Goal: Communication & Community: Answer question/provide support

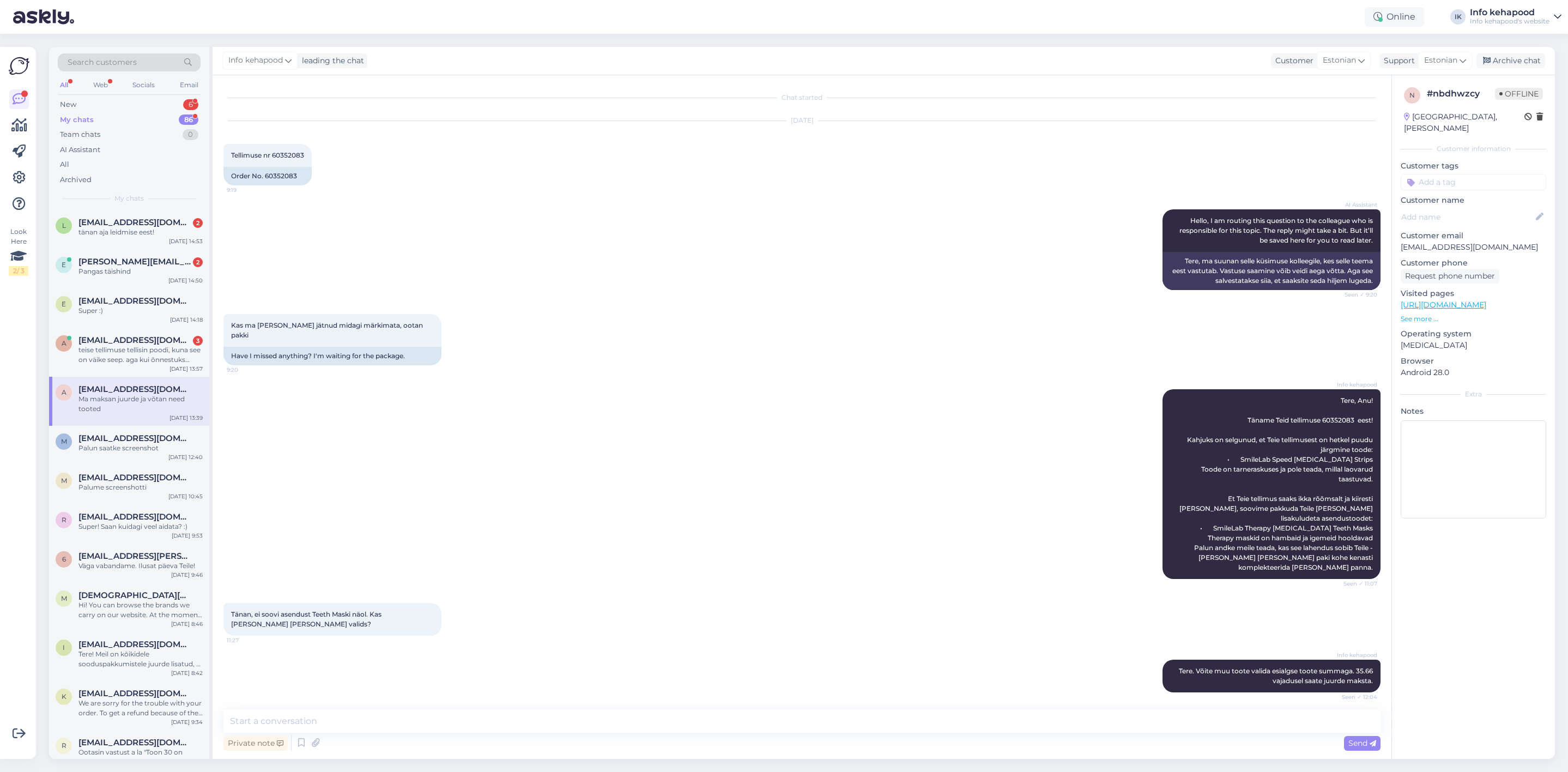
scroll to position [169, 0]
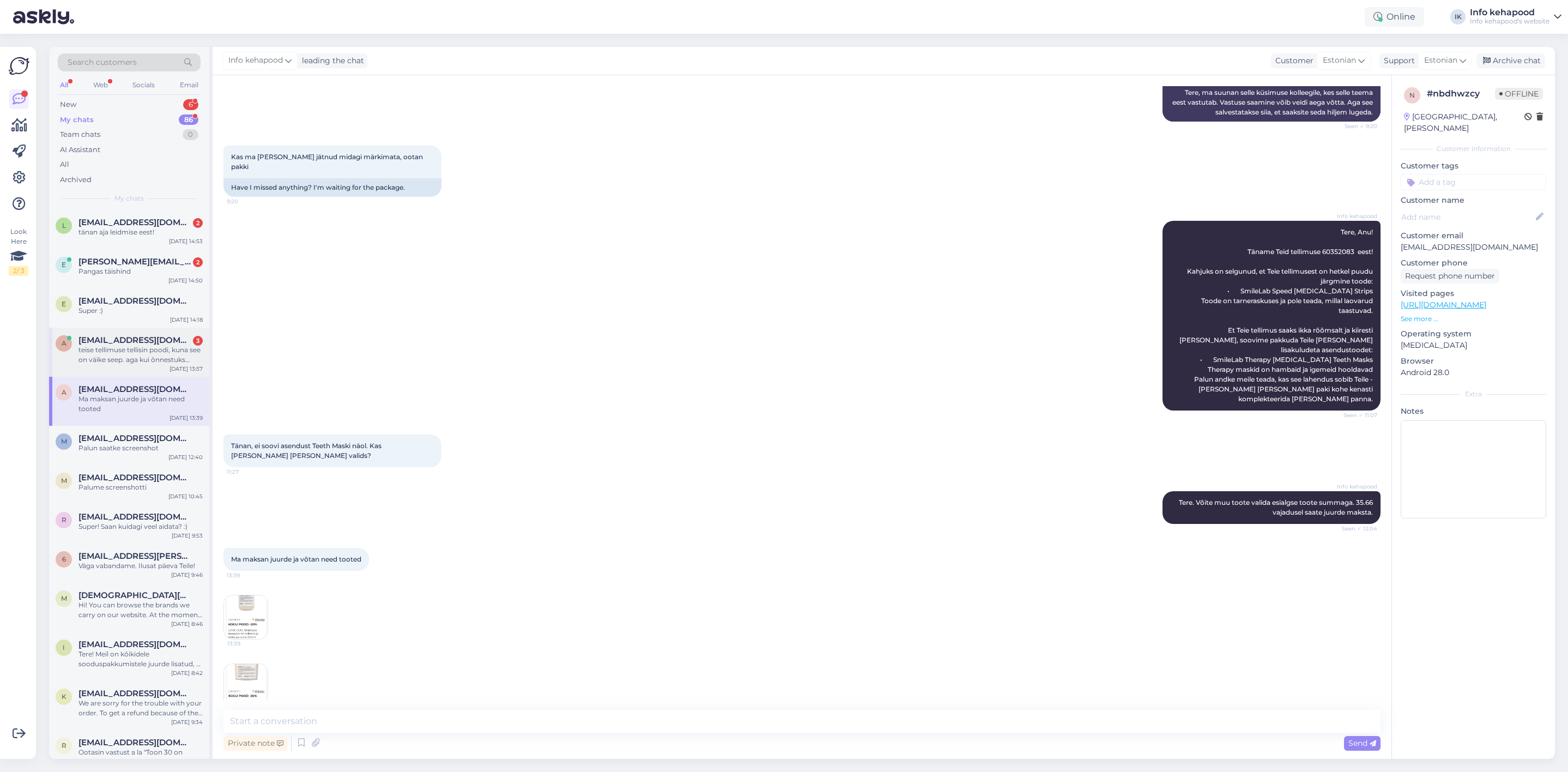
click at [131, 337] on span "[EMAIL_ADDRESS][DOMAIN_NAME]" at bounding box center [135, 340] width 113 height 10
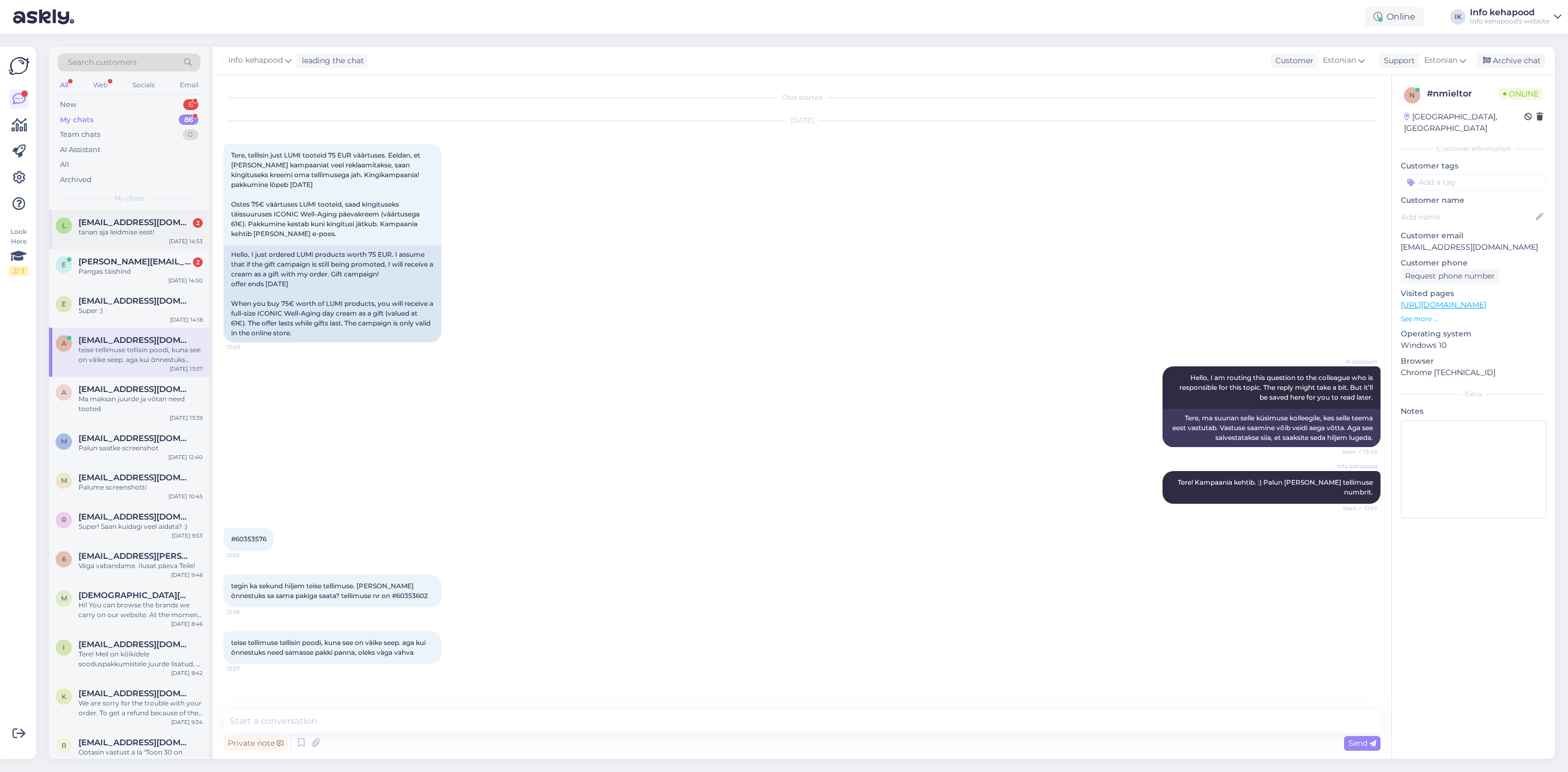
click at [122, 217] on span "[EMAIL_ADDRESS][DOMAIN_NAME]" at bounding box center [135, 222] width 113 height 10
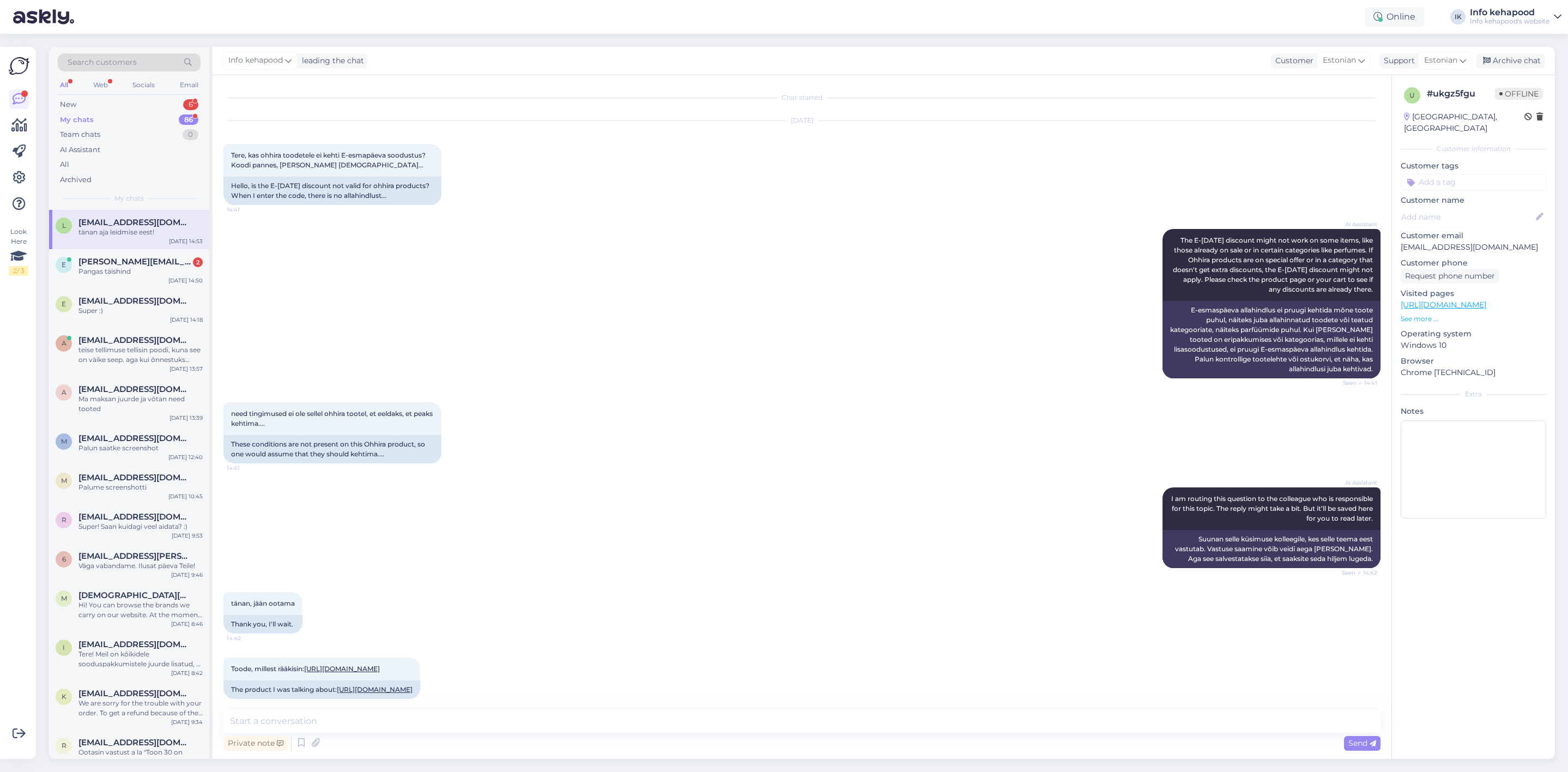
scroll to position [228, 0]
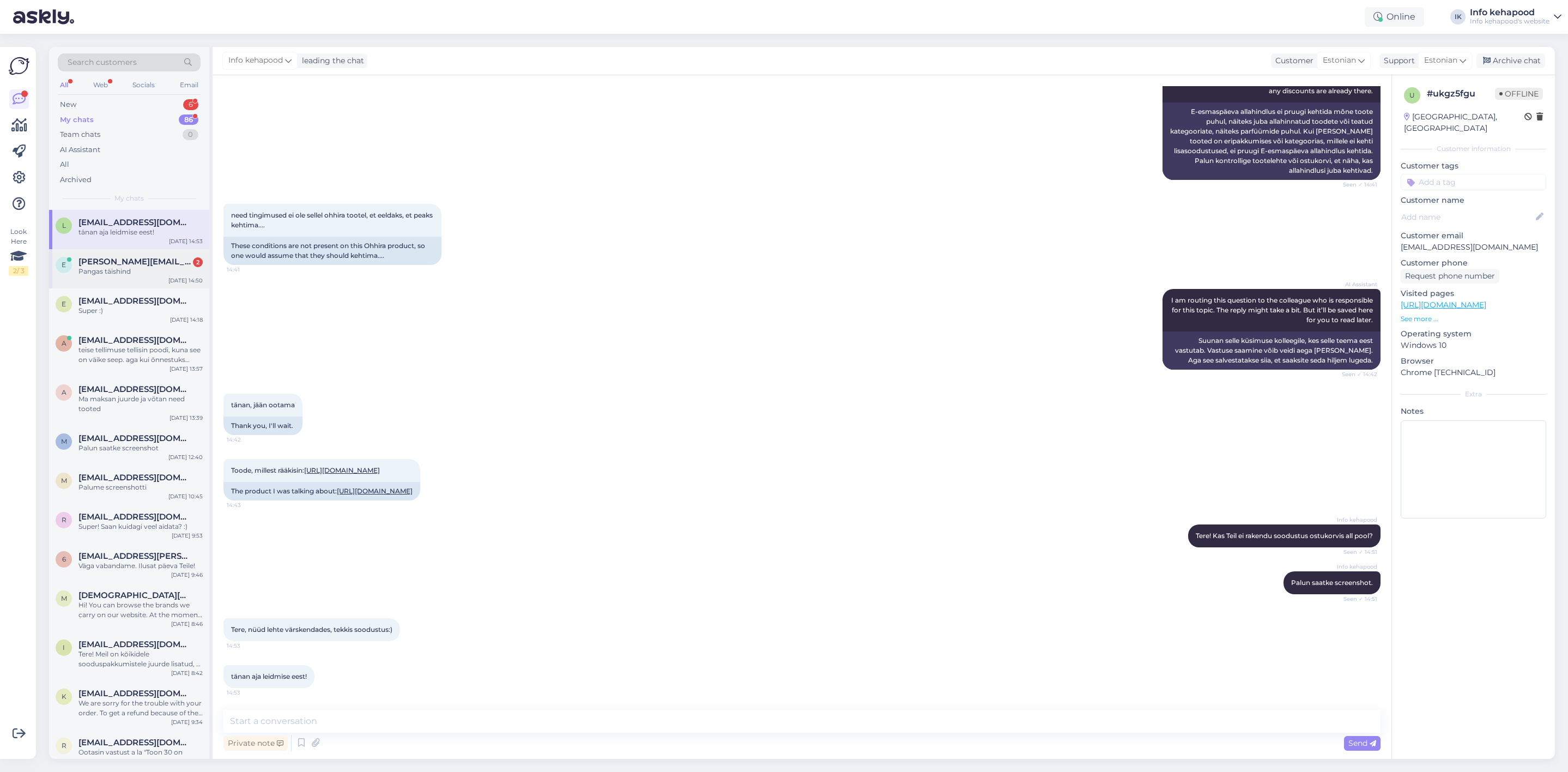
click at [139, 252] on div "e [PERSON_NAME][EMAIL_ADDRESS][PERSON_NAME][DOMAIN_NAME] 2 Pangas täishind [DAT…" at bounding box center [130, 268] width 160 height 39
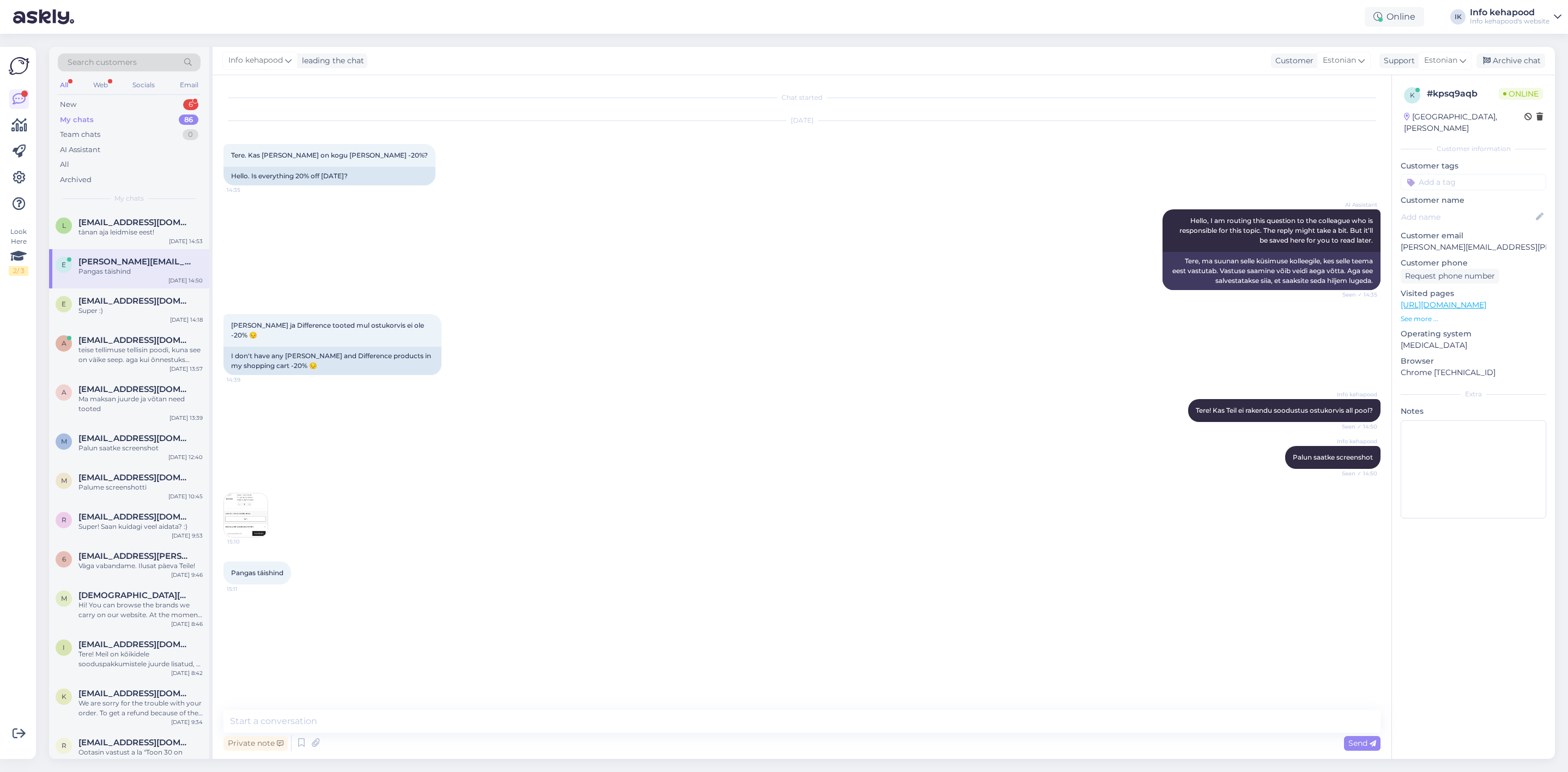
click at [258, 542] on span "15:10" at bounding box center [248, 542] width 41 height 9
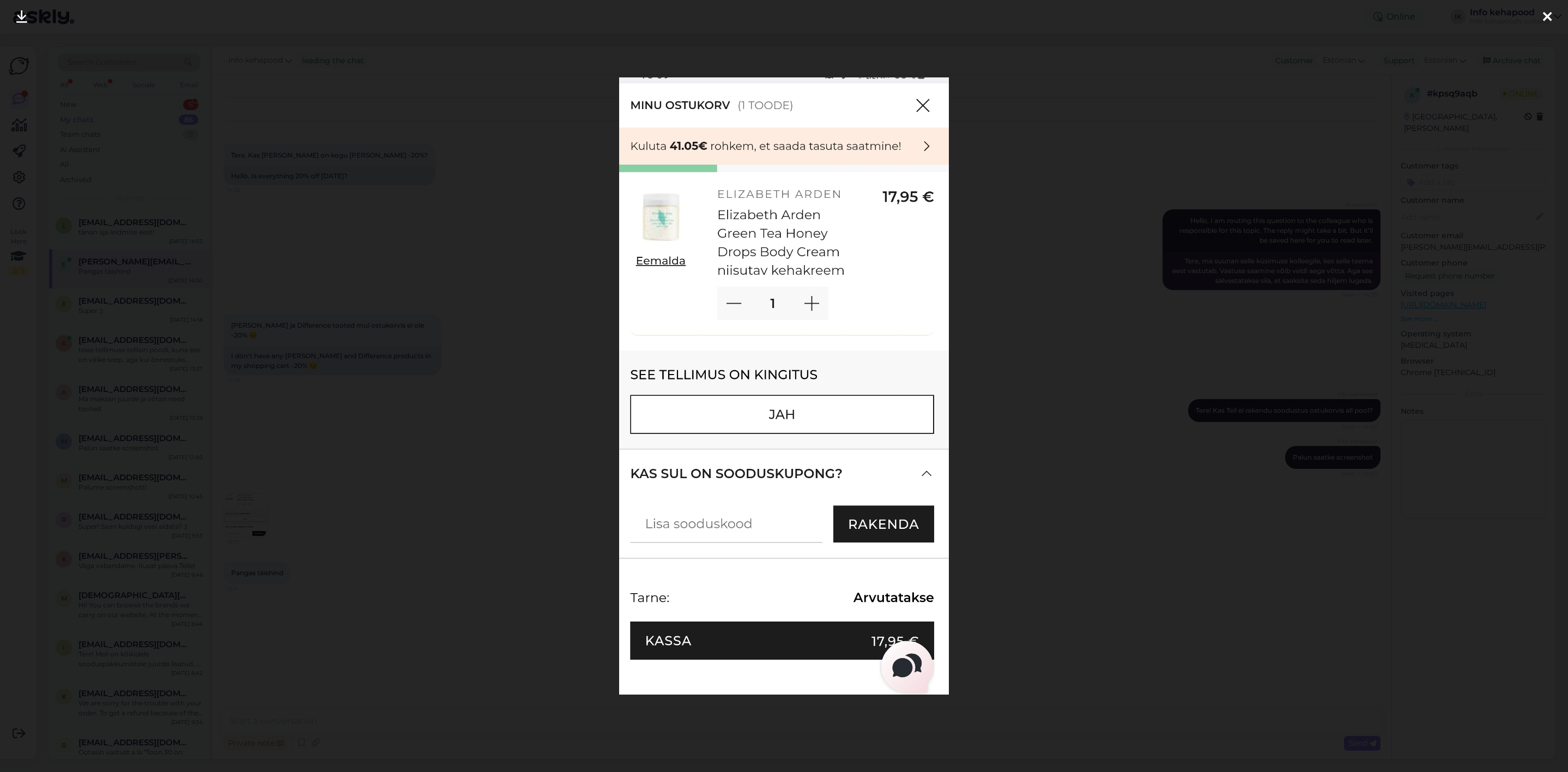
click at [523, 446] on div at bounding box center [784, 386] width 1568 height 772
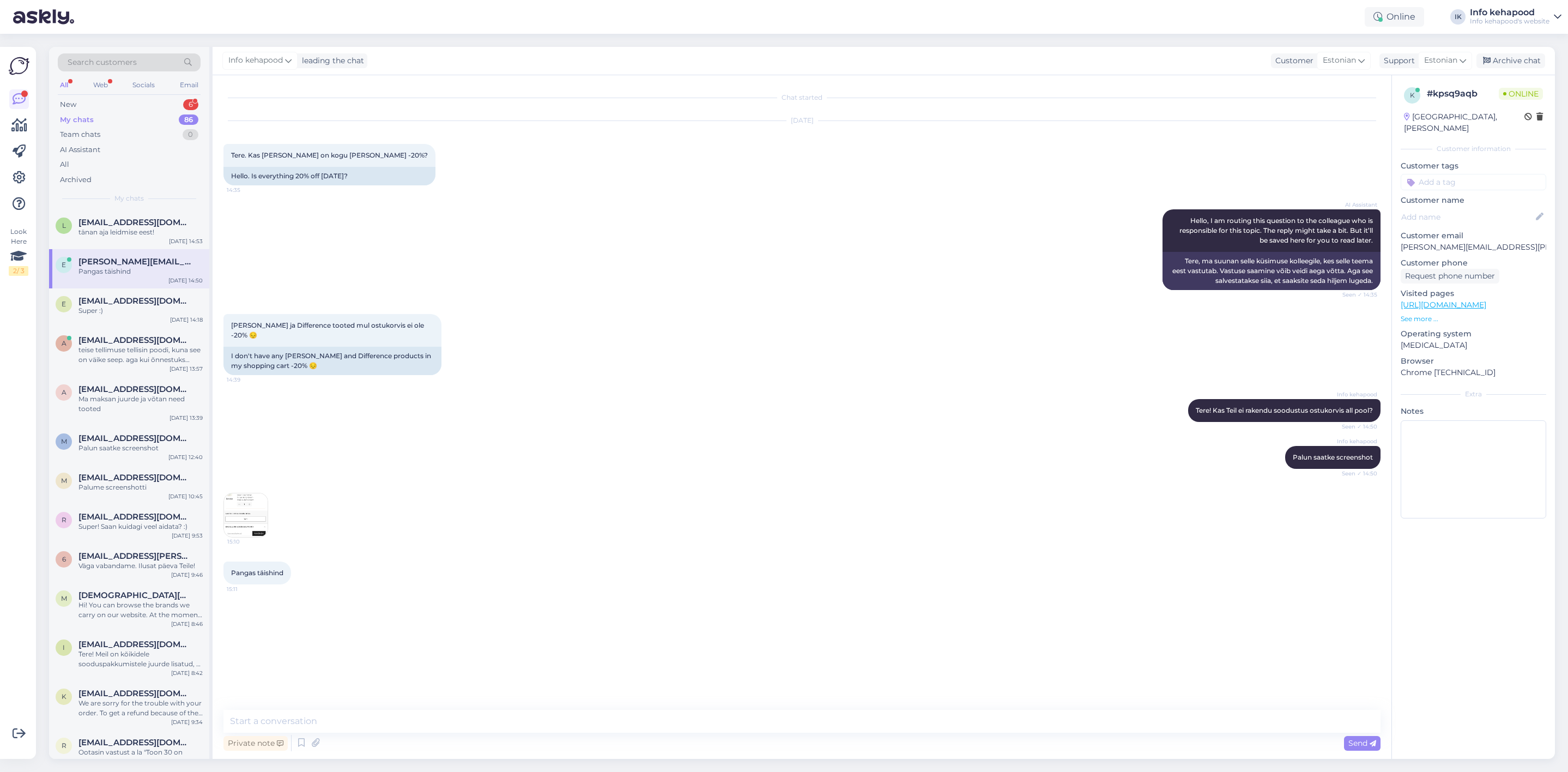
click at [251, 530] on img at bounding box center [245, 515] width 43 height 43
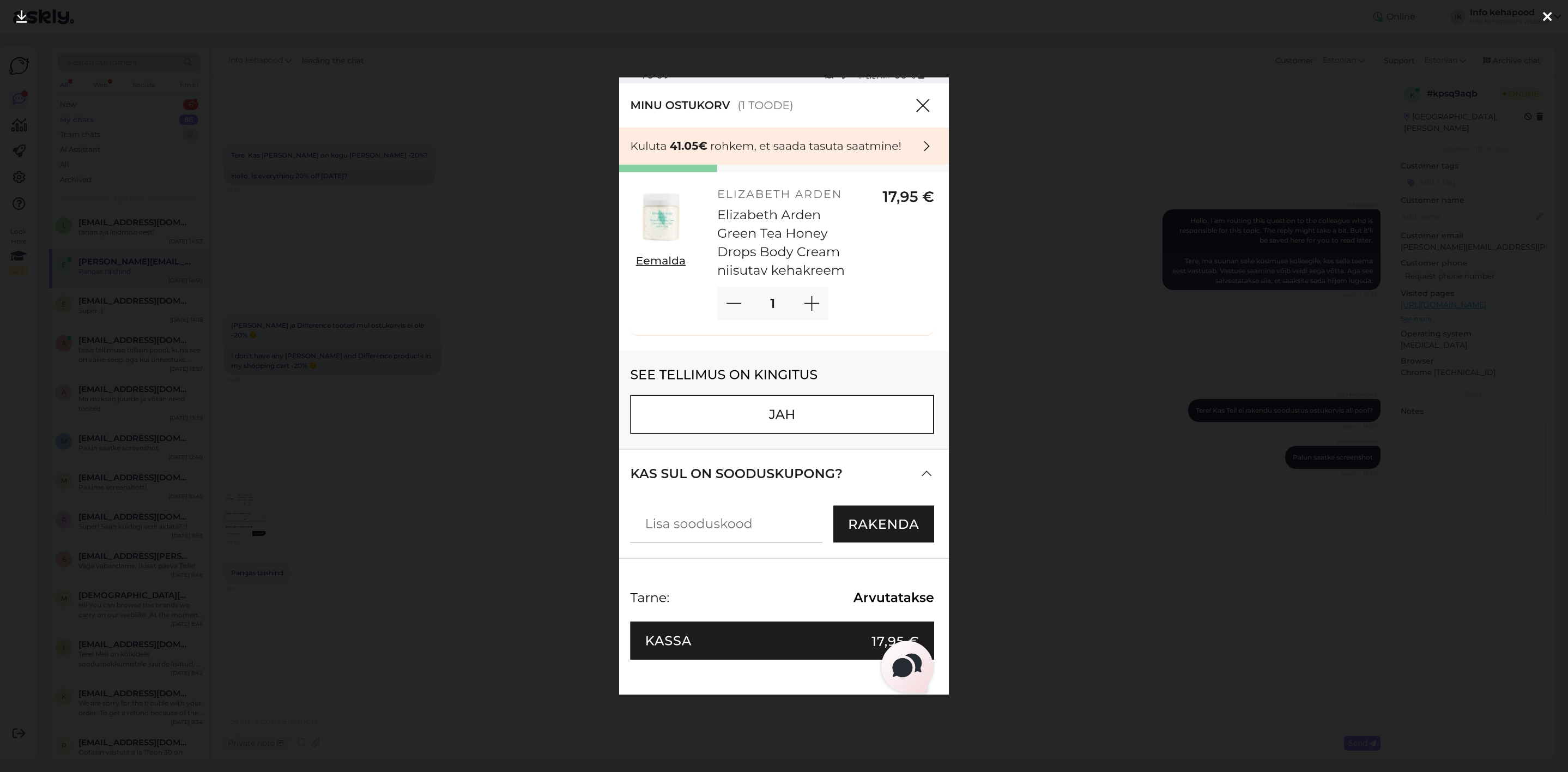
click at [1022, 708] on div at bounding box center [784, 386] width 1568 height 772
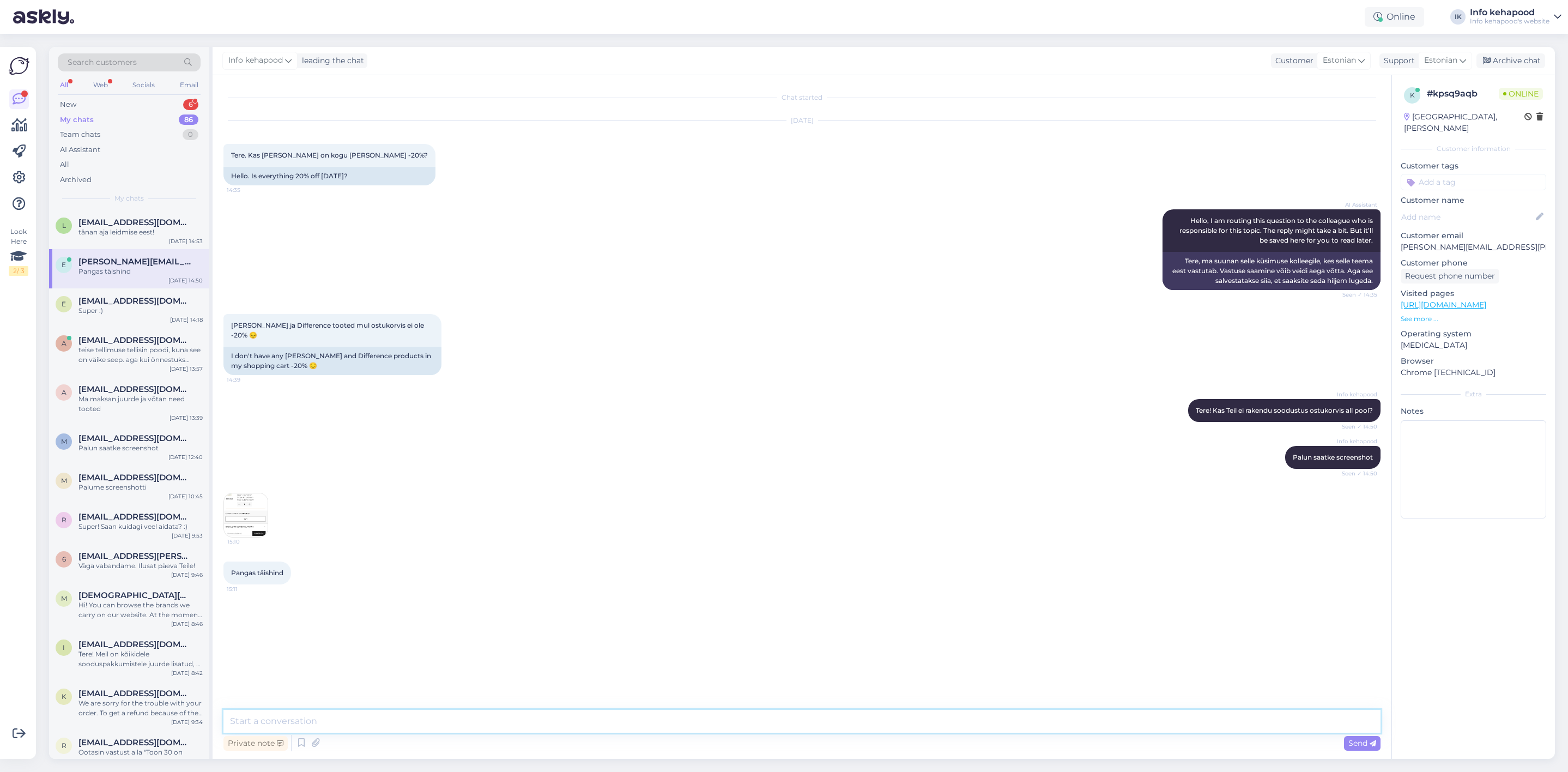
click at [788, 729] on textarea at bounding box center [802, 721] width 1157 height 23
click at [764, 712] on textarea at bounding box center [802, 721] width 1157 height 23
click at [121, 222] on span "[EMAIL_ADDRESS][DOMAIN_NAME]" at bounding box center [135, 222] width 113 height 10
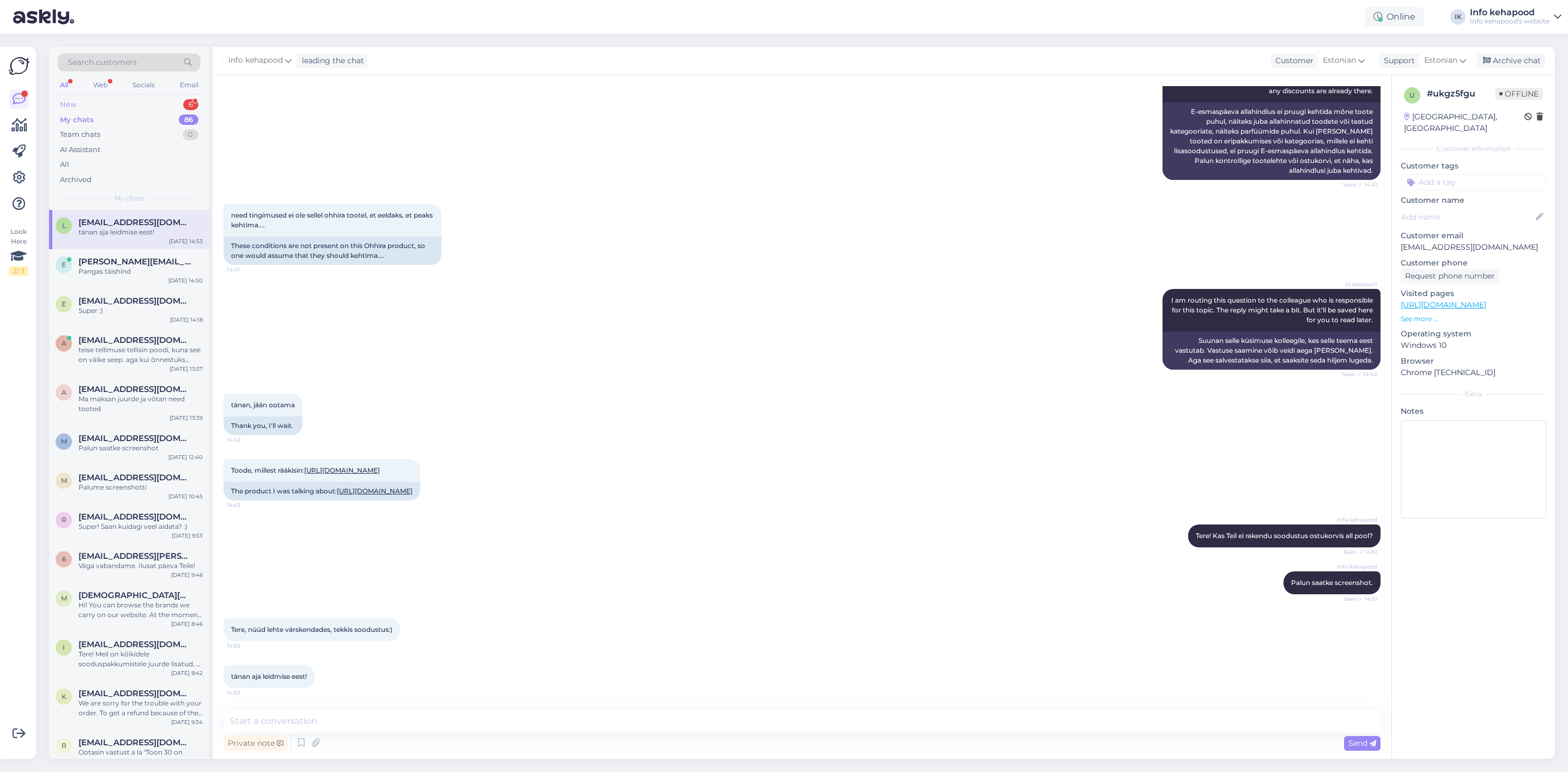
click at [145, 101] on div "New 6" at bounding box center [130, 105] width 143 height 15
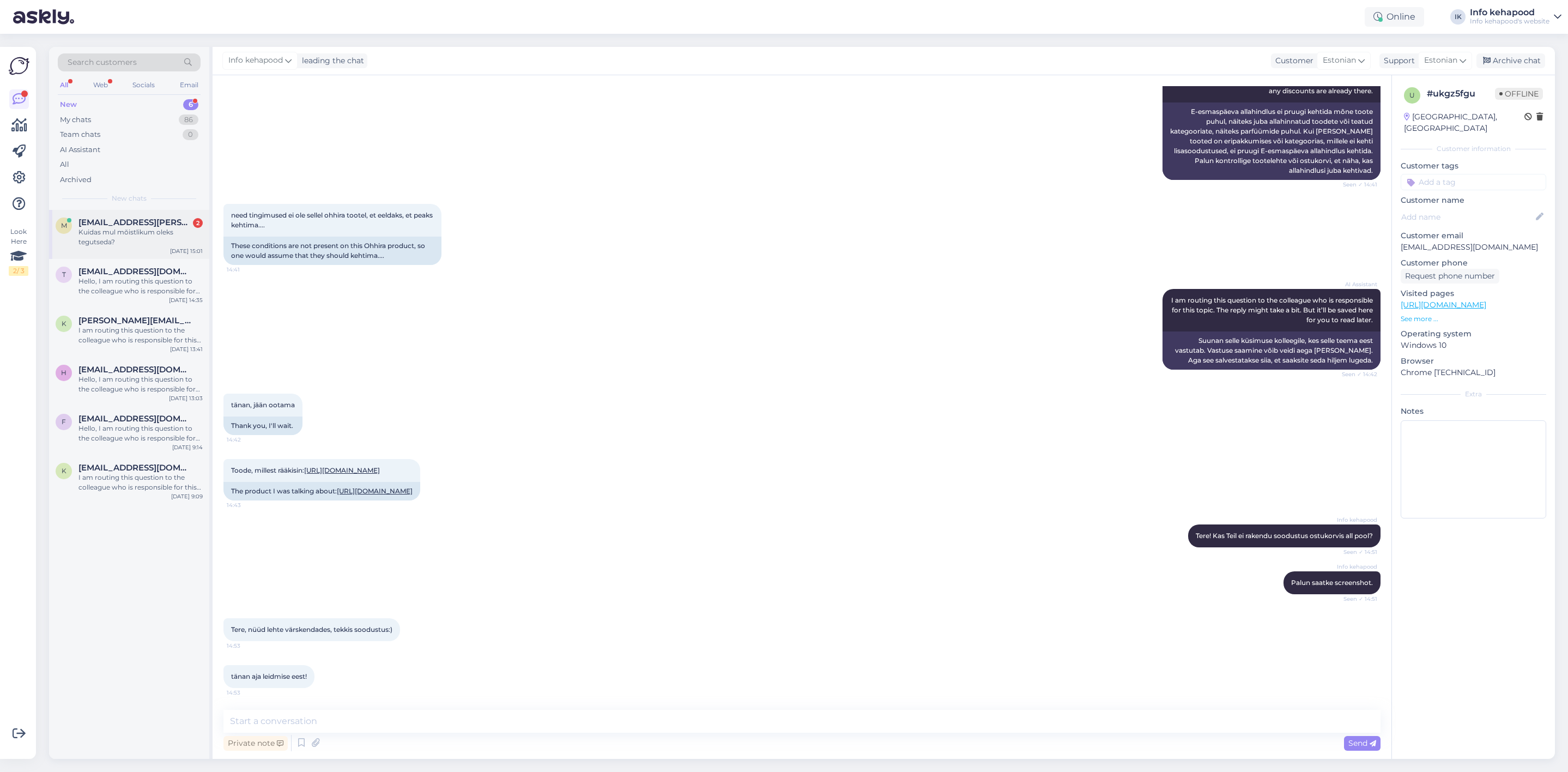
click at [120, 229] on div "Kuidas mul mõistlikum oleks tegutseda?" at bounding box center [141, 237] width 124 height 20
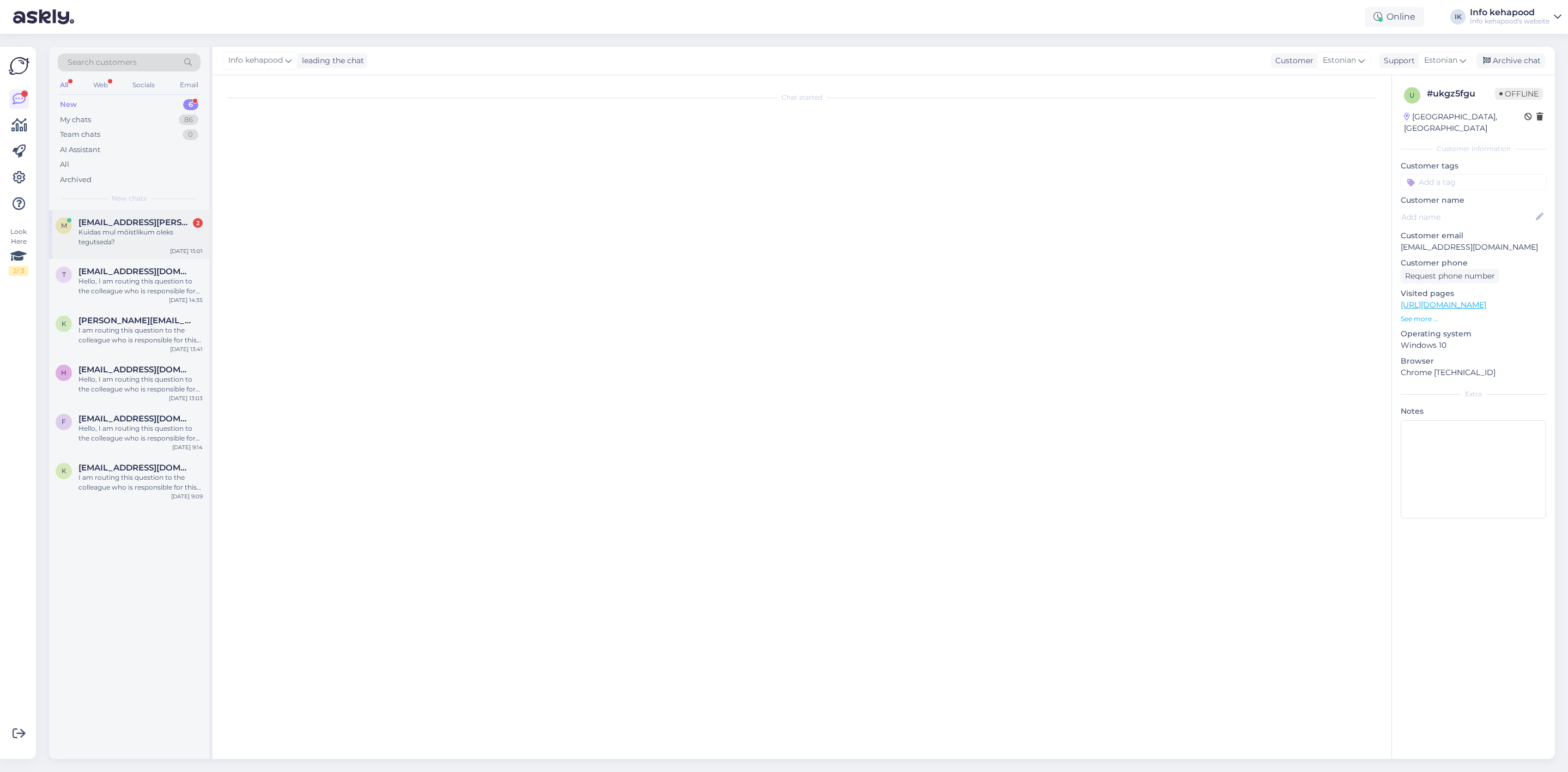
scroll to position [0, 0]
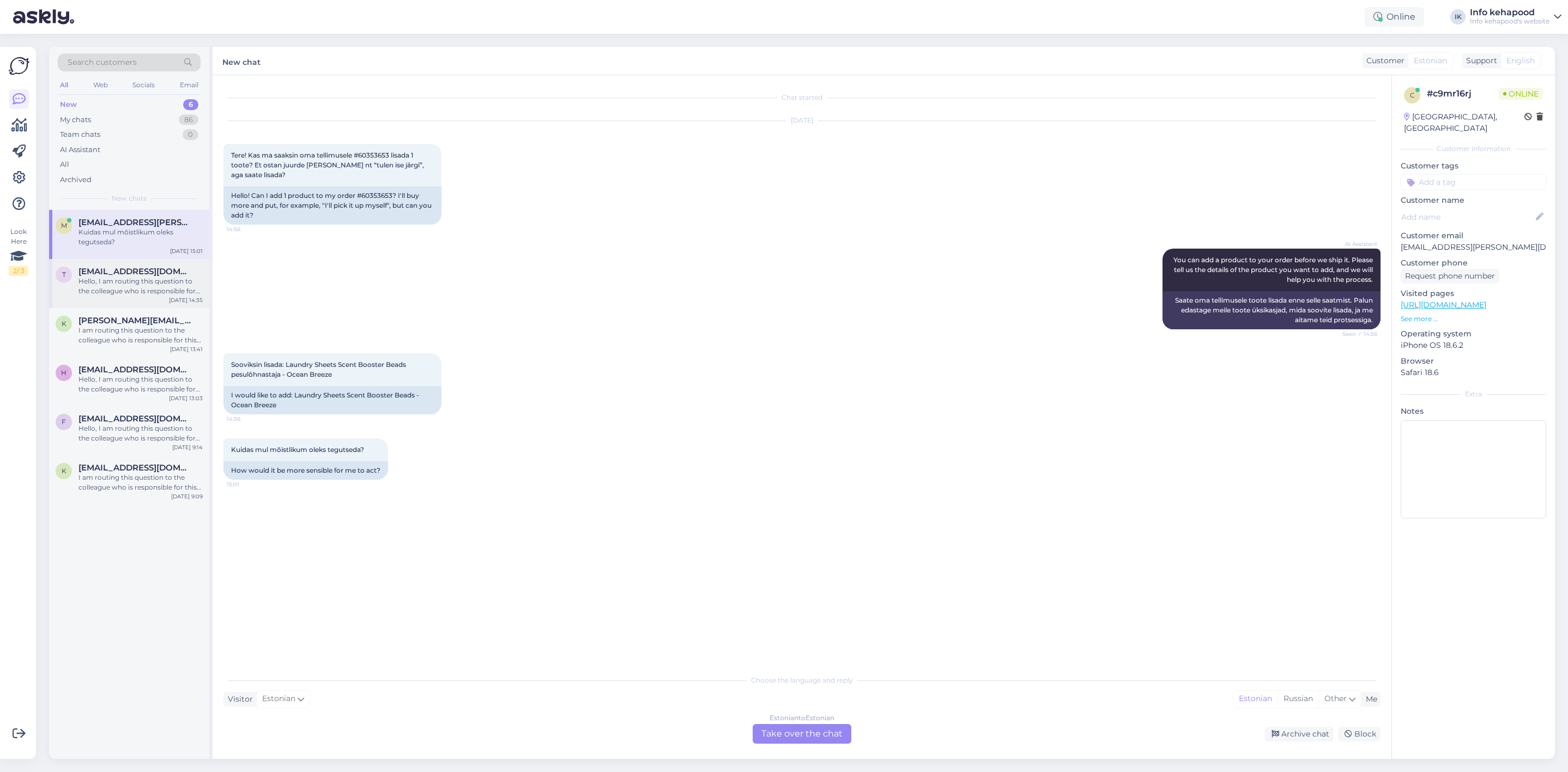
click at [143, 287] on div "Hello, I am routing this question to the colleague who is responsible for this …" at bounding box center [141, 285] width 124 height 20
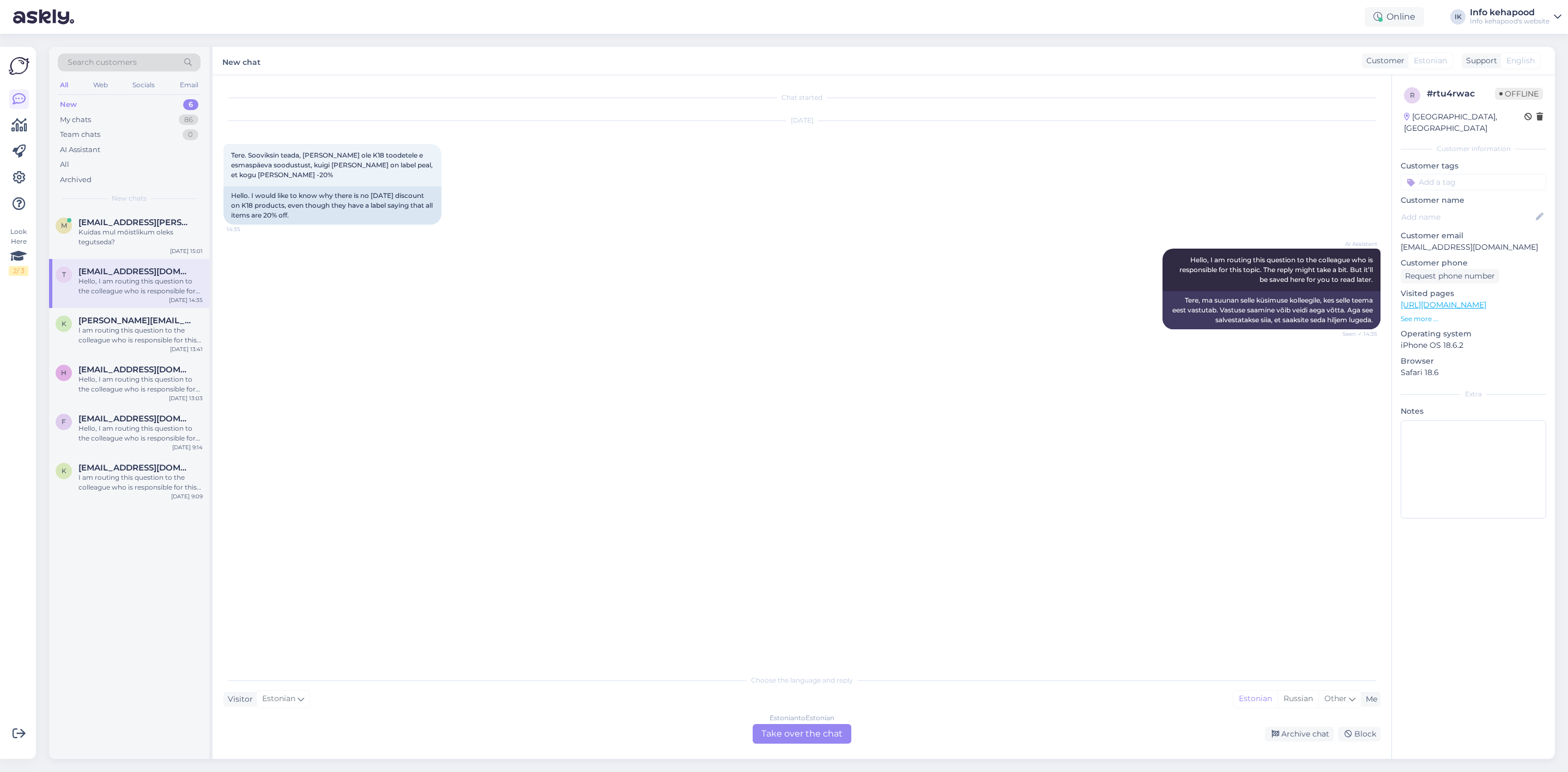
click at [134, 99] on div "New 6" at bounding box center [130, 105] width 143 height 15
click at [118, 214] on div "m [EMAIL_ADDRESS][PERSON_NAME][DOMAIN_NAME] Kuidas mul mõistlikum oleks tegutse…" at bounding box center [130, 234] width 160 height 49
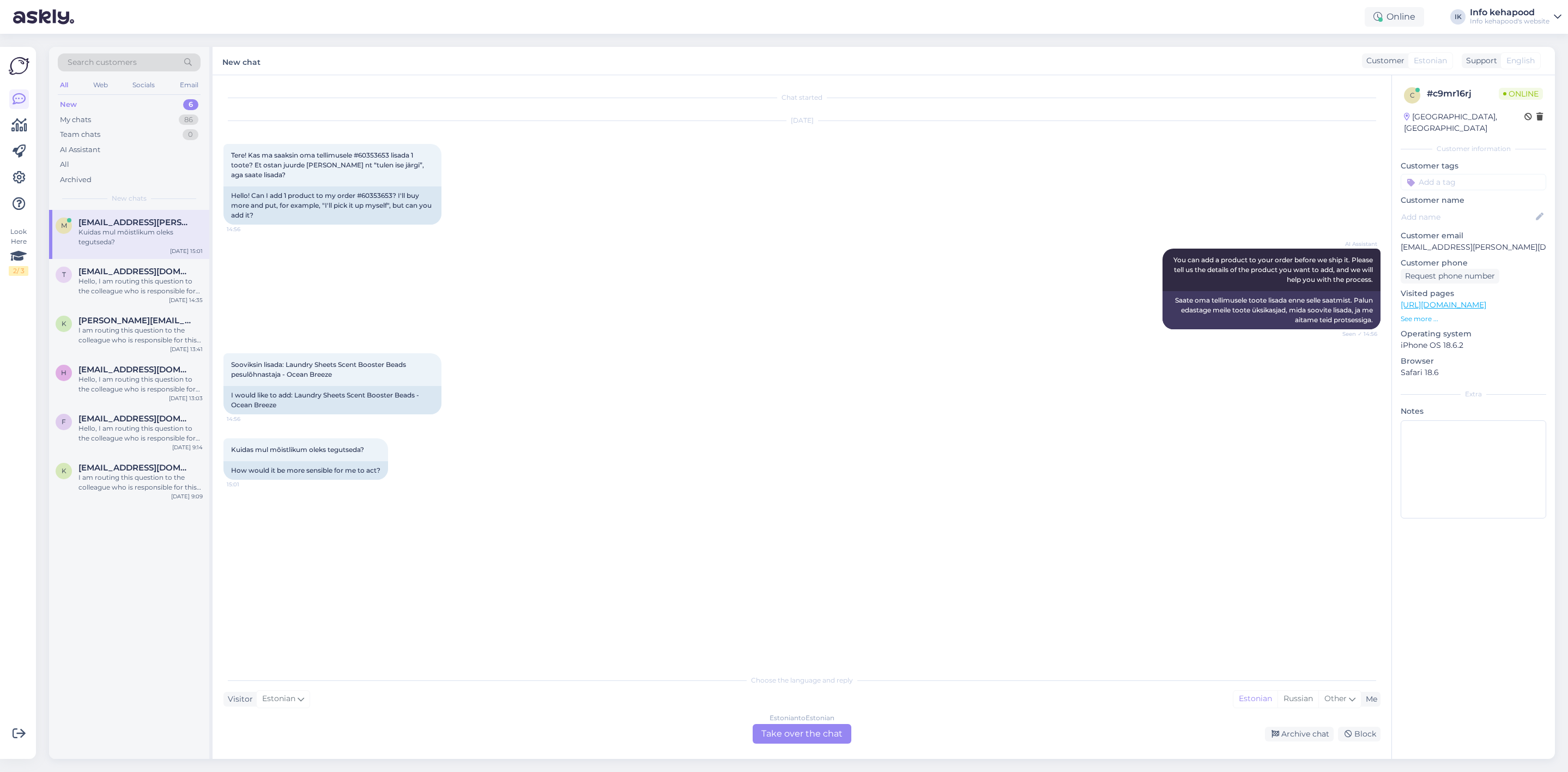
click at [764, 721] on div "Choose the language and reply Visitor Estonian Me Estonian Russian Other Estoni…" at bounding box center [802, 706] width 1157 height 75
click at [767, 727] on div "Estonian to Estonian Take over the chat" at bounding box center [802, 734] width 99 height 20
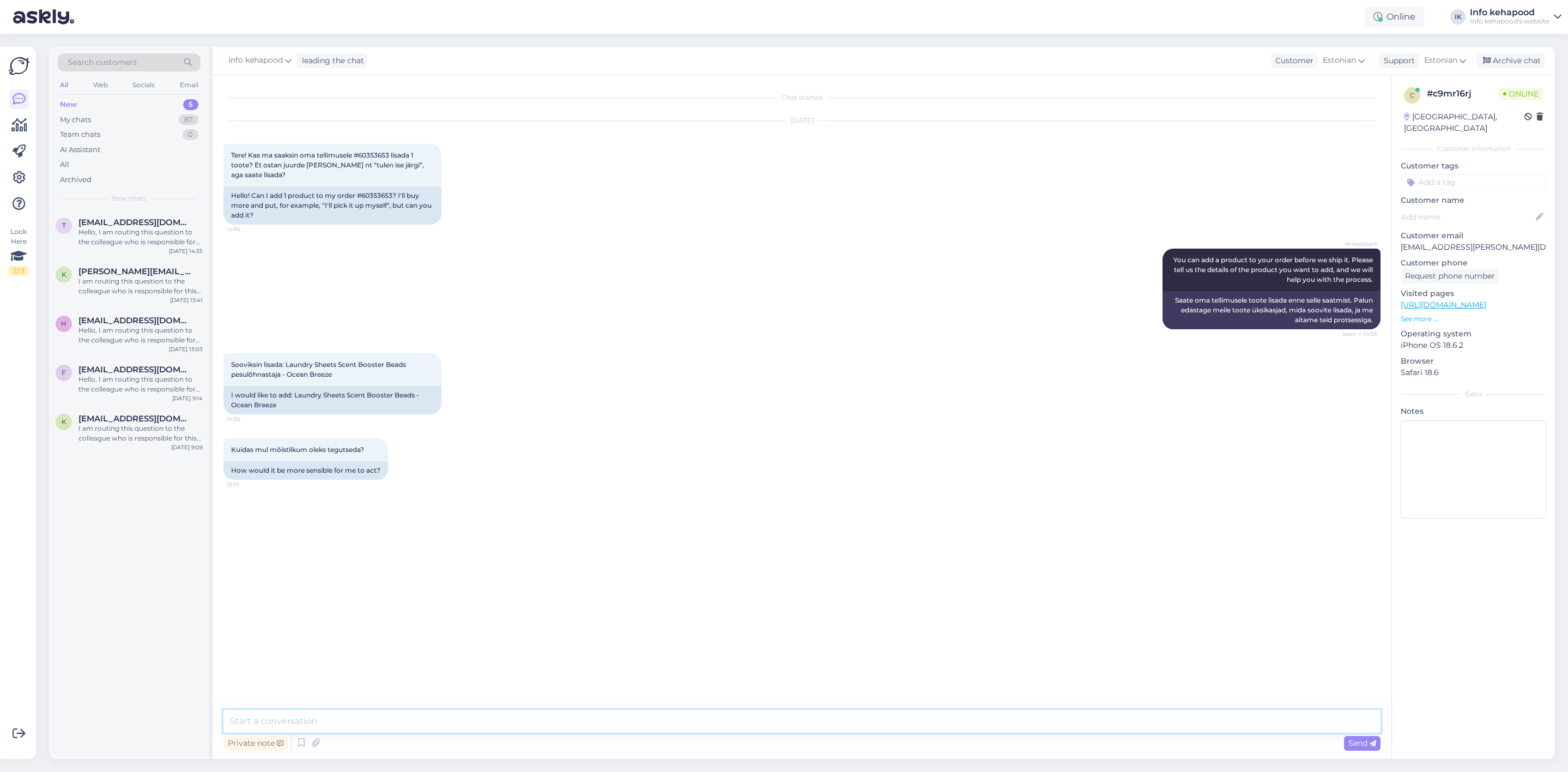
click at [742, 721] on textarea at bounding box center [802, 721] width 1157 height 23
copy span "60353653"
drag, startPoint x: 362, startPoint y: 155, endPoint x: 391, endPoint y: 153, distance: 29.1
click at [391, 153] on span "Tere! Kas ma saaksin oma tellimusele #60353653 lisada 1 toote? Et ostan juurde …" at bounding box center [328, 164] width 194 height 28
click at [463, 720] on textarea at bounding box center [802, 721] width 1157 height 23
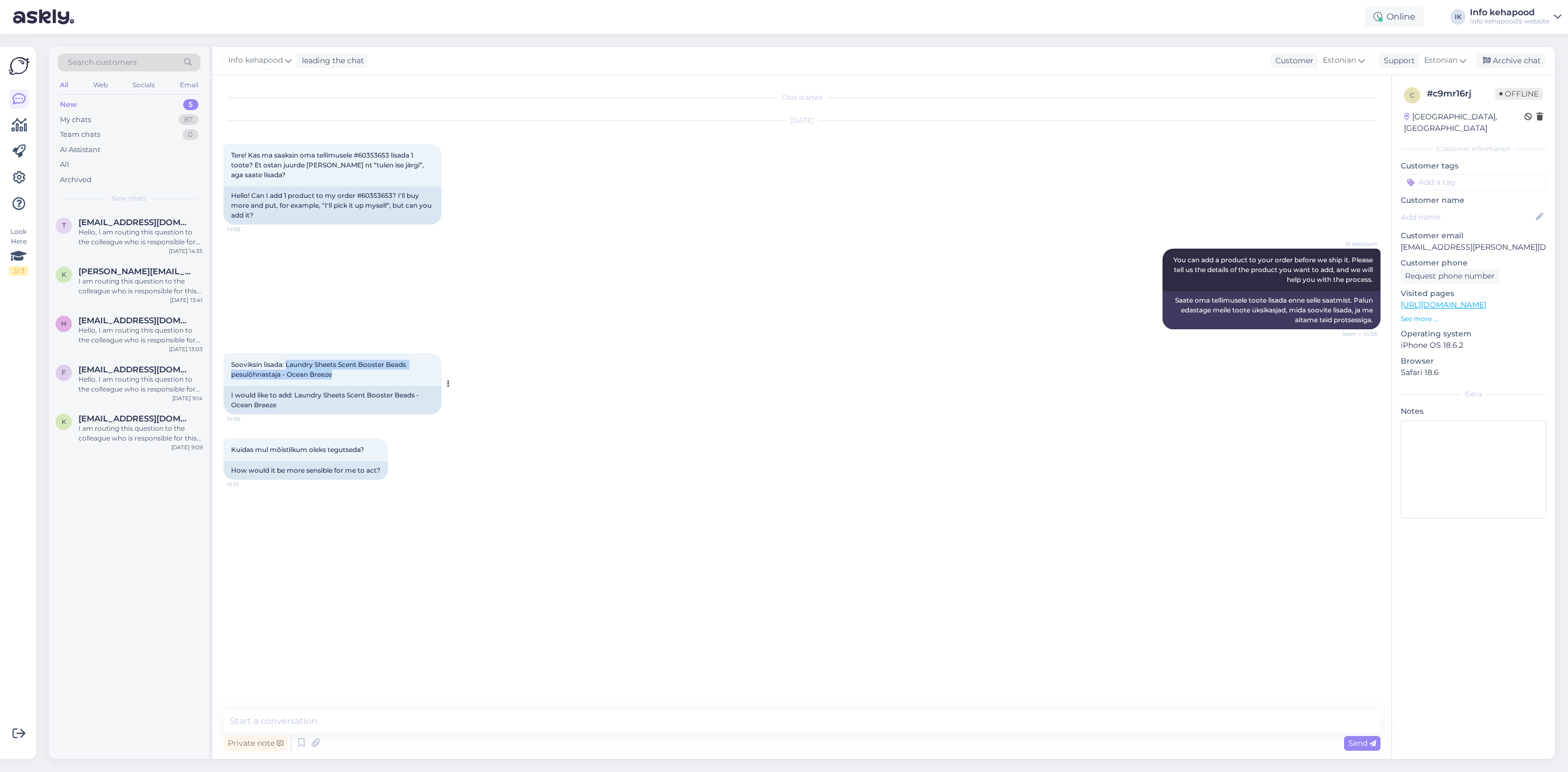
drag, startPoint x: 287, startPoint y: 360, endPoint x: 356, endPoint y: 379, distance: 71.6
click at [356, 379] on div "Sooviksin lisada: Laundry Sheets Scent Booster Beads pesulõhnastaja - Ocean Bre…" at bounding box center [332, 370] width 218 height 32
copy span "Laundry Sheets Scent Booster Beads pesulõhnastaja - Ocean Breeze"
click at [533, 284] on div "AI Assistant You can add a product to your order before we ship it. Please tell…" at bounding box center [802, 289] width 1157 height 105
click at [135, 118] on div "My chats 87" at bounding box center [130, 120] width 143 height 15
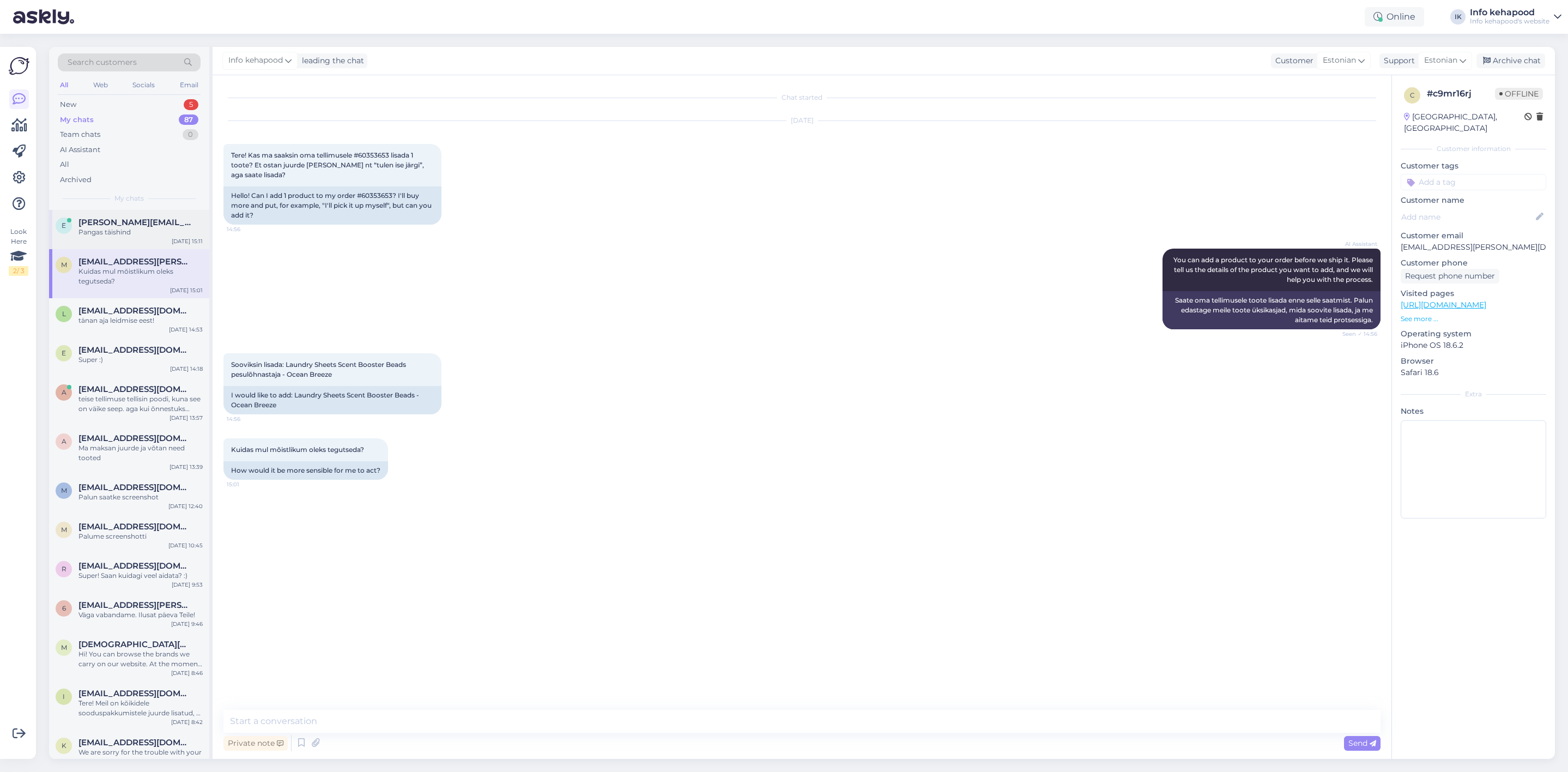
click at [107, 221] on span "[PERSON_NAME][EMAIL_ADDRESS][PERSON_NAME][DOMAIN_NAME]" at bounding box center [135, 222] width 113 height 10
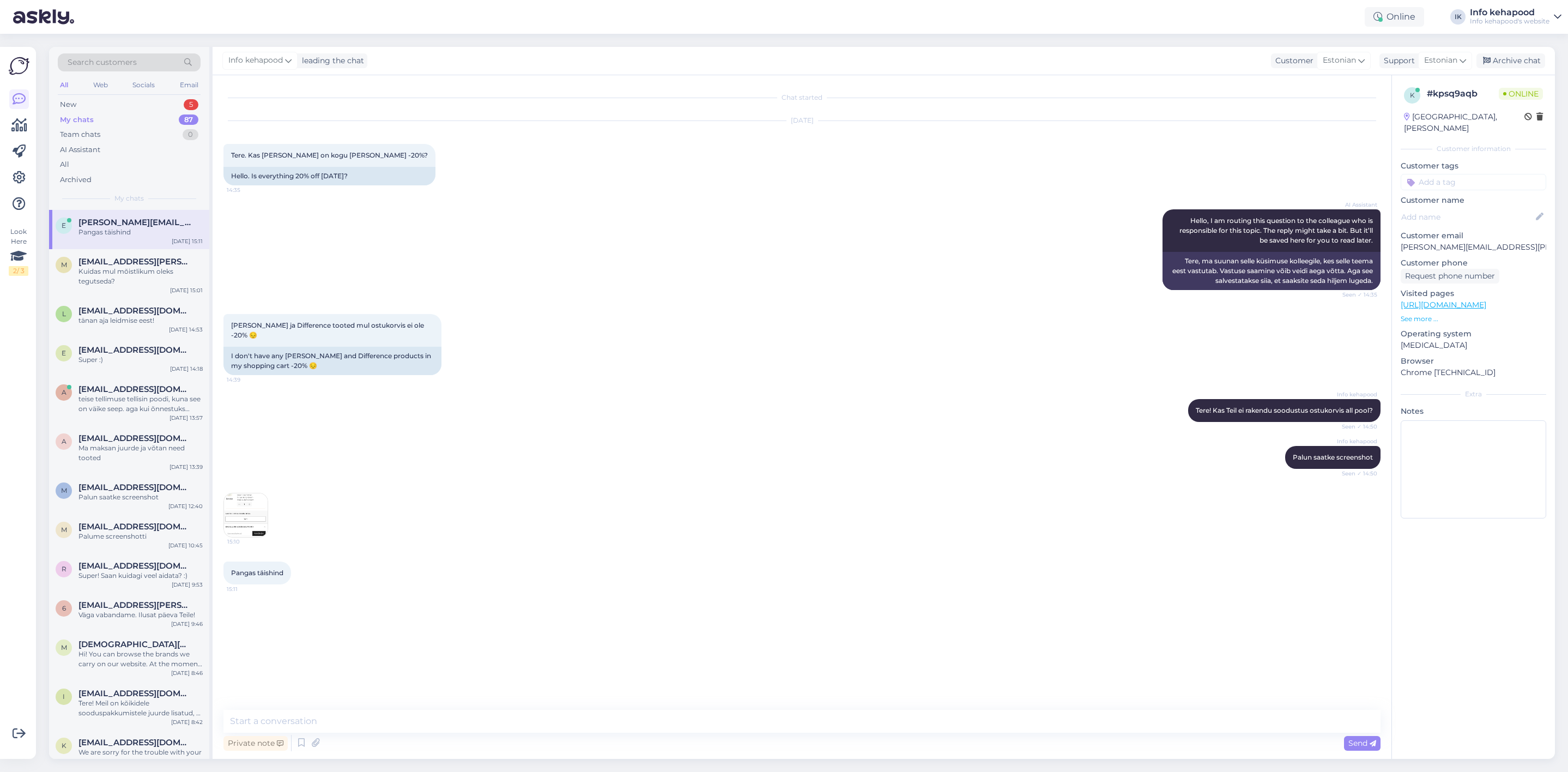
click at [253, 524] on img at bounding box center [245, 515] width 43 height 43
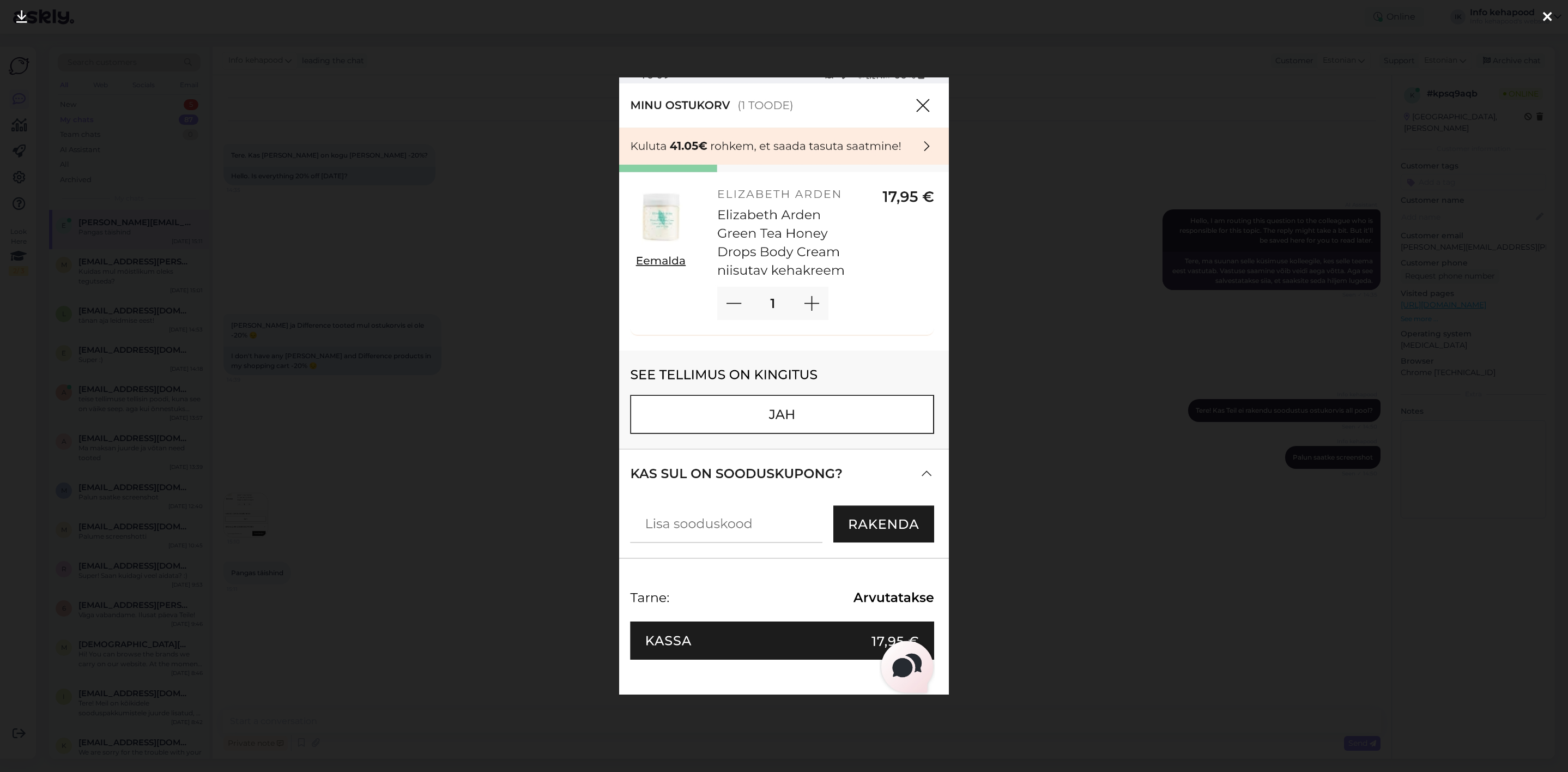
click at [1046, 336] on div at bounding box center [784, 386] width 1568 height 772
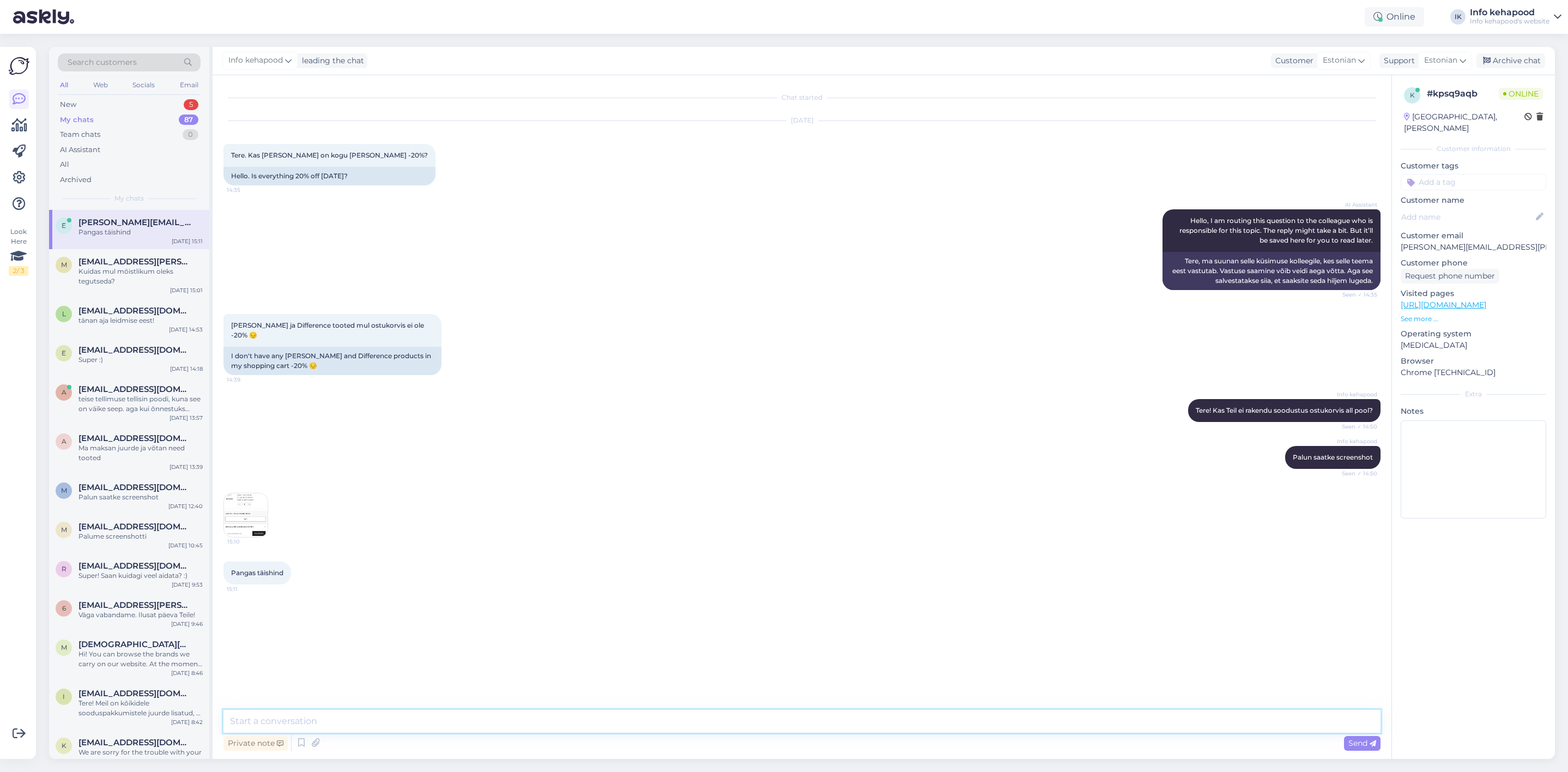
click at [1052, 711] on textarea at bounding box center [802, 721] width 1157 height 23
type textarea "PALUN tEI TÄISNIME"
type textarea "t"
type textarea "p"
type textarea "[PERSON_NAME] täisnime"
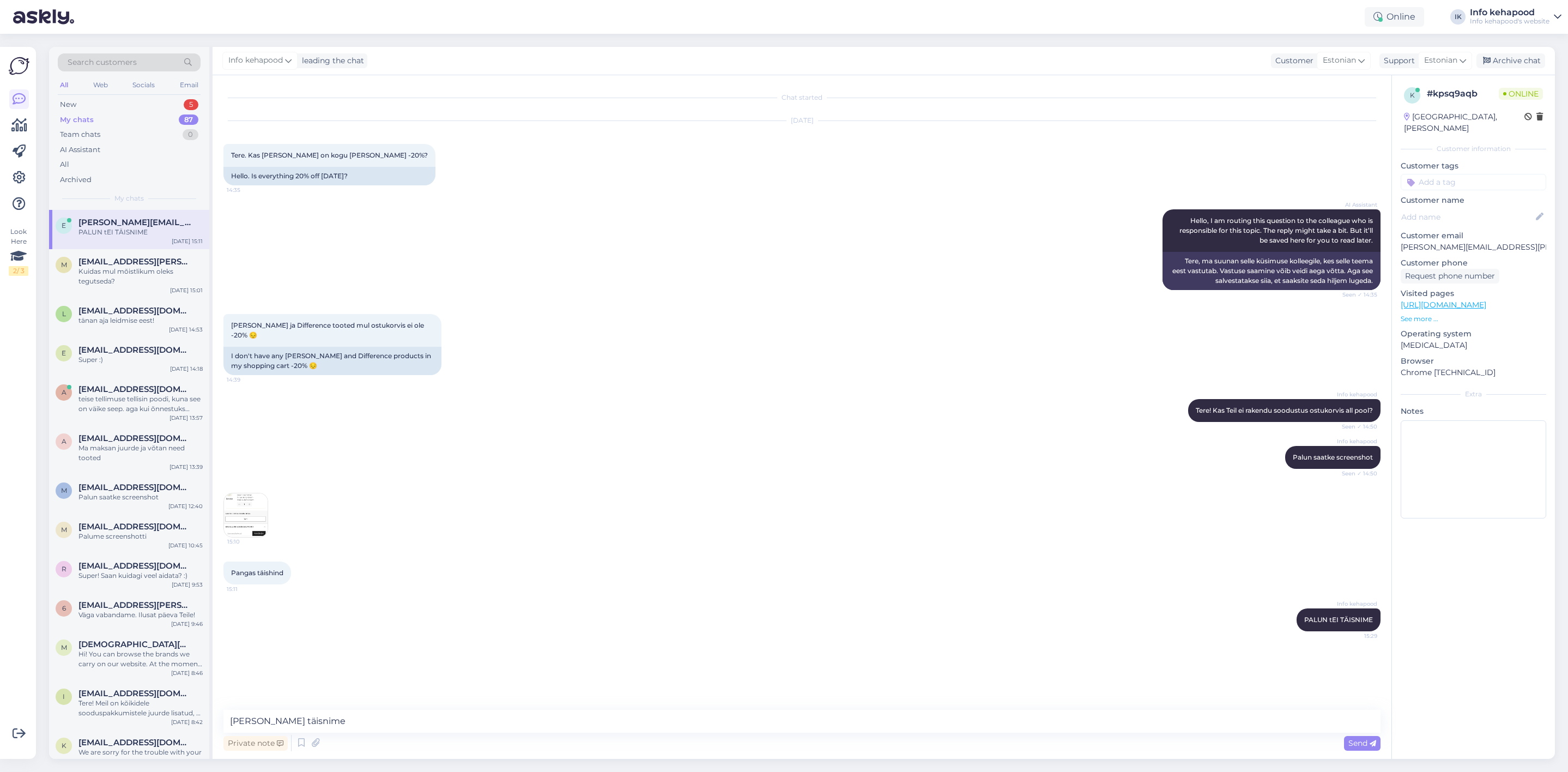
click at [1283, 618] on div "Info kehapood PALUN tEI TÄISNIME 15:29" at bounding box center [802, 619] width 1157 height 47
click at [1281, 618] on icon at bounding box center [1279, 620] width 7 height 7
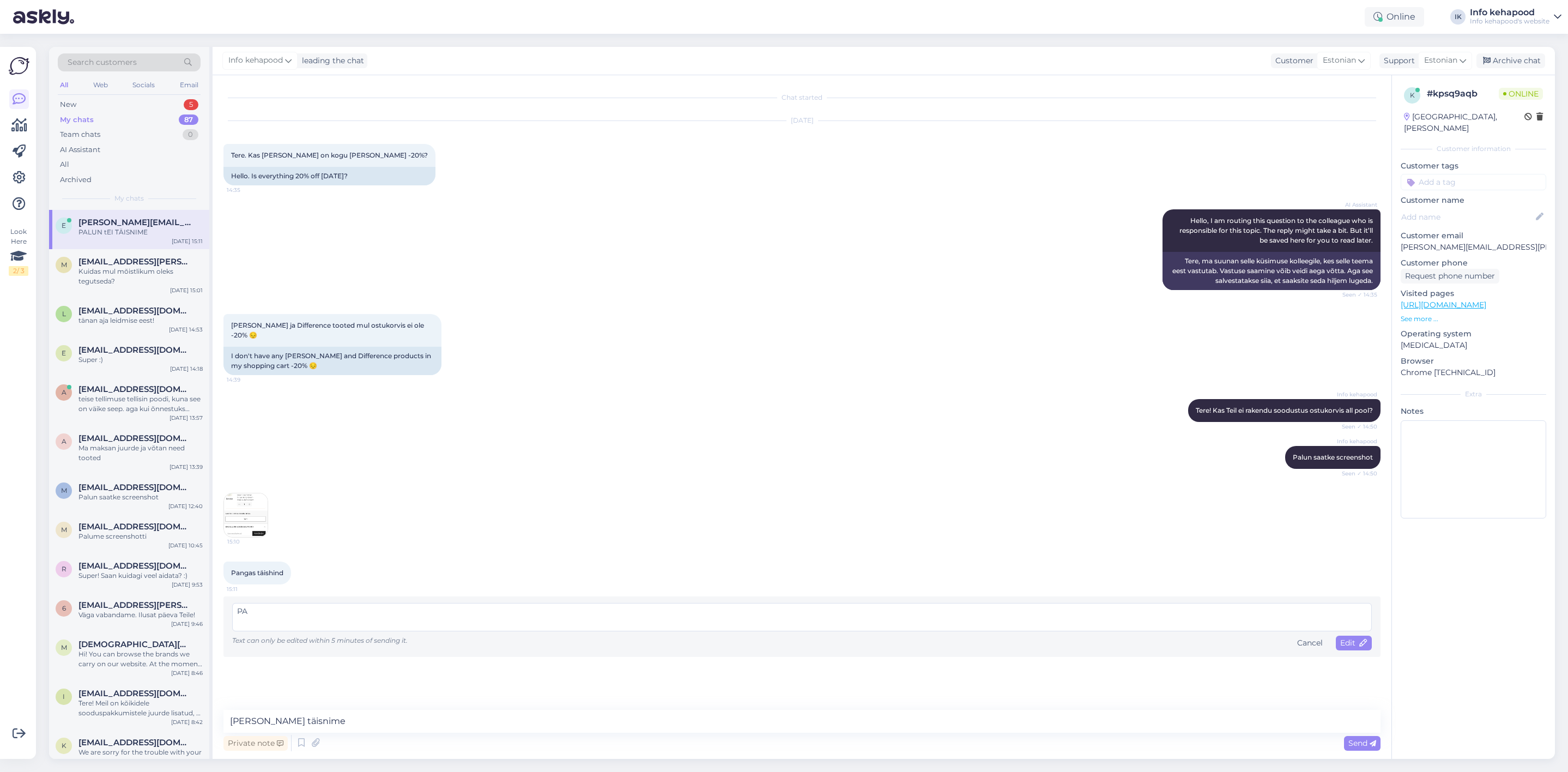
type textarea "P"
click at [781, 616] on textarea at bounding box center [803, 617] width 1140 height 28
click at [556, 713] on textarea "[PERSON_NAME] täisnime" at bounding box center [802, 721] width 1157 height 23
click at [556, 714] on textarea "[PERSON_NAME] täisnime" at bounding box center [802, 721] width 1157 height 23
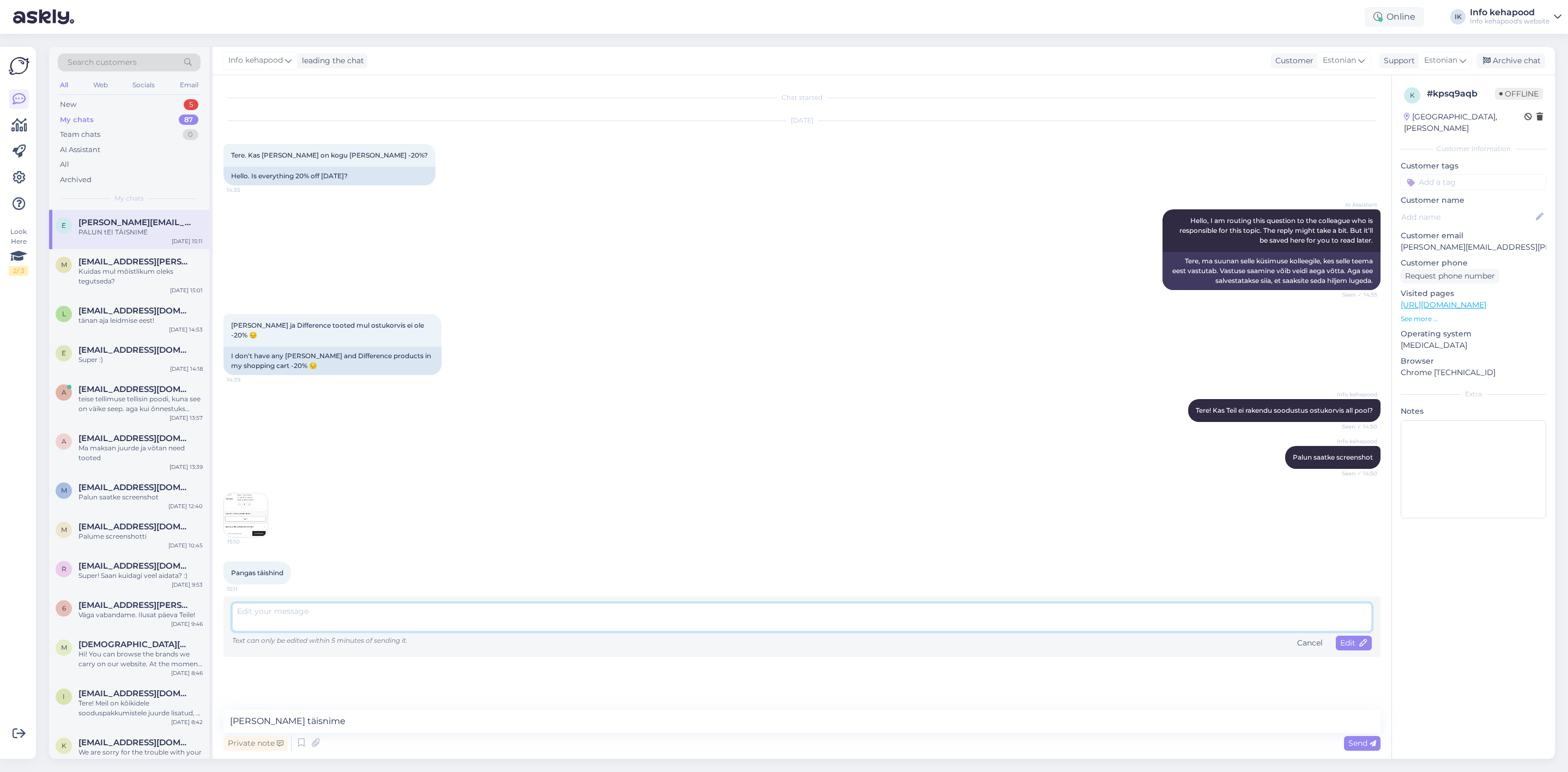
click at [539, 611] on textarea at bounding box center [803, 617] width 1140 height 28
paste textarea "[PERSON_NAME] täisnime"
type textarea "[PERSON_NAME] täisnime"
click at [1345, 637] on div "Edit" at bounding box center [1354, 642] width 36 height 14
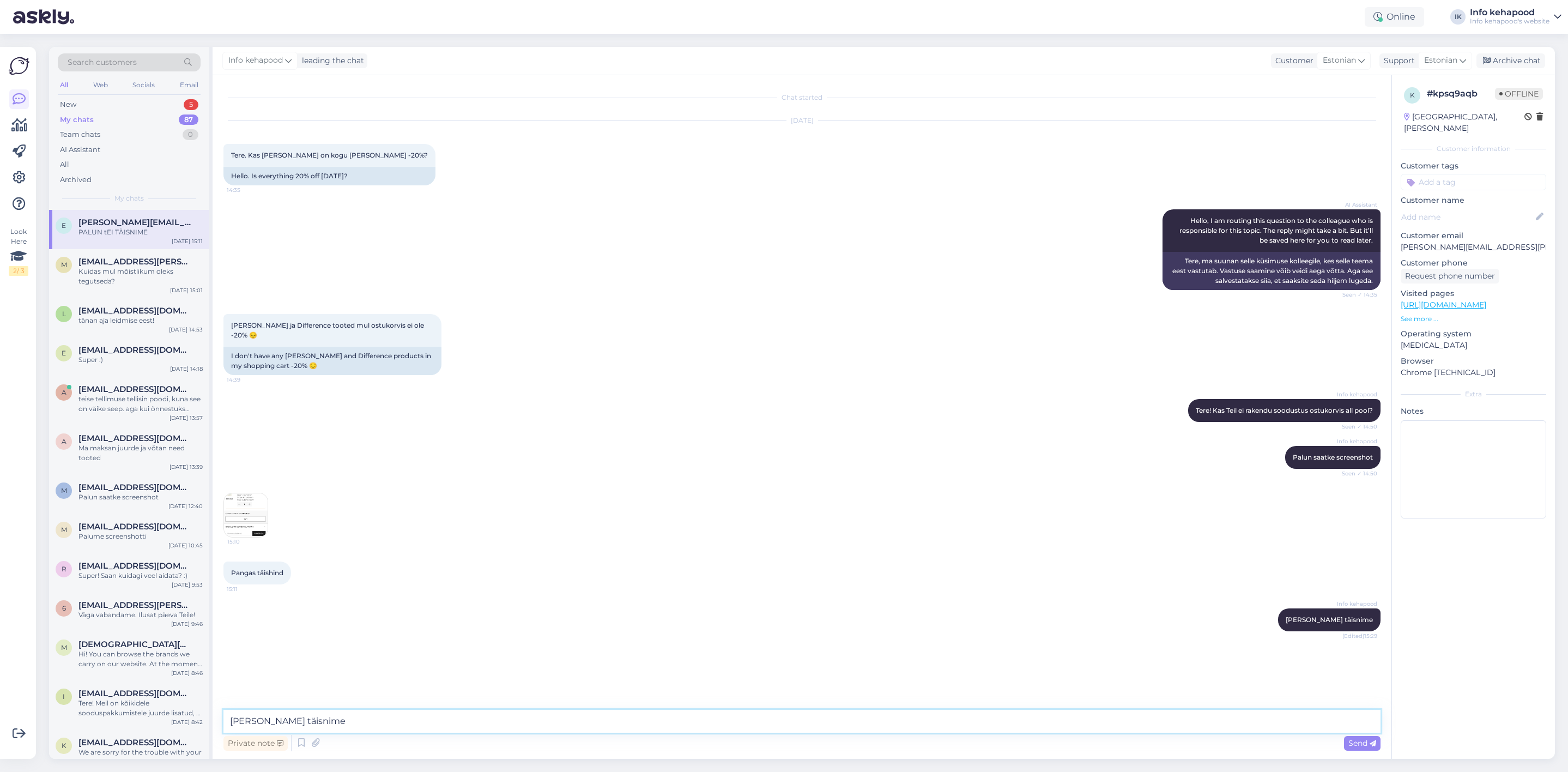
drag, startPoint x: 350, startPoint y: 727, endPoint x: 359, endPoint y: 711, distance: 18.4
click at [342, 724] on textarea "[PERSON_NAME] täisnime" at bounding box center [802, 721] width 1157 height 23
type textarea "P"
click at [262, 726] on textarea at bounding box center [802, 721] width 1157 height 23
drag, startPoint x: 569, startPoint y: 718, endPoint x: 192, endPoint y: 665, distance: 380.7
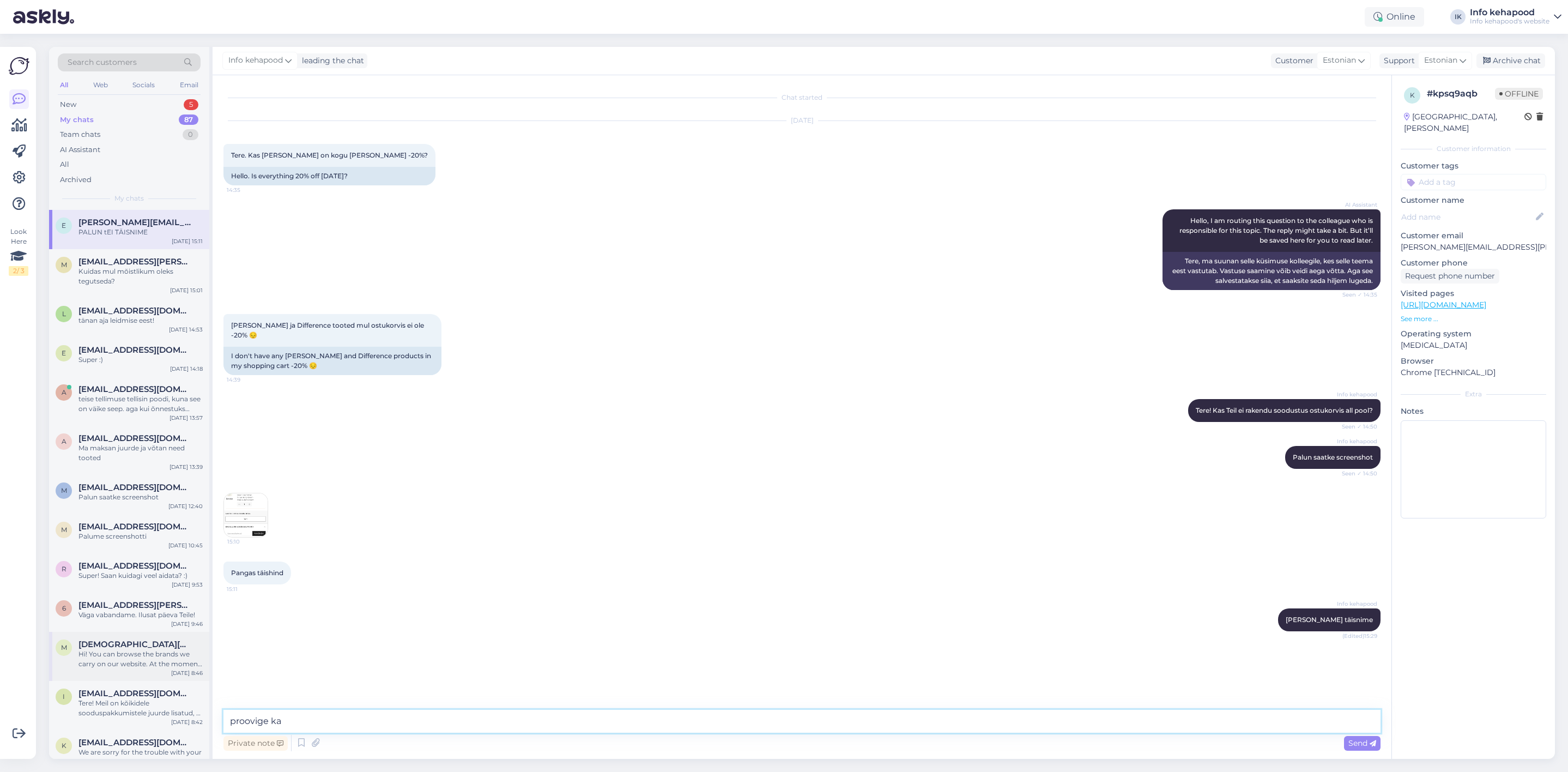
click at [157, 669] on div "Search customers All Web Socials Email New 5 My chats 87 Team chats 0 AI Assist…" at bounding box center [803, 402] width 1507 height 712
type textarea "p"
type textarea "Proovige koodi ARDEN20"
click at [1361, 744] on span "Send" at bounding box center [1363, 743] width 28 height 10
click at [72, 105] on div "New" at bounding box center [67, 104] width 16 height 11
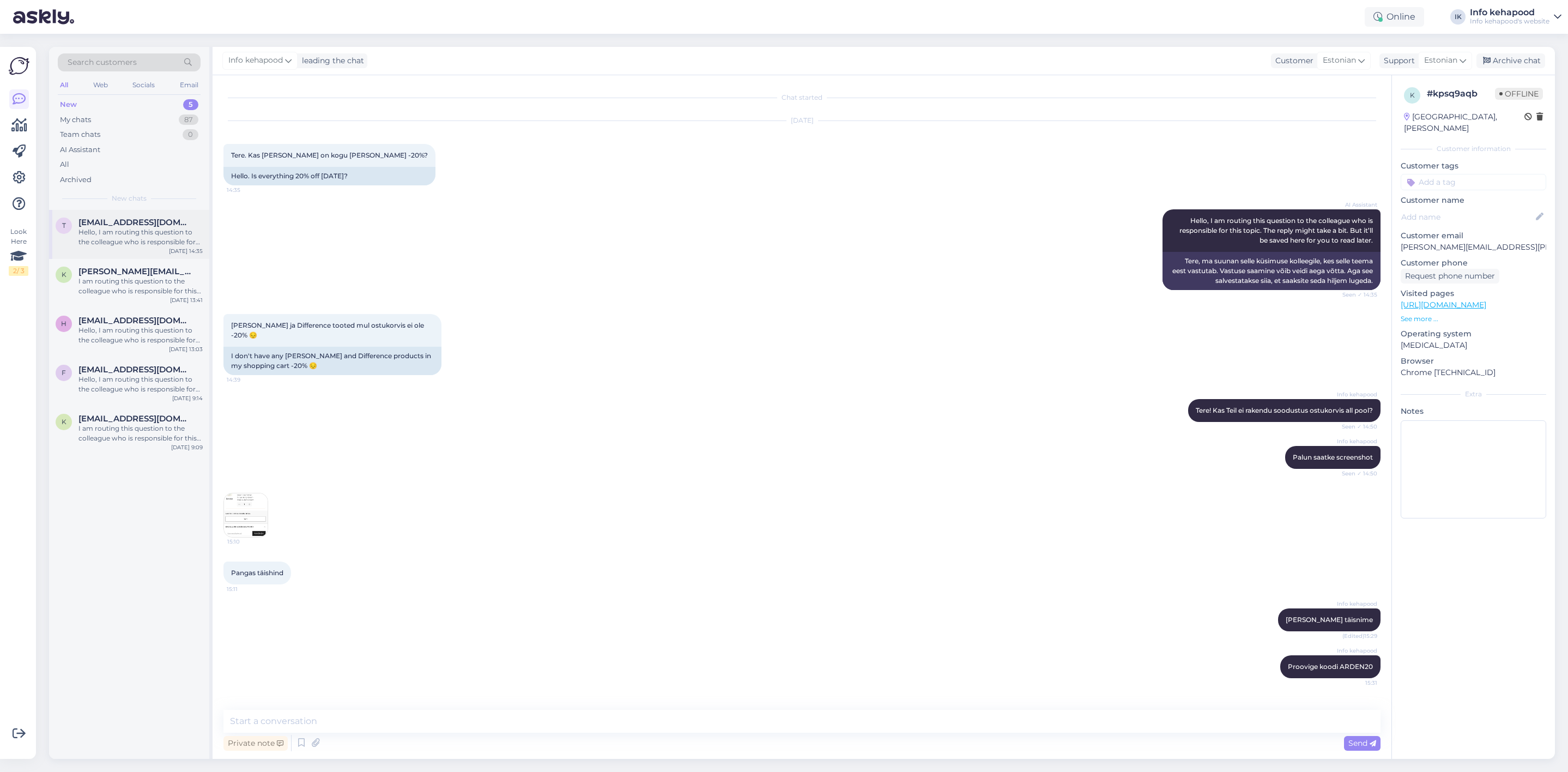
click at [146, 251] on div "t [EMAIL_ADDRESS][DOMAIN_NAME] Hello, I am routing this question to the colleag…" at bounding box center [130, 234] width 160 height 49
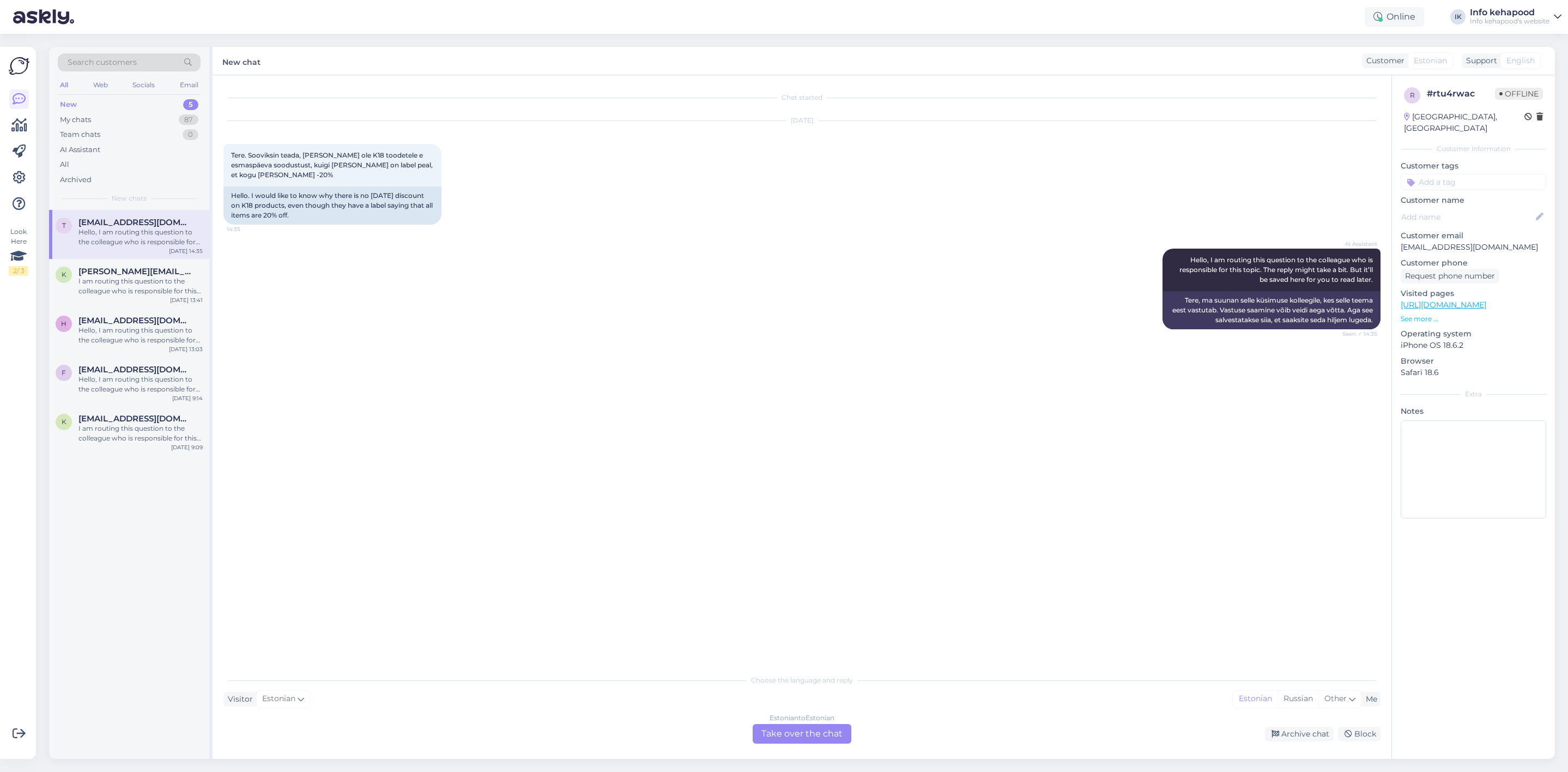
click at [839, 733] on div "Estonian to Estonian Take over the chat" at bounding box center [802, 734] width 99 height 20
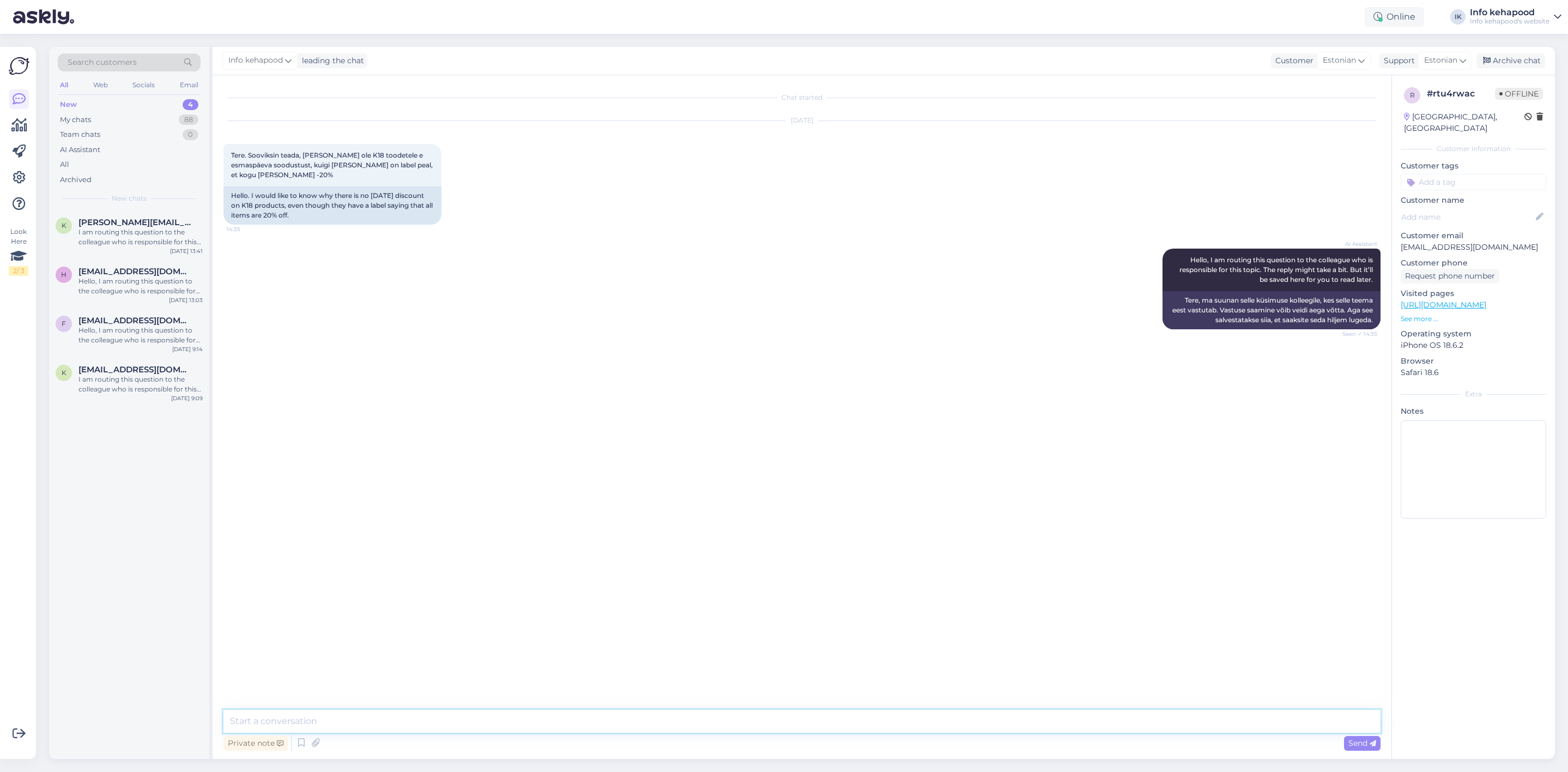
click at [803, 720] on textarea at bounding box center [802, 721] width 1157 height 23
type textarea "t"
click at [330, 722] on textarea "Tere! Kui on täishinnag tooted, siis soodustus rakendub ostukorvis kõige all" at bounding box center [802, 721] width 1157 height 23
type textarea "Tere! Kui on täishinnaga tooted, siis soodustus rakendub ostukorvis kõige all"
click at [631, 717] on textarea "Tere! Kui on täishinnaga tooted, siis soodustus rakendub ostukorvis kõige all" at bounding box center [802, 721] width 1157 height 23
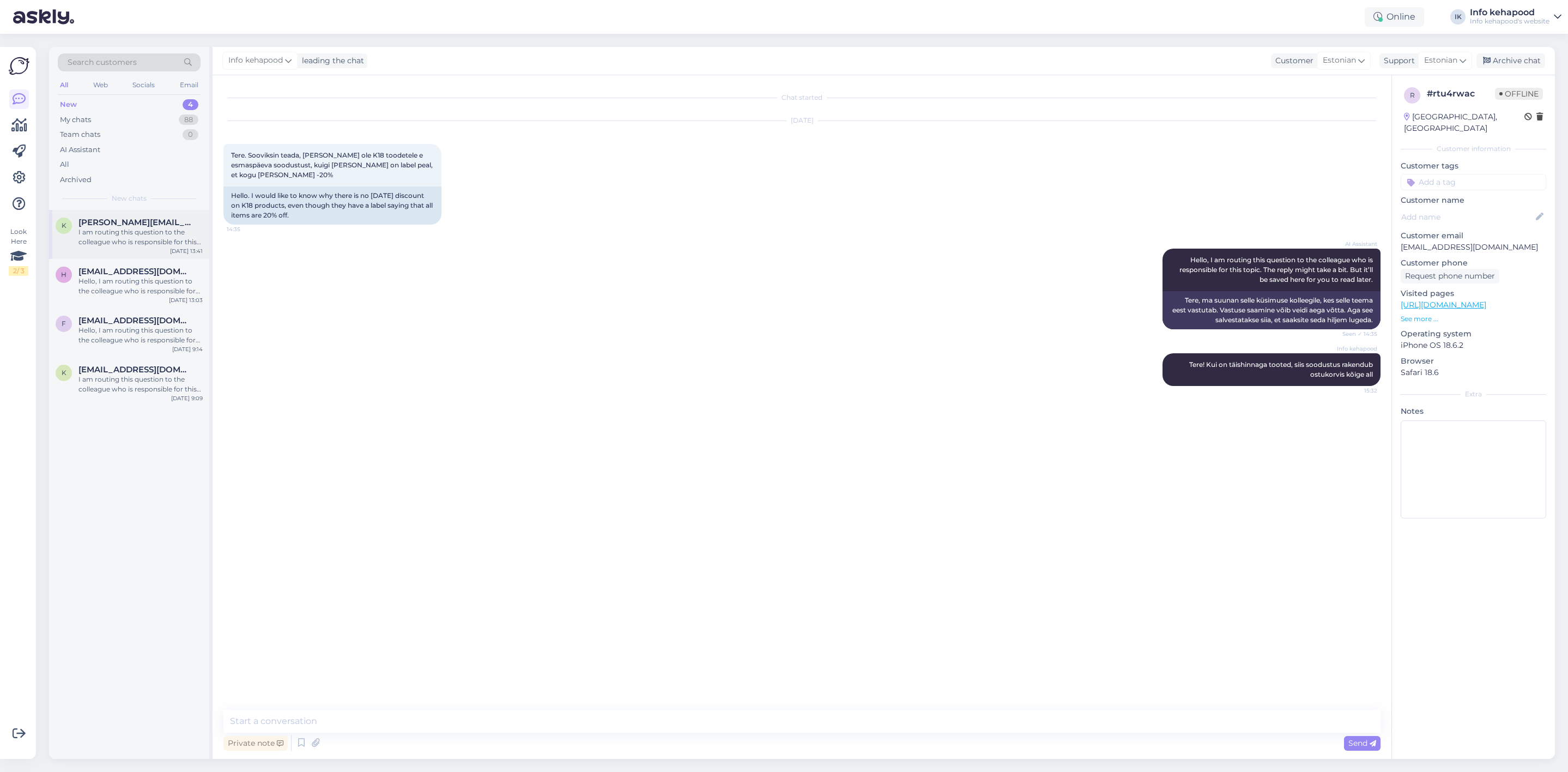
click at [84, 233] on div "I am routing this question to the colleague who is responsible for this topic. …" at bounding box center [141, 237] width 124 height 20
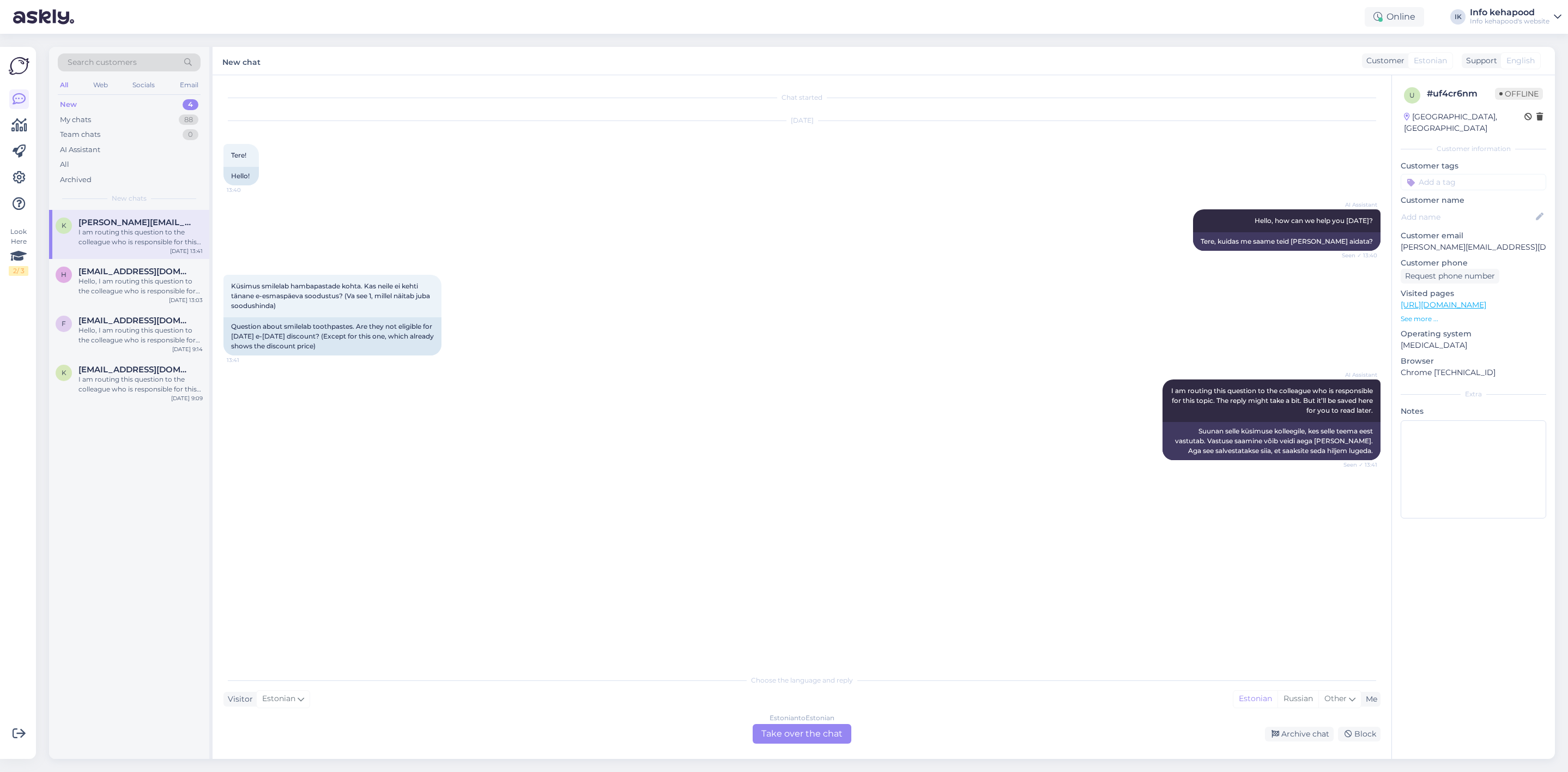
click at [838, 733] on div "Estonian to Estonian Take over the chat" at bounding box center [802, 734] width 99 height 20
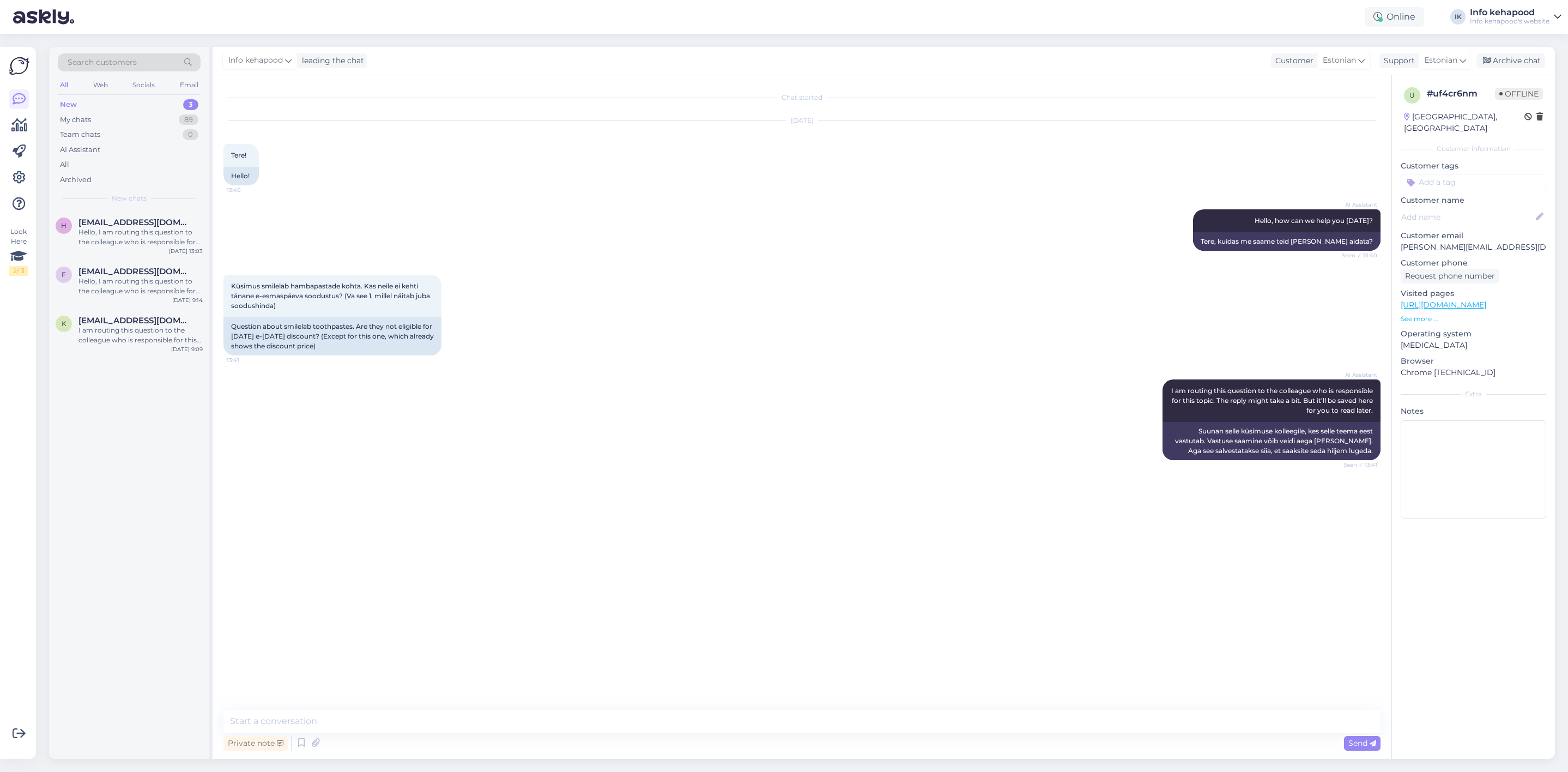
click at [787, 738] on div "Private note Send" at bounding box center [802, 743] width 1157 height 20
click at [125, 118] on div "My chats 89" at bounding box center [130, 120] width 143 height 15
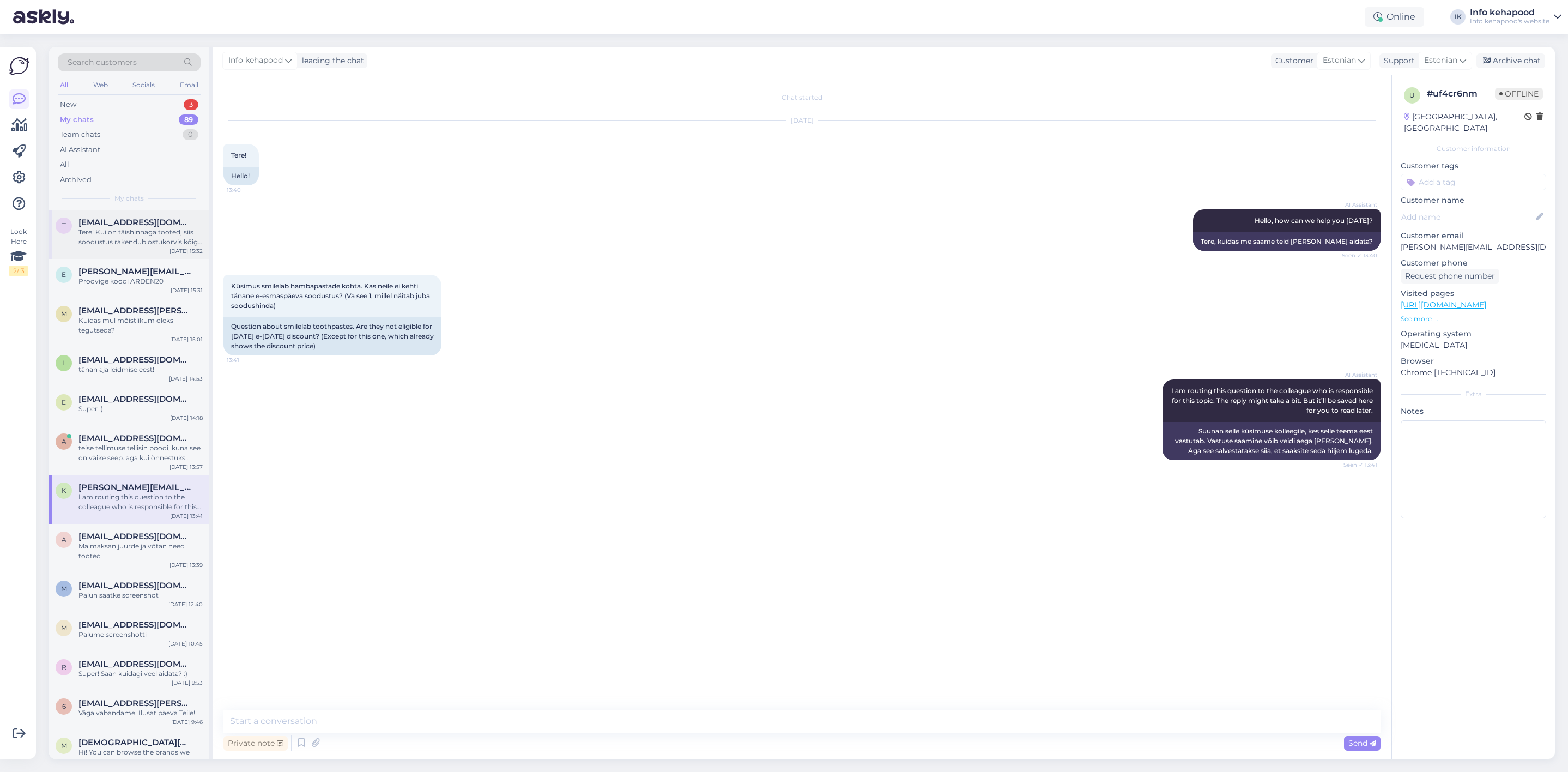
click at [137, 224] on span "[EMAIL_ADDRESS][DOMAIN_NAME]" at bounding box center [135, 222] width 113 height 10
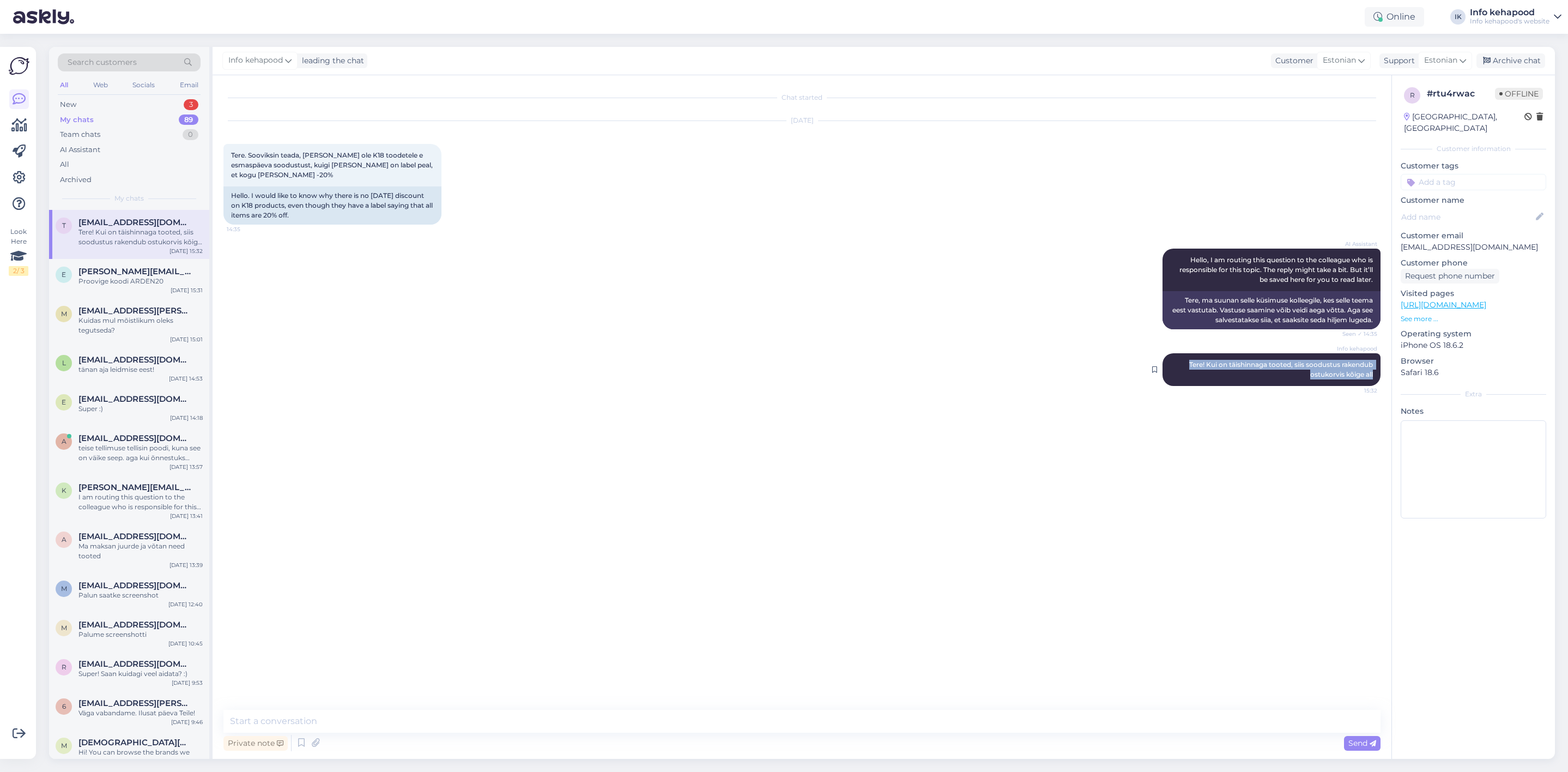
drag, startPoint x: 1188, startPoint y: 362, endPoint x: 1377, endPoint y: 376, distance: 189.5
click at [1377, 376] on div "Info kehapood Tere! Kui on täishinnaga tooted, siis soodustus rakendub ostukorv…" at bounding box center [1272, 370] width 218 height 32
copy span "Tere! Kui on täishinnaga tooted, siis soodustus rakendub ostukorvis kõige all"
click at [141, 285] on div "Proovige koodi ARDEN20" at bounding box center [141, 281] width 124 height 10
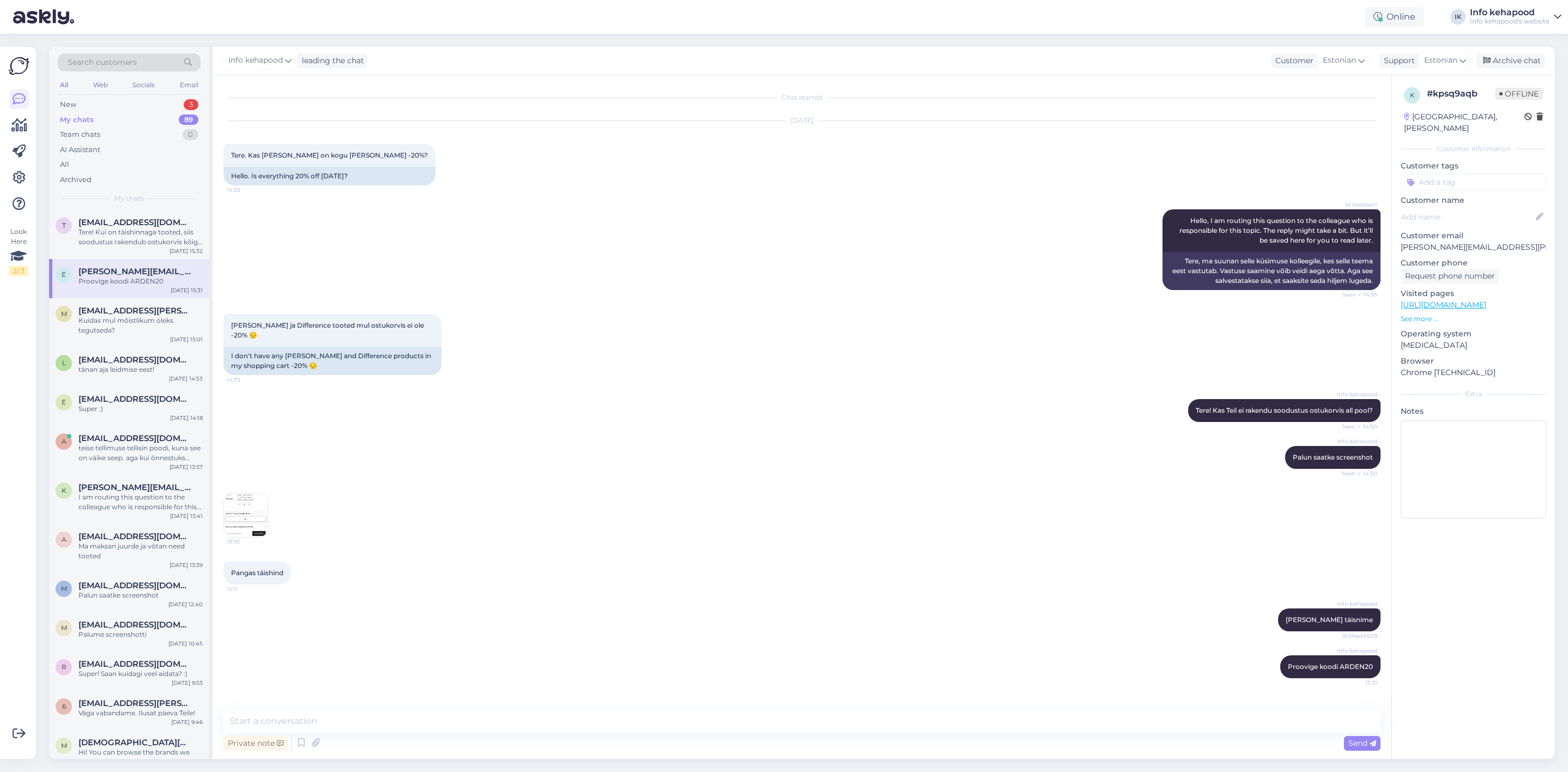
click at [132, 125] on div "My chats 89" at bounding box center [130, 120] width 143 height 15
click at [124, 107] on div "New 3" at bounding box center [130, 105] width 143 height 15
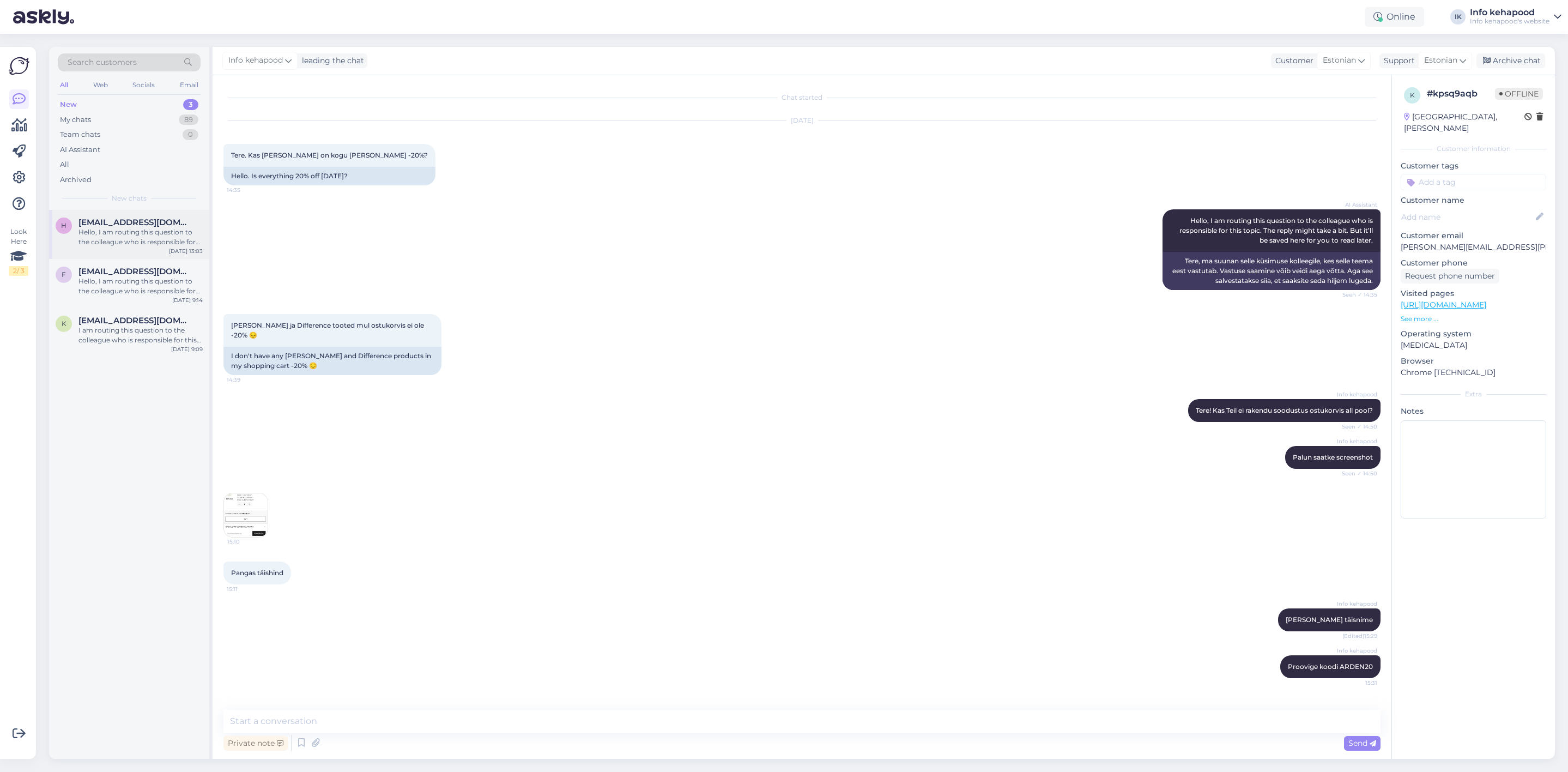
click at [120, 233] on div "Hello, I am routing this question to the colleague who is responsible for this …" at bounding box center [141, 237] width 124 height 20
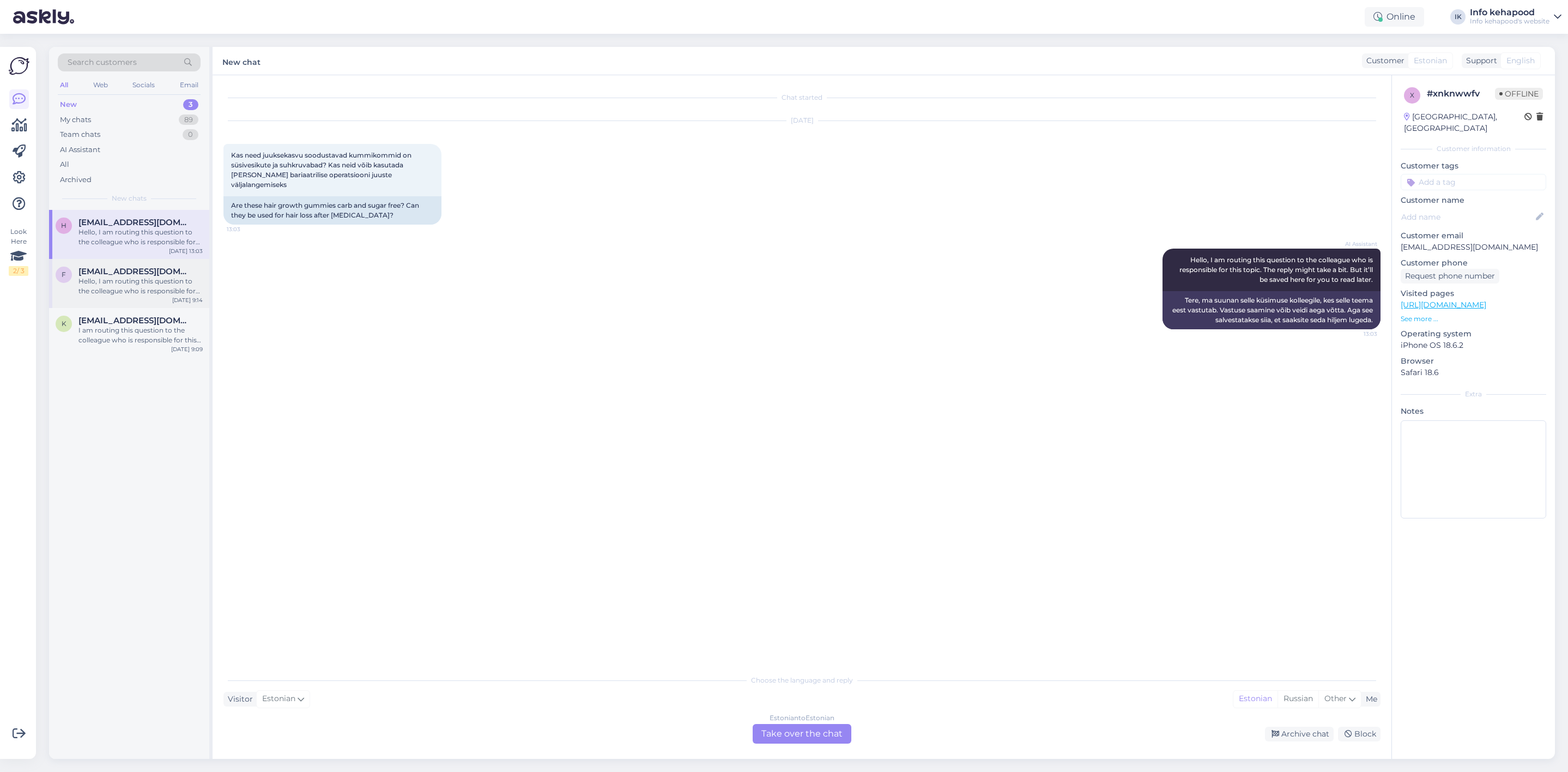
click at [142, 274] on span "[EMAIL_ADDRESS][DOMAIN_NAME]" at bounding box center [135, 272] width 113 height 10
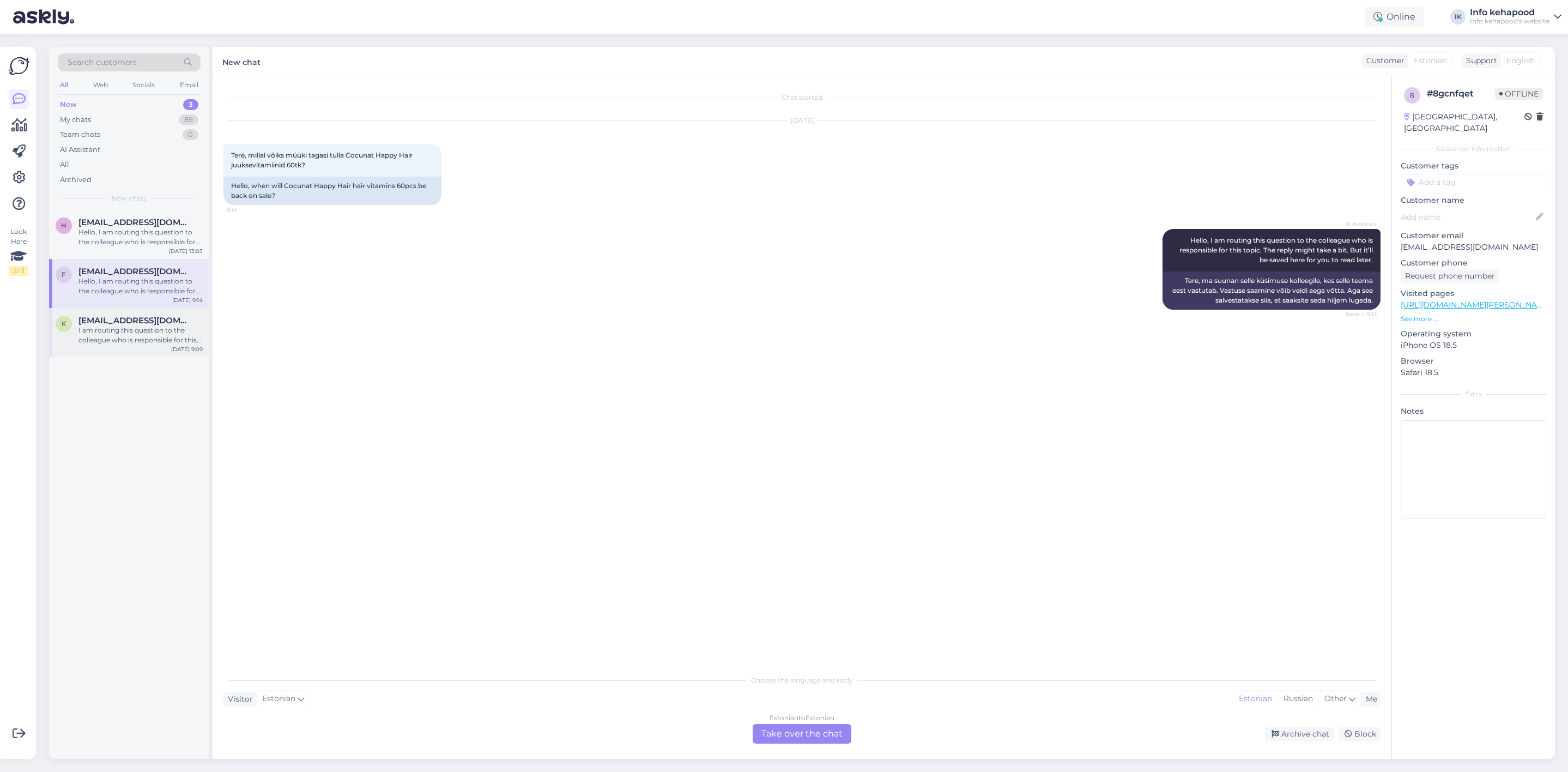
click at [141, 309] on div "k [EMAIL_ADDRESS][DOMAIN_NAME] I am routing this question to the colleague who …" at bounding box center [130, 332] width 160 height 49
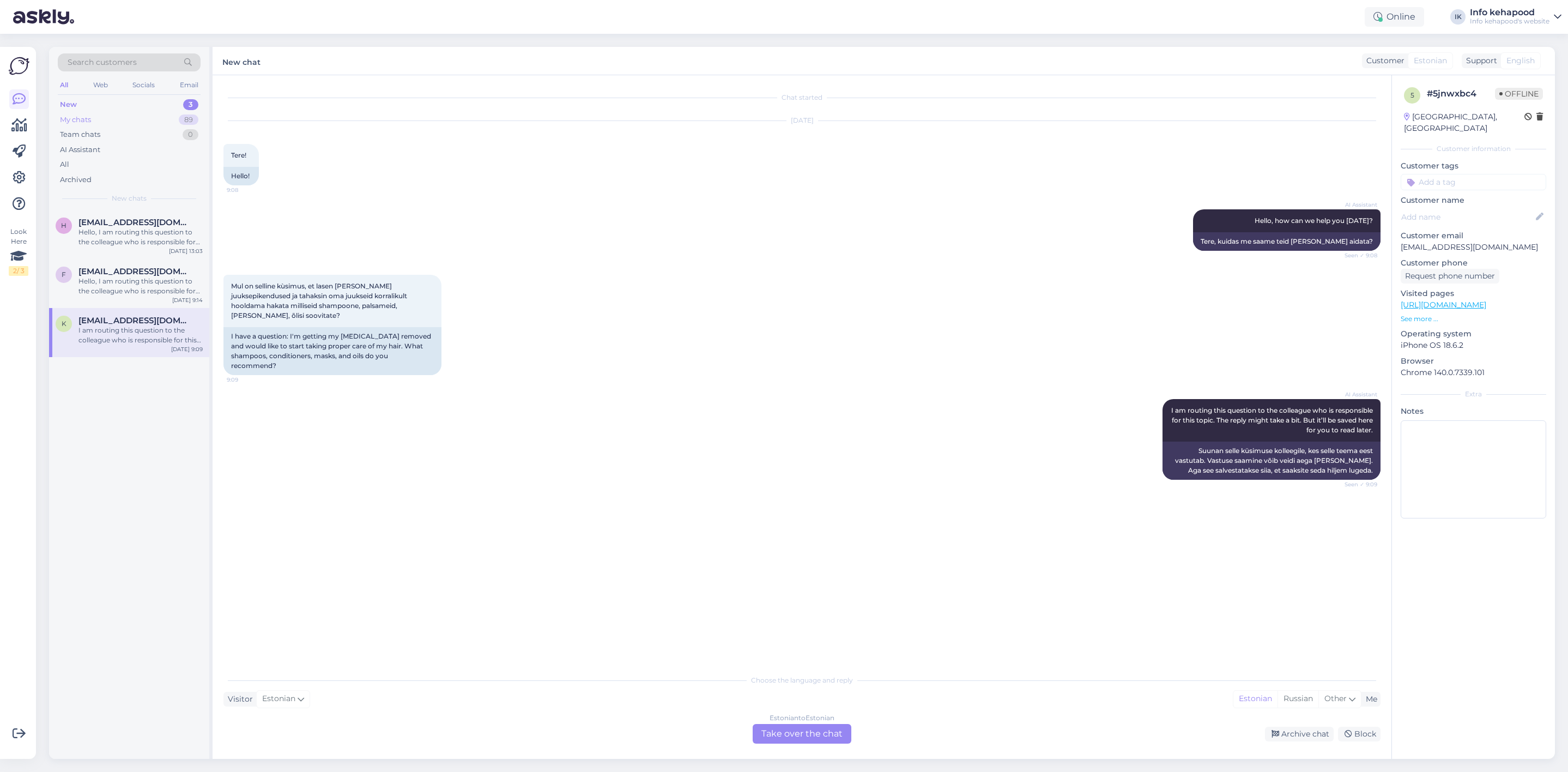
click at [107, 120] on div "My chats 89" at bounding box center [130, 120] width 143 height 15
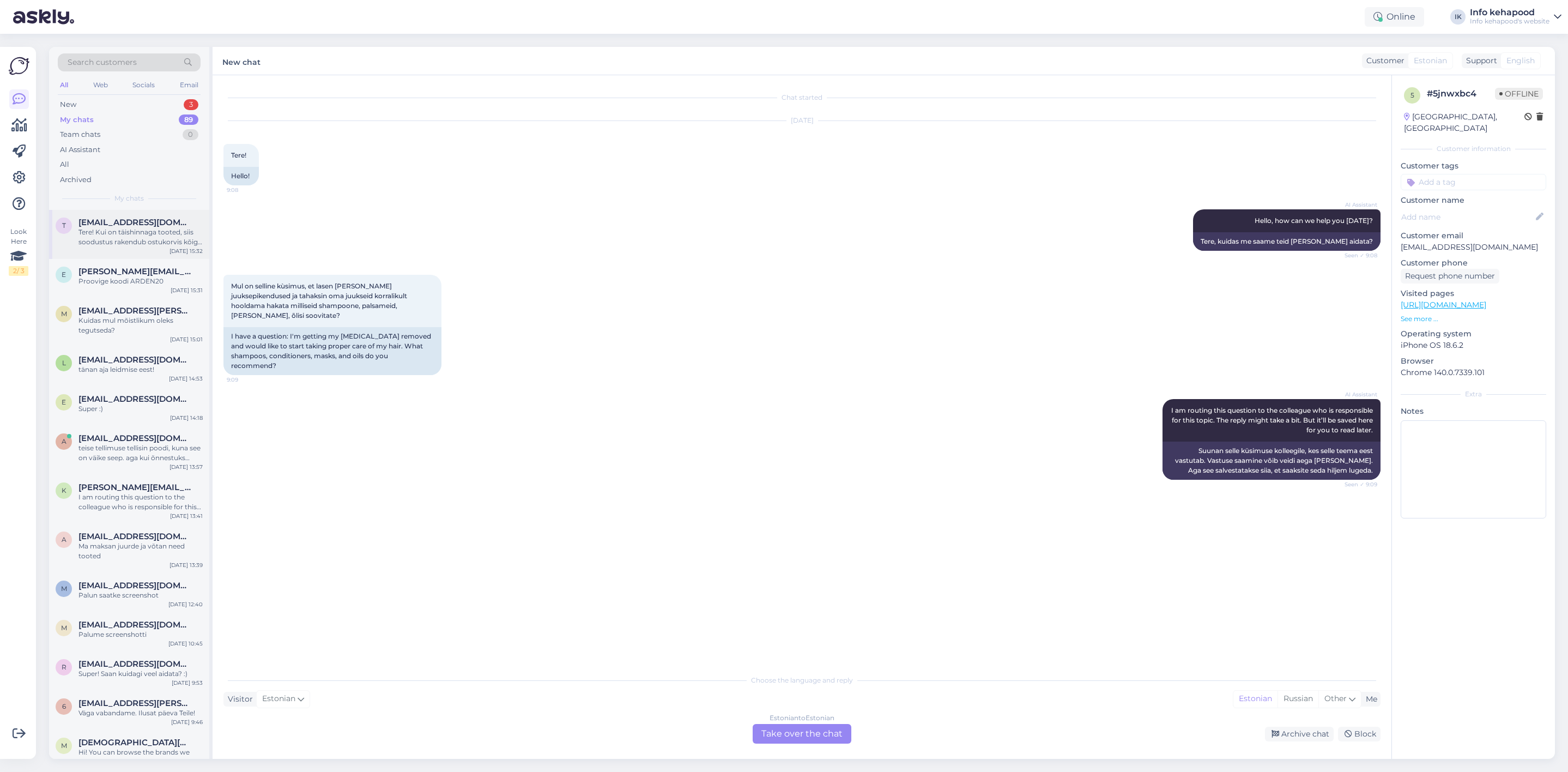
click at [117, 239] on div "Tere! Kui on täishinnaga tooted, siis soodustus rakendub ostukorvis kõige all" at bounding box center [141, 237] width 124 height 20
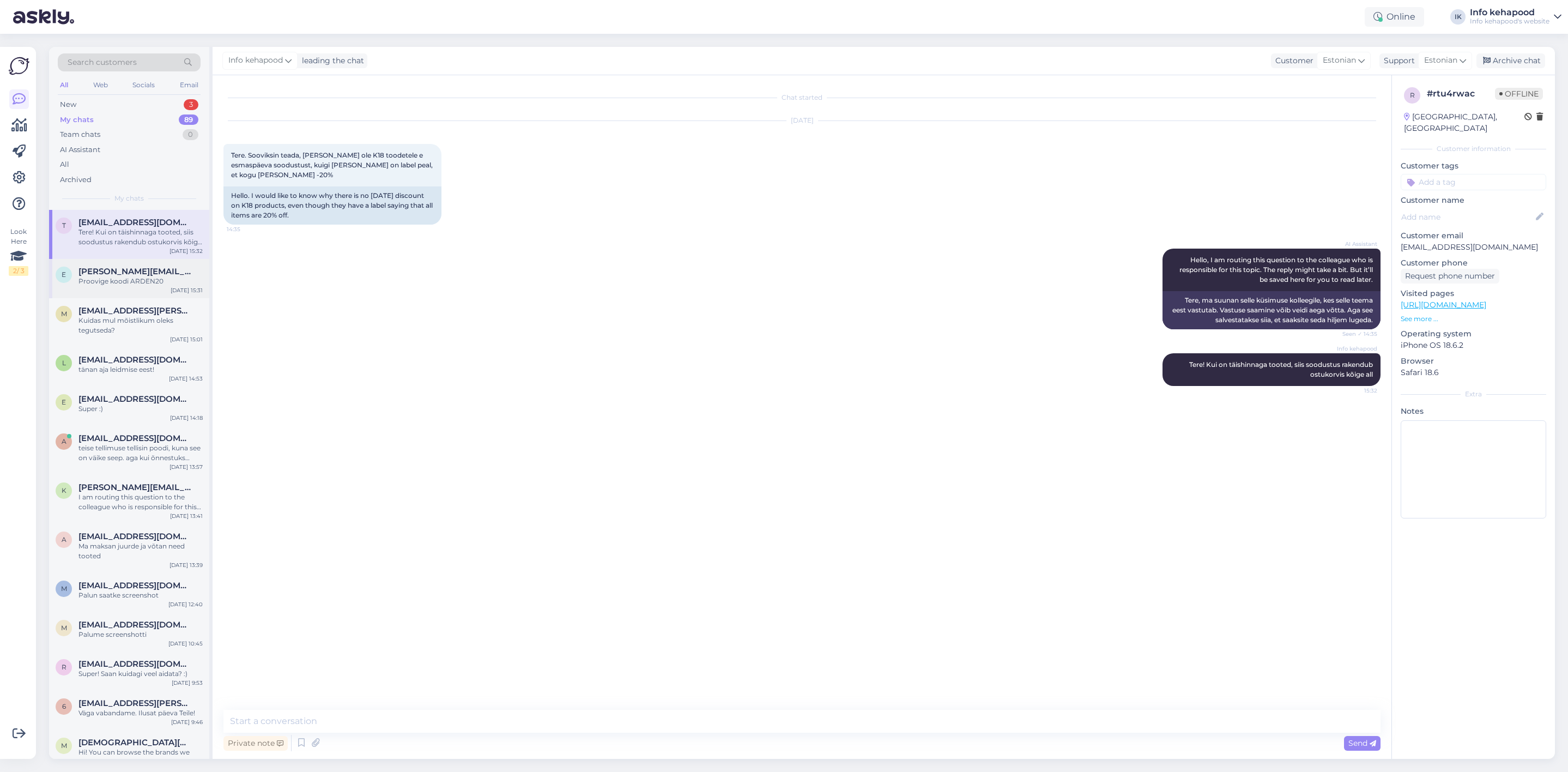
click at [141, 274] on span "[PERSON_NAME][EMAIL_ADDRESS][PERSON_NAME][DOMAIN_NAME]" at bounding box center [135, 272] width 113 height 10
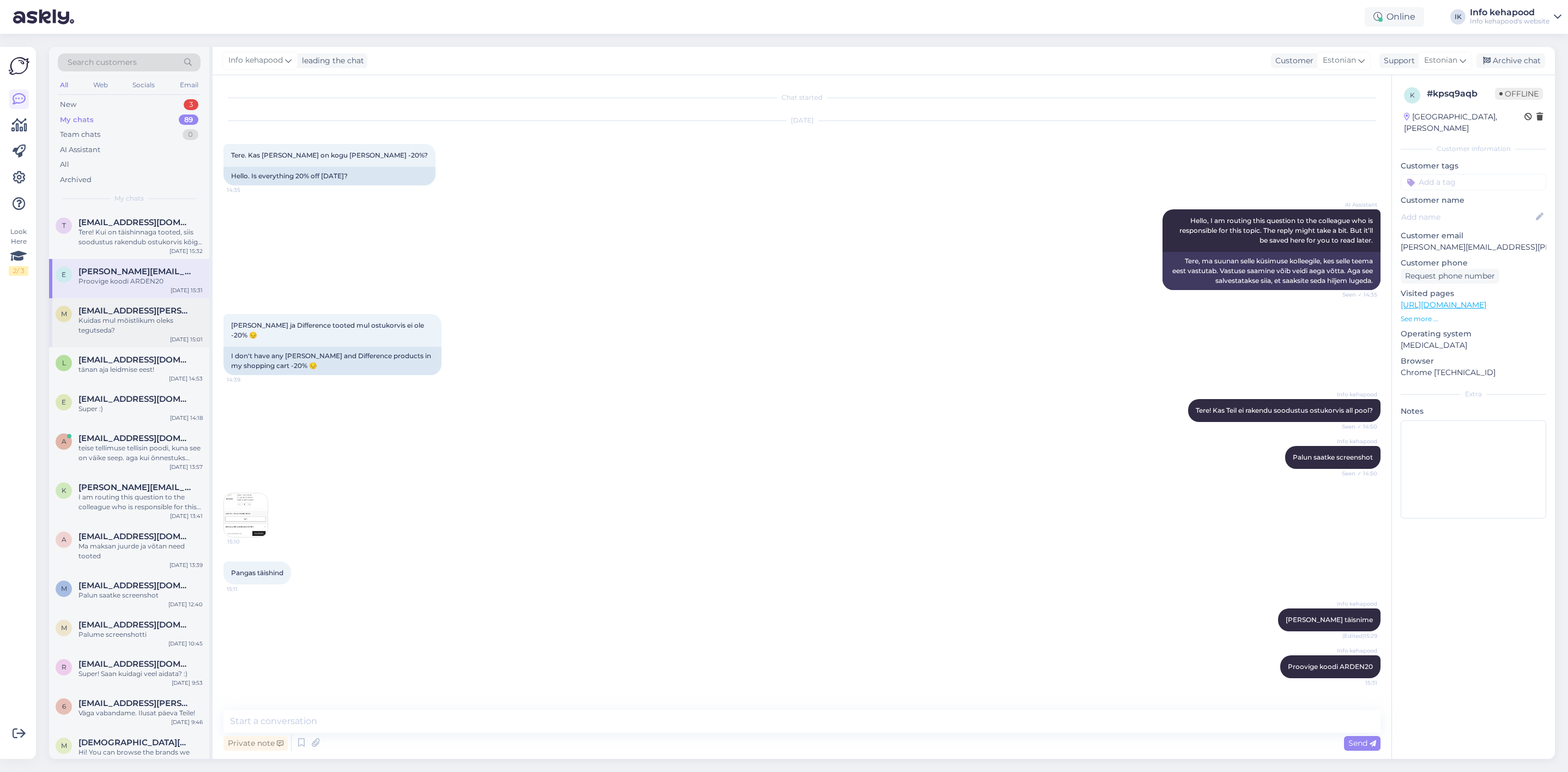
click at [149, 340] on div "m [EMAIL_ADDRESS][PERSON_NAME][DOMAIN_NAME] Kuidas mul mõistlikum oleks tegutse…" at bounding box center [130, 323] width 160 height 49
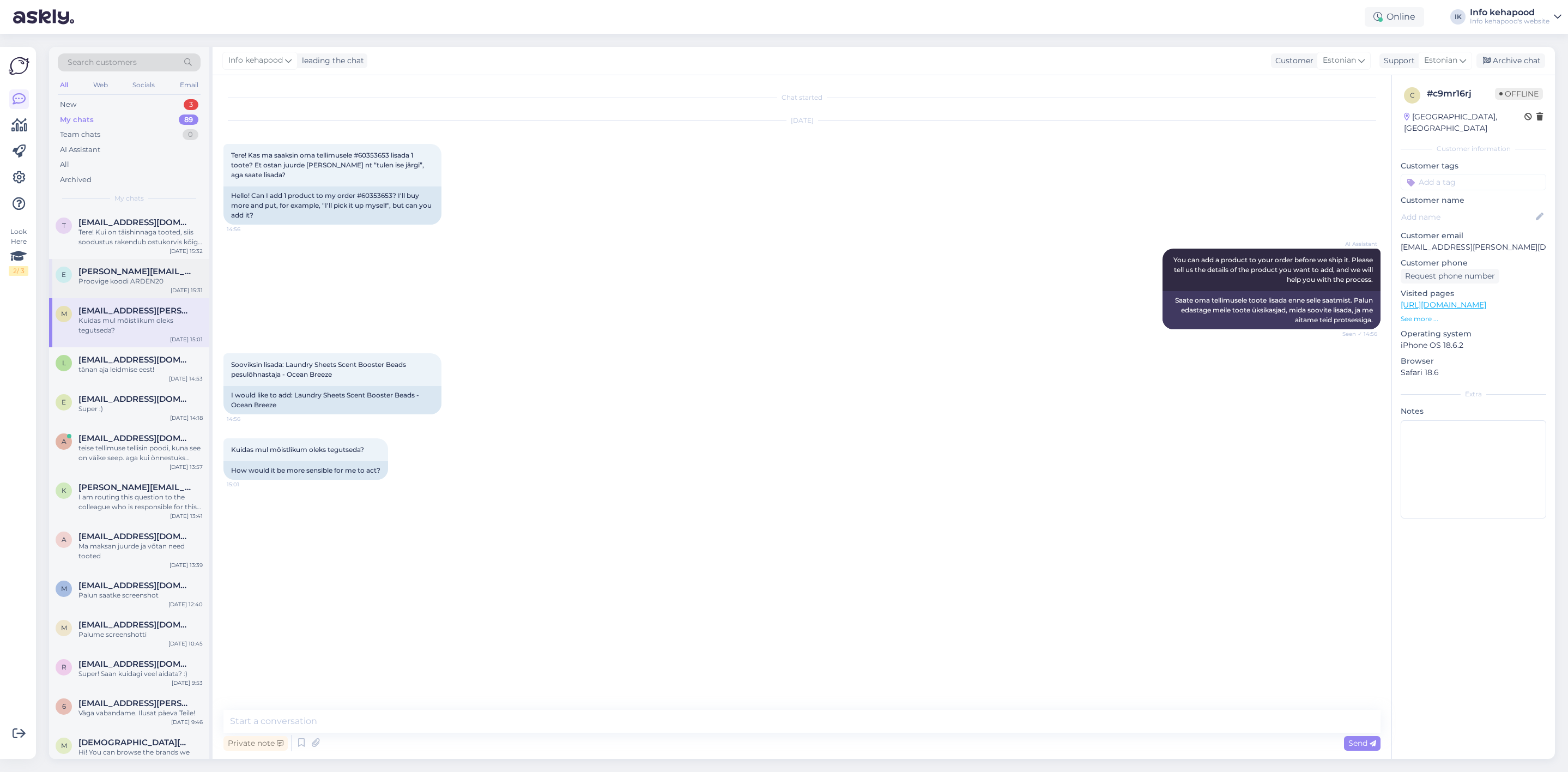
click at [126, 272] on span "[PERSON_NAME][EMAIL_ADDRESS][PERSON_NAME][DOMAIN_NAME]" at bounding box center [135, 272] width 113 height 10
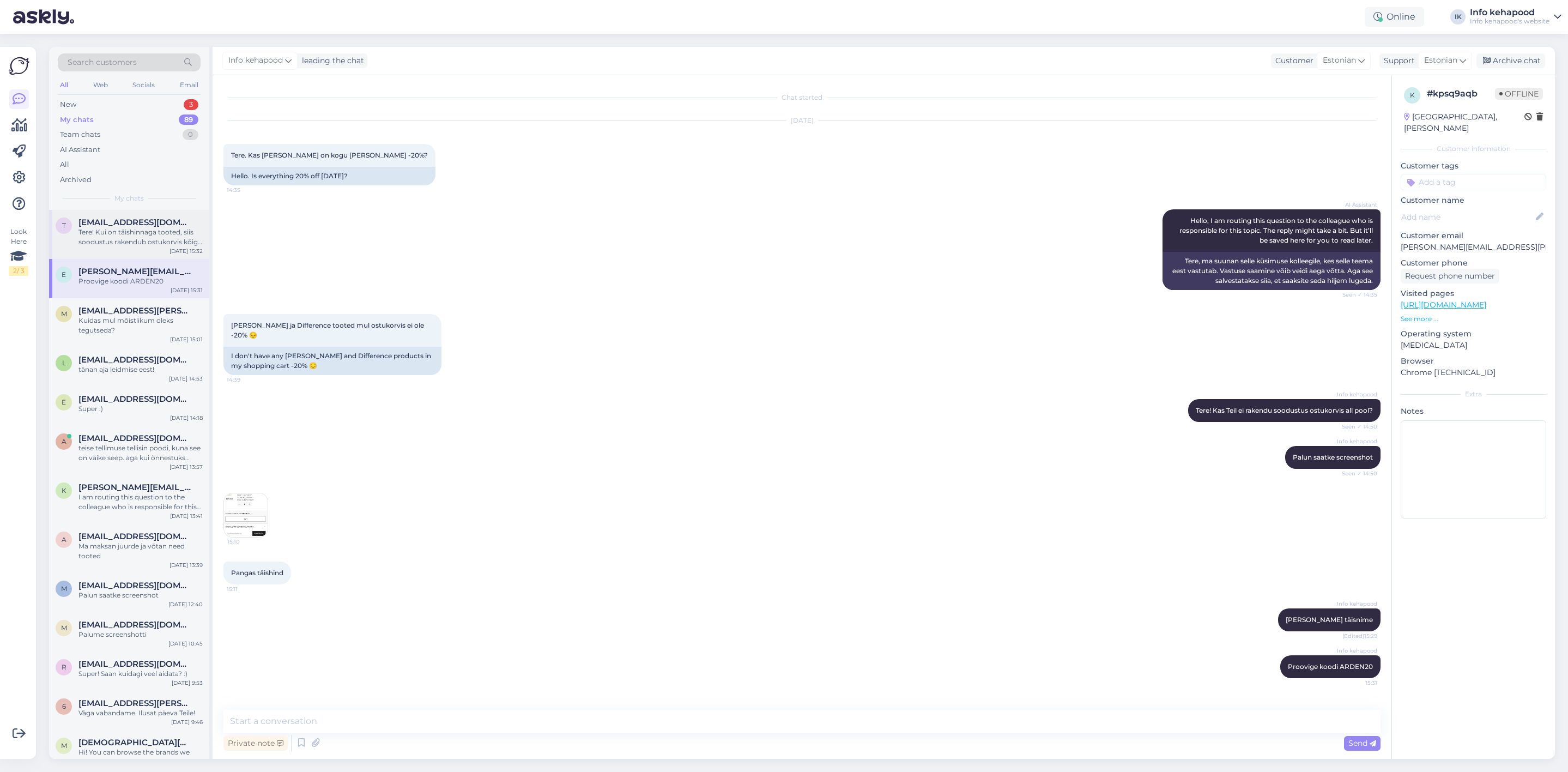
click at [140, 217] on span "[EMAIL_ADDRESS][DOMAIN_NAME]" at bounding box center [135, 222] width 113 height 10
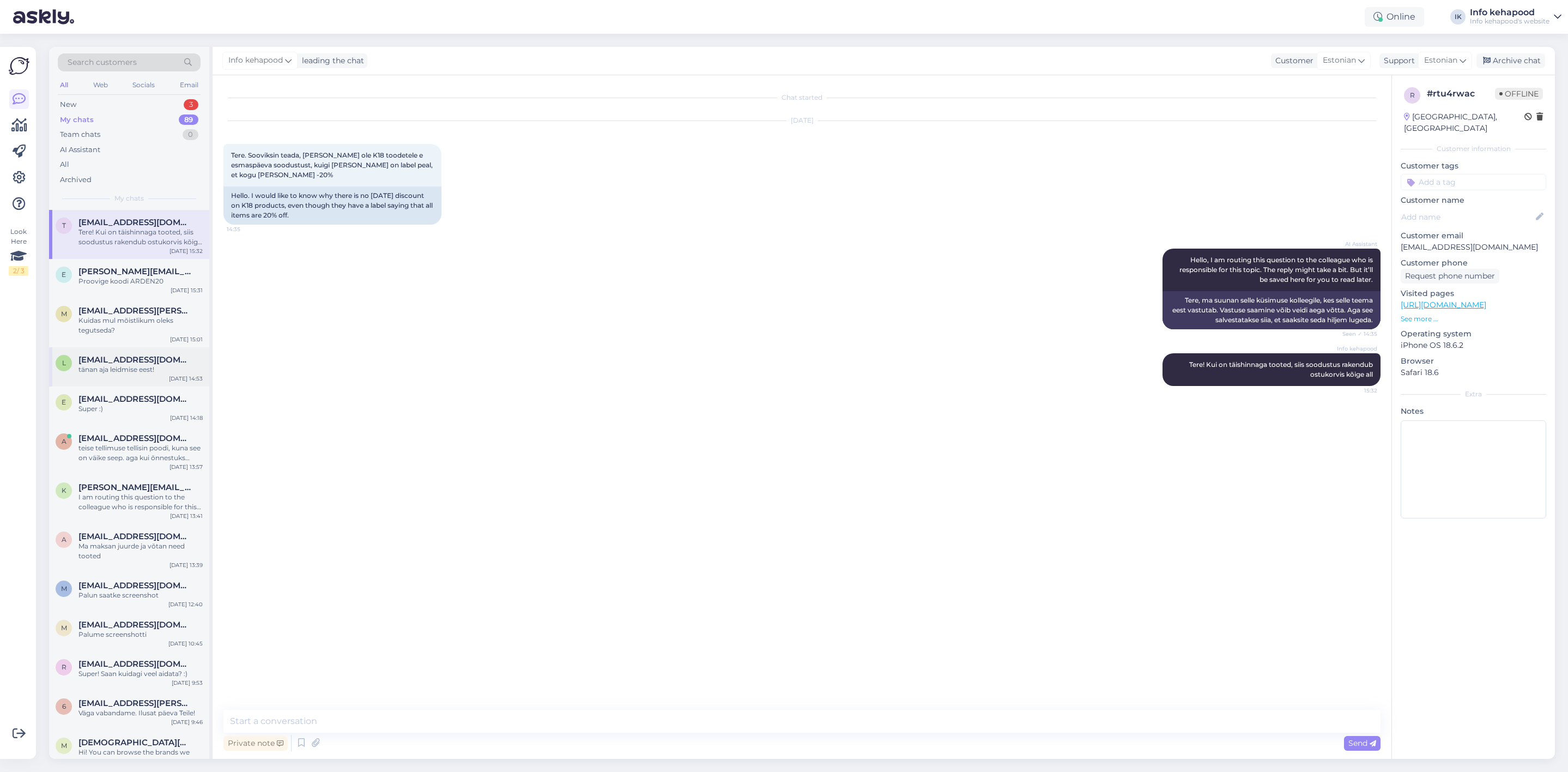
click at [120, 368] on div "tänan aja leidmise eest!" at bounding box center [141, 370] width 124 height 10
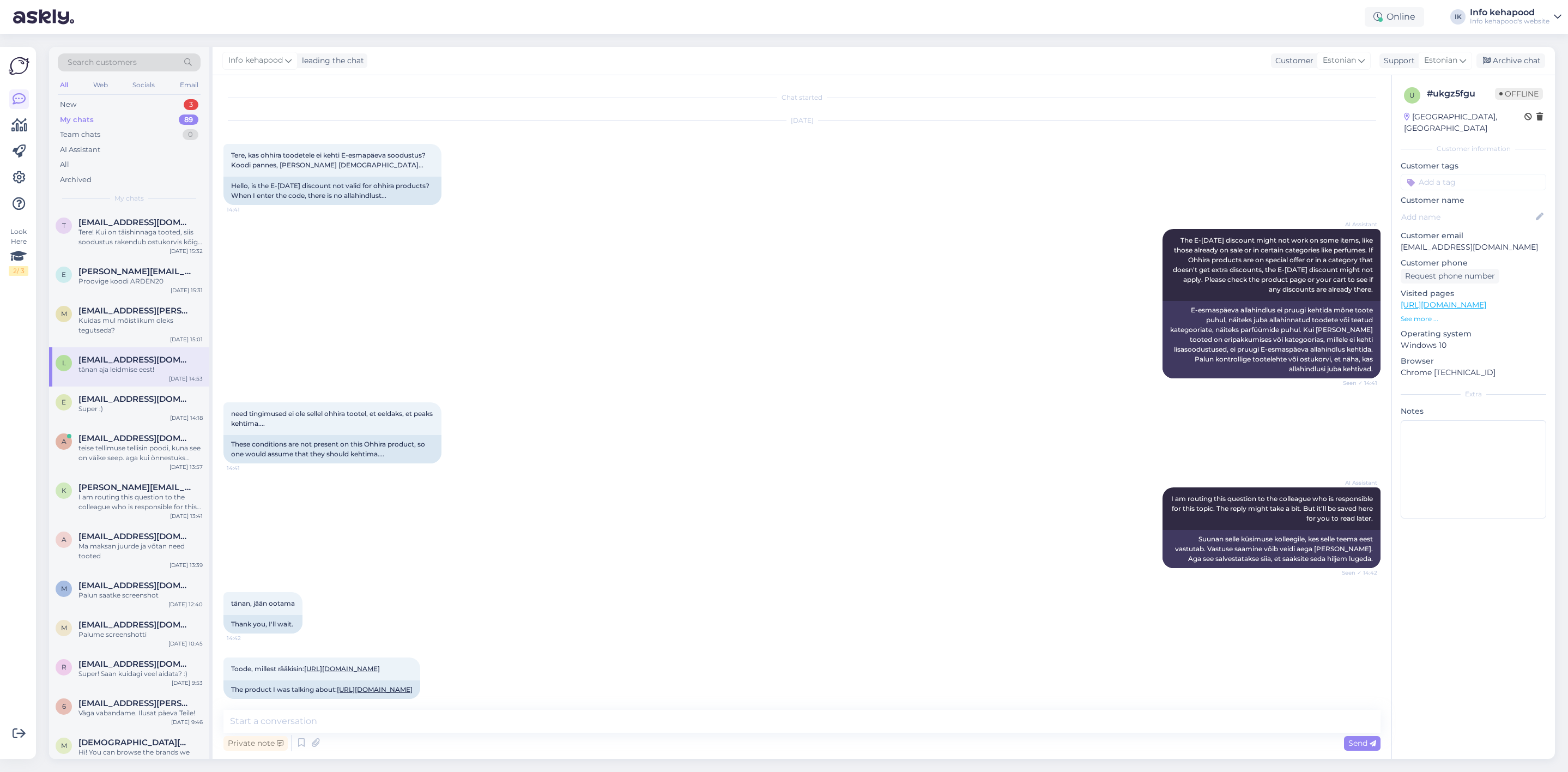
scroll to position [228, 0]
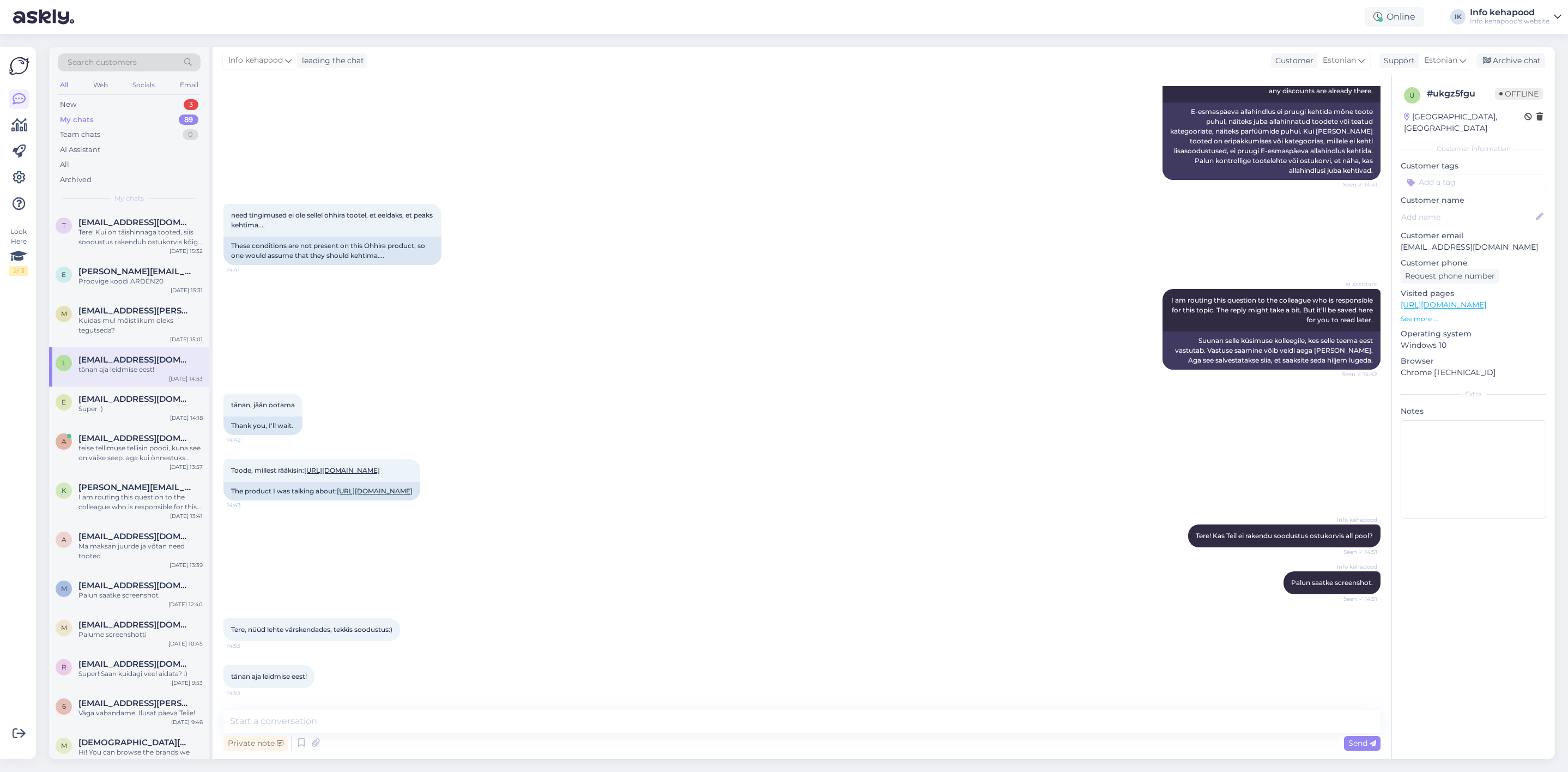
click at [133, 112] on div "My chats 89" at bounding box center [130, 120] width 143 height 15
click at [134, 107] on div "New 3" at bounding box center [130, 105] width 143 height 15
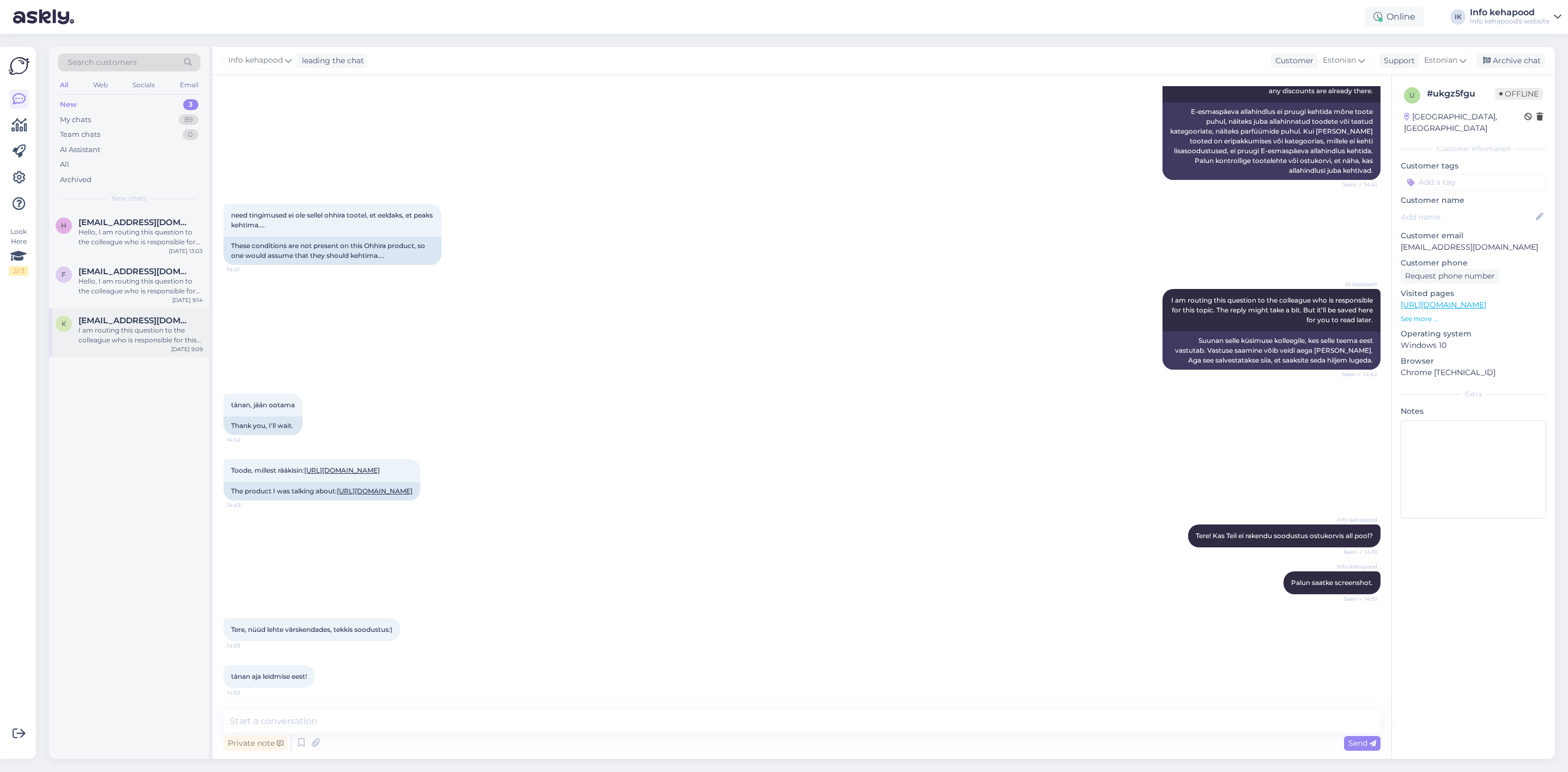
click at [75, 331] on div "k [EMAIL_ADDRESS][DOMAIN_NAME] I am routing this question to the colleague who …" at bounding box center [129, 330] width 147 height 30
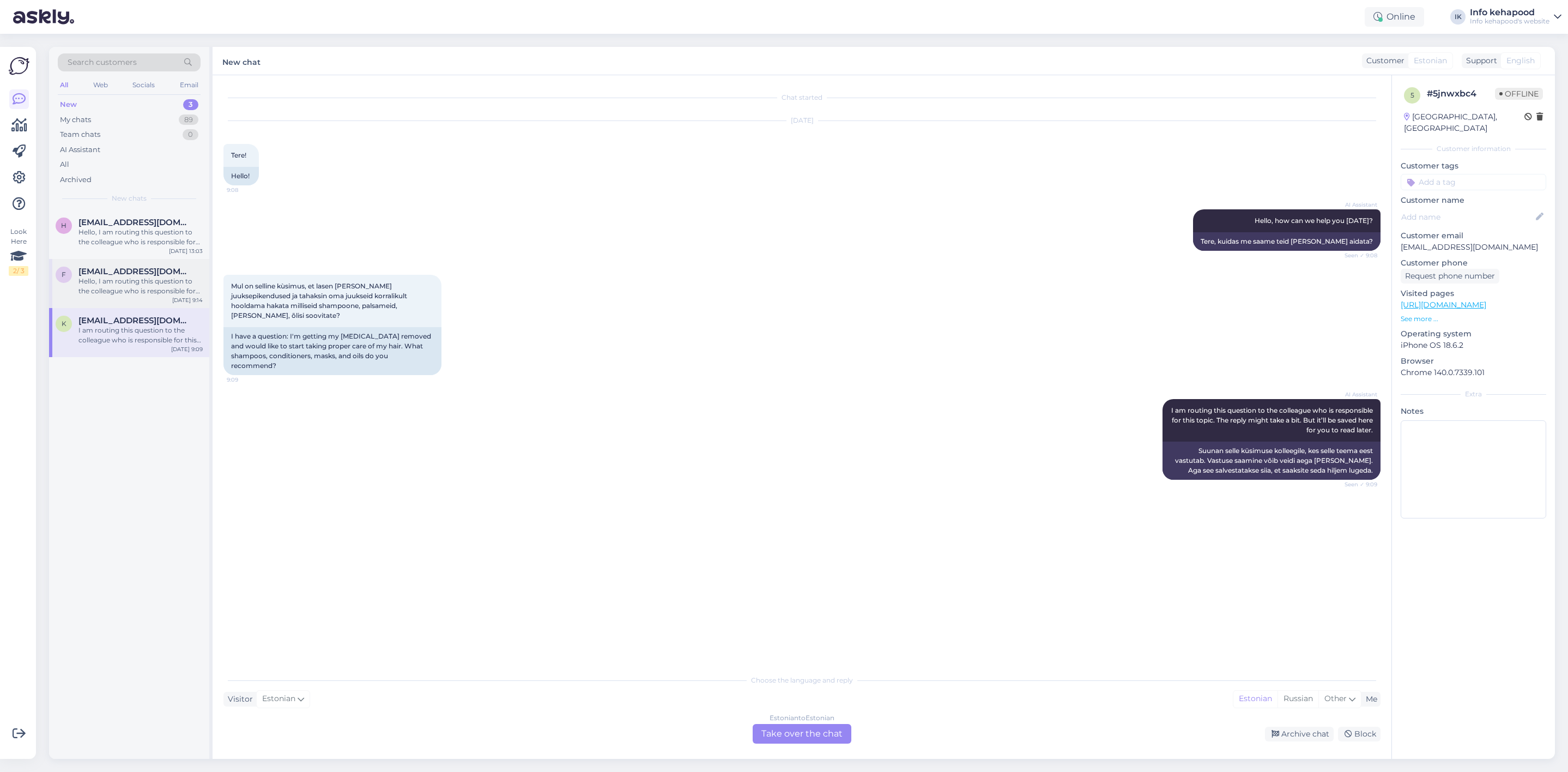
click at [109, 290] on div "Hello, I am routing this question to the colleague who is responsible for this …" at bounding box center [141, 285] width 124 height 20
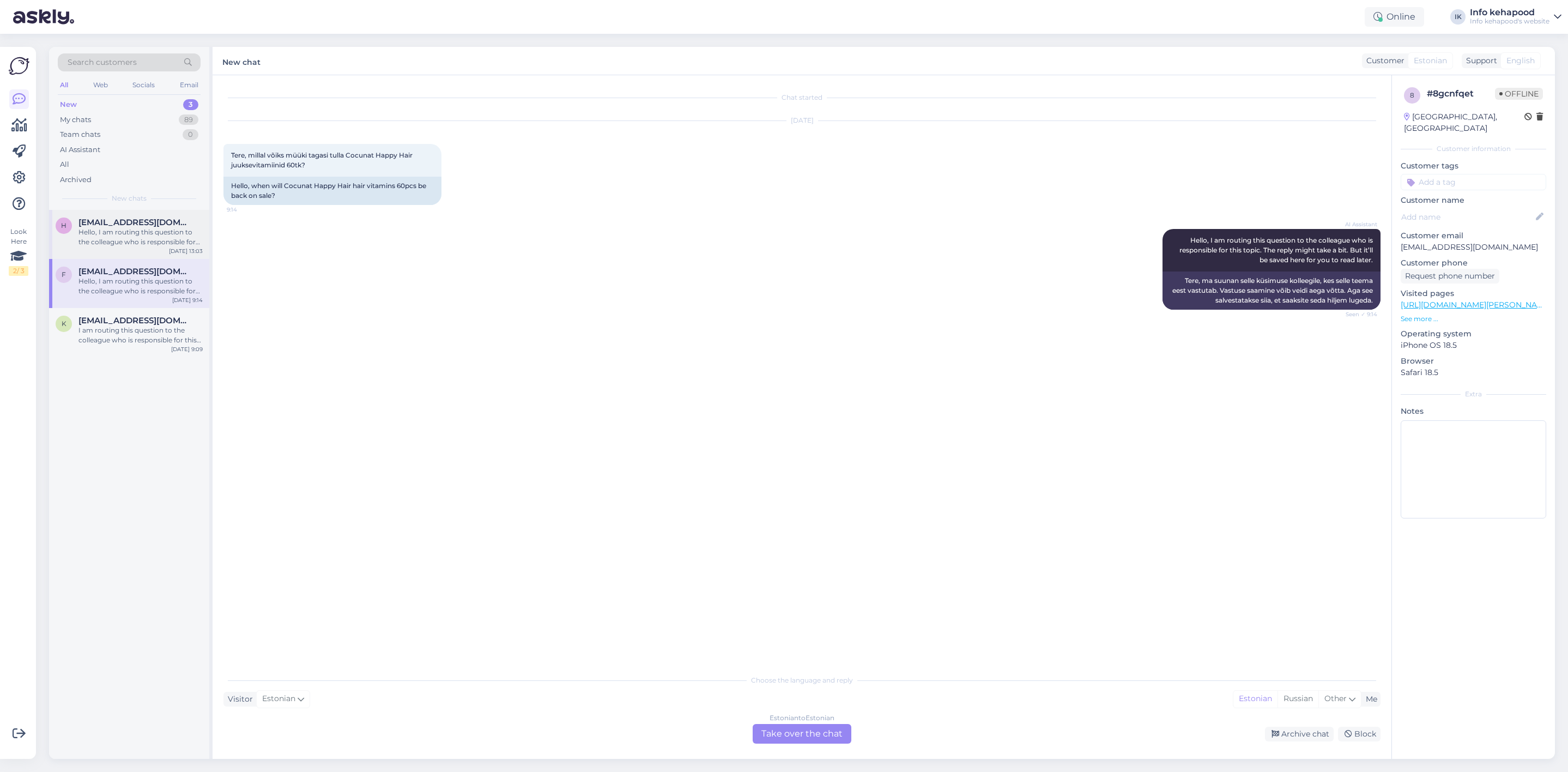
click at [124, 256] on div "h [EMAIL_ADDRESS][DOMAIN_NAME] Hello, I am routing this question to the colleag…" at bounding box center [130, 234] width 160 height 49
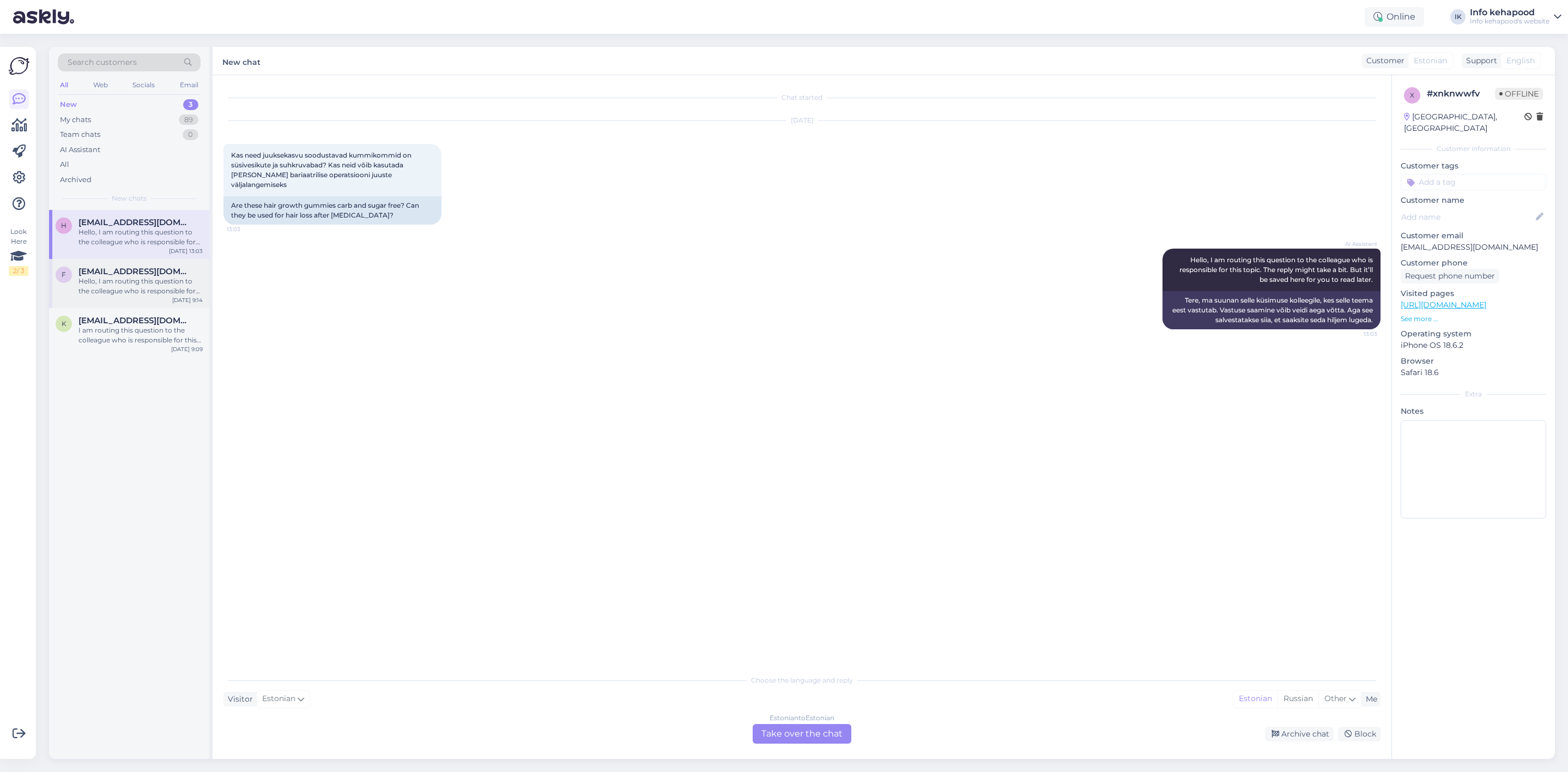
click at [126, 279] on div "Hello, I am routing this question to the colleague who is responsible for this …" at bounding box center [141, 285] width 124 height 20
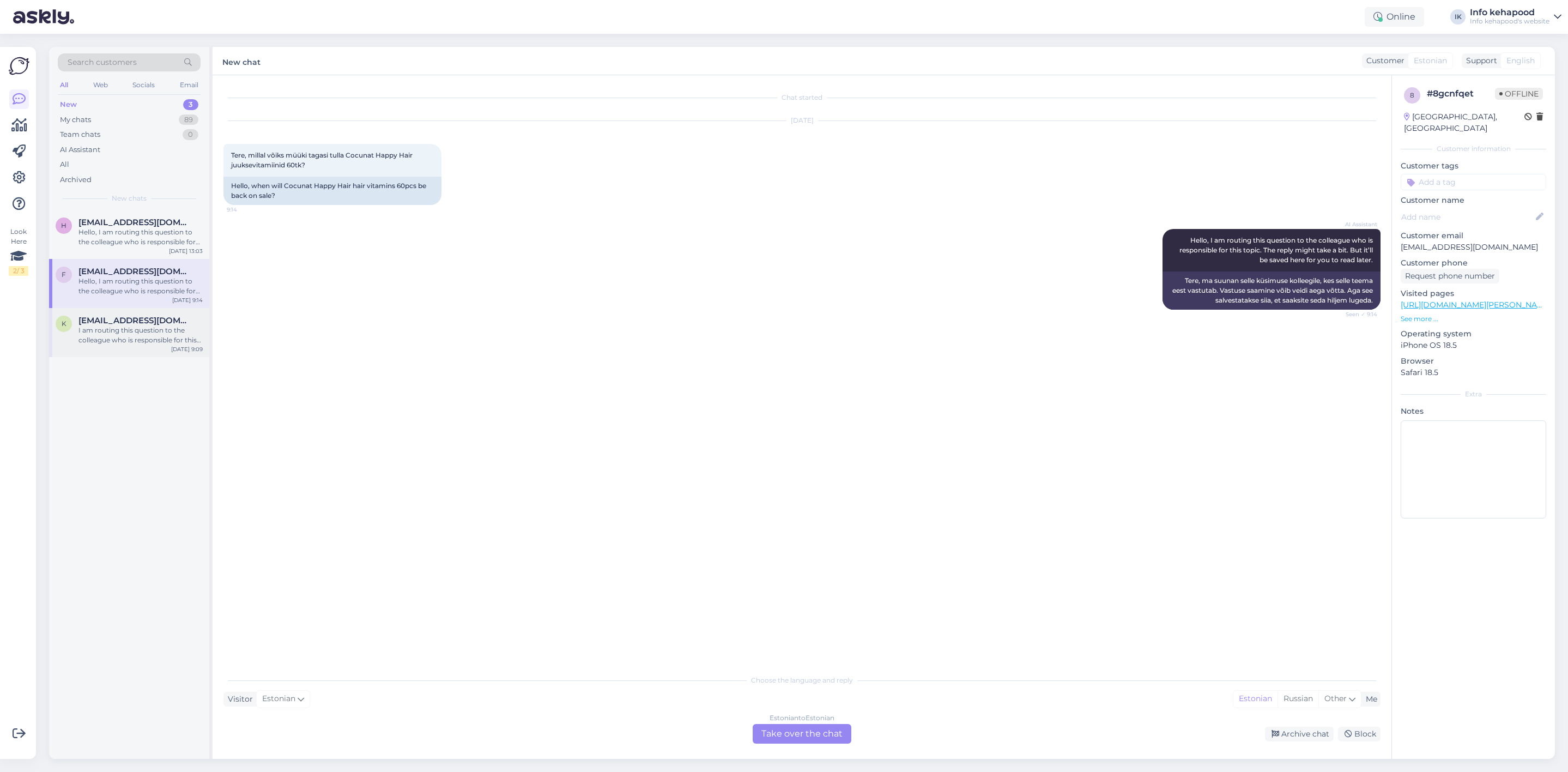
click at [136, 323] on span "[EMAIL_ADDRESS][DOMAIN_NAME]" at bounding box center [135, 320] width 113 height 10
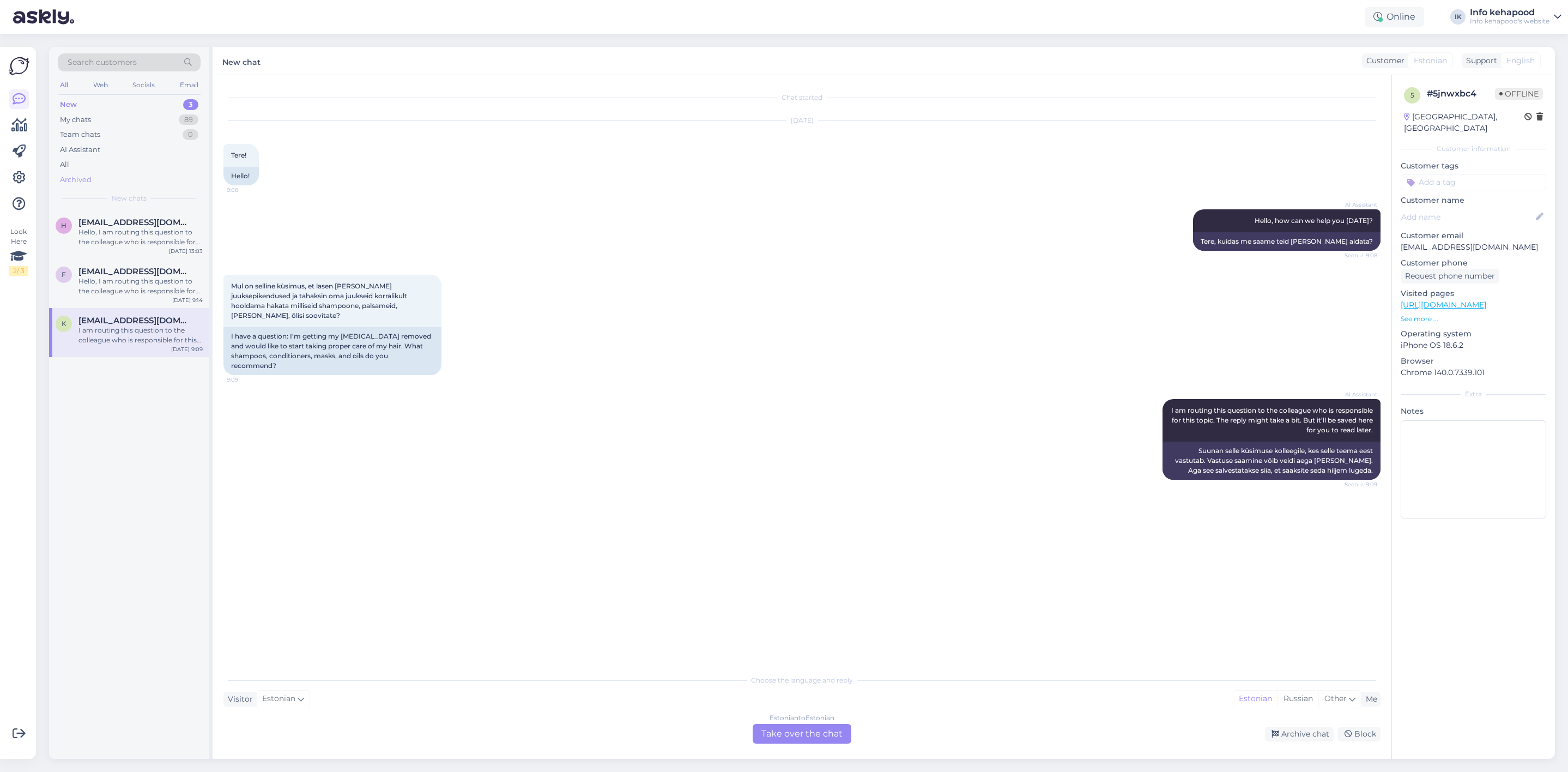
click at [105, 172] on div "Archived" at bounding box center [130, 180] width 143 height 15
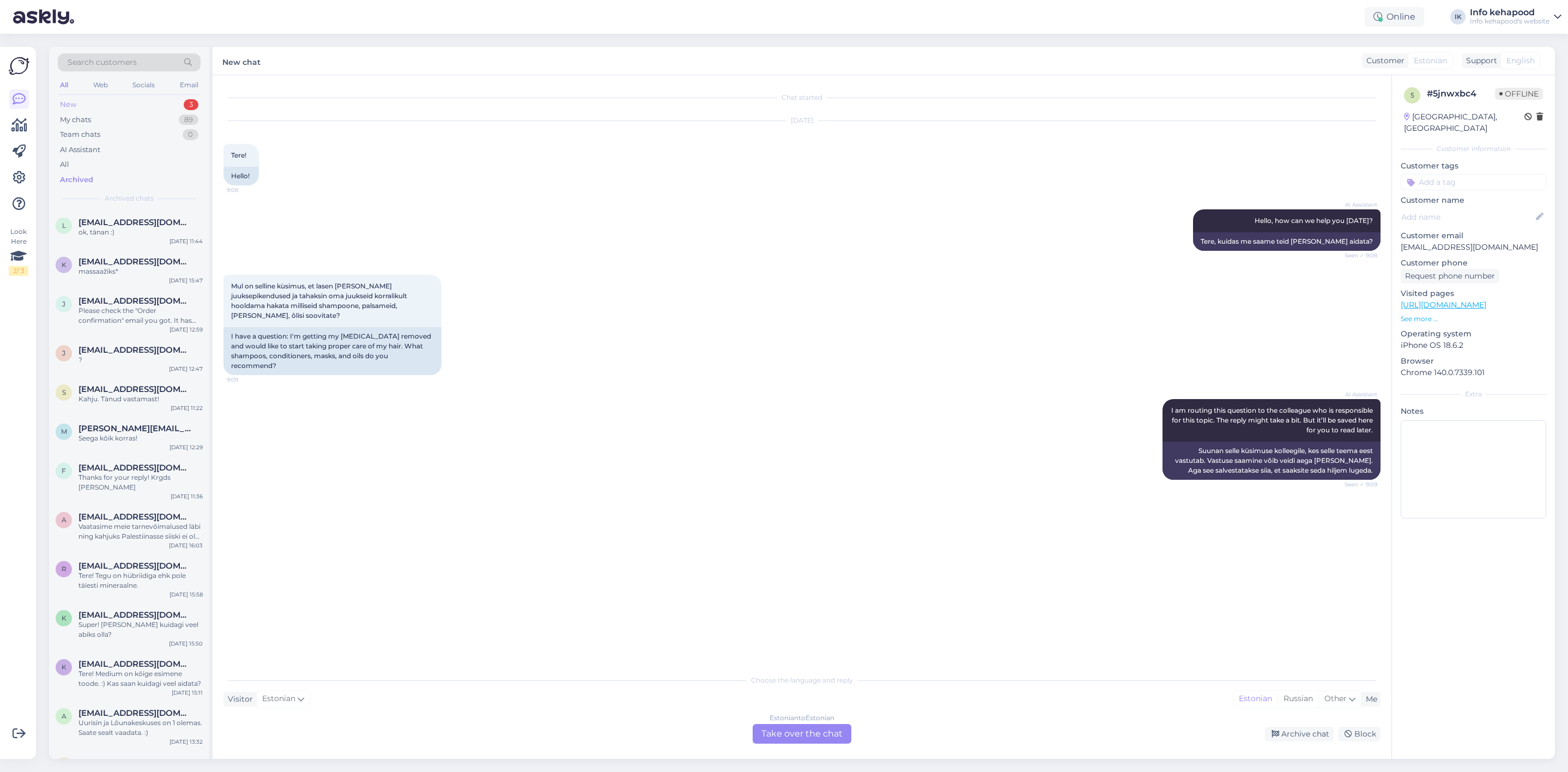
click at [121, 101] on div "New 3" at bounding box center [130, 105] width 143 height 15
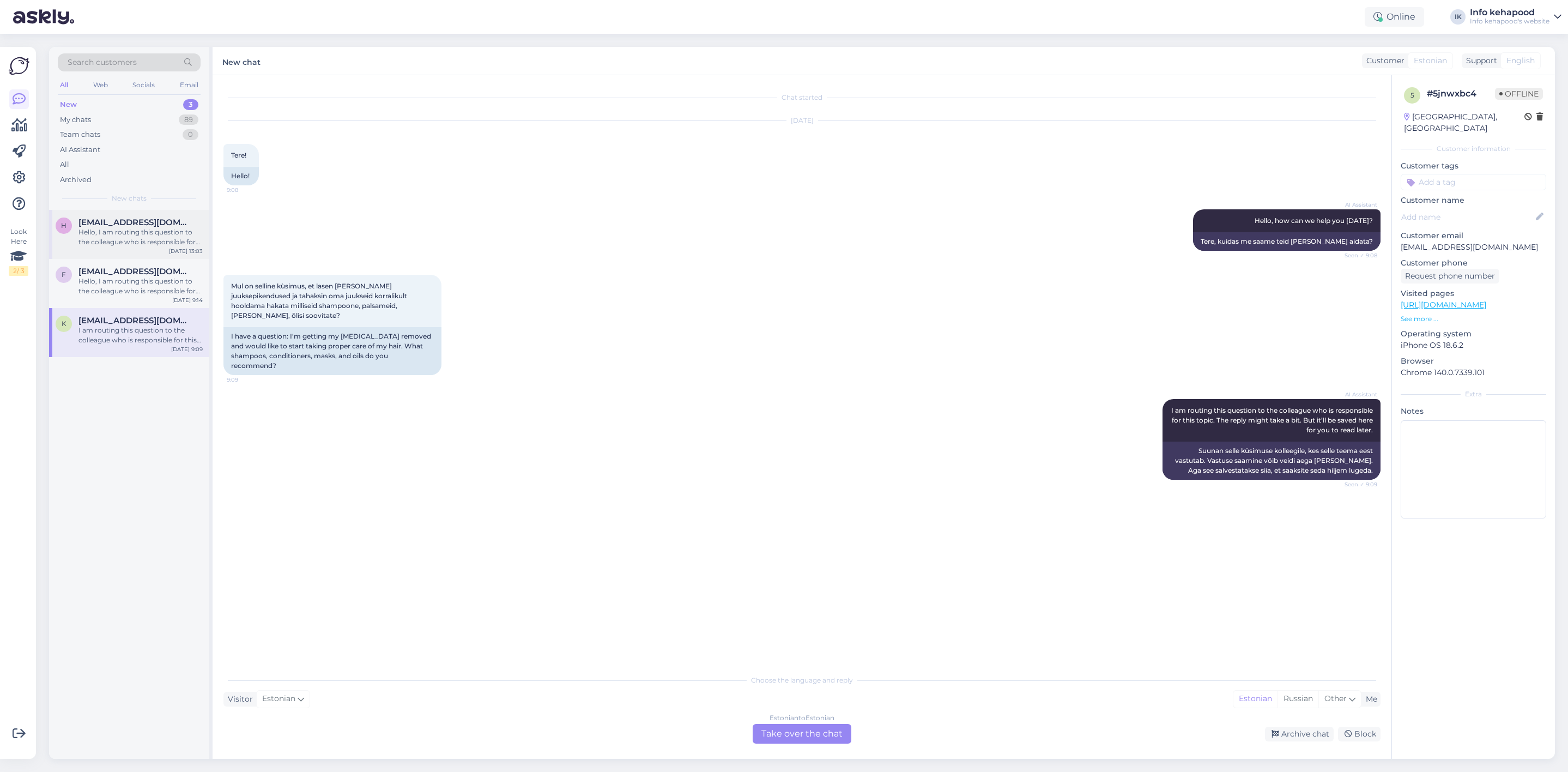
click at [144, 228] on div "Hello, I am routing this question to the colleague who is responsible for this …" at bounding box center [141, 237] width 124 height 20
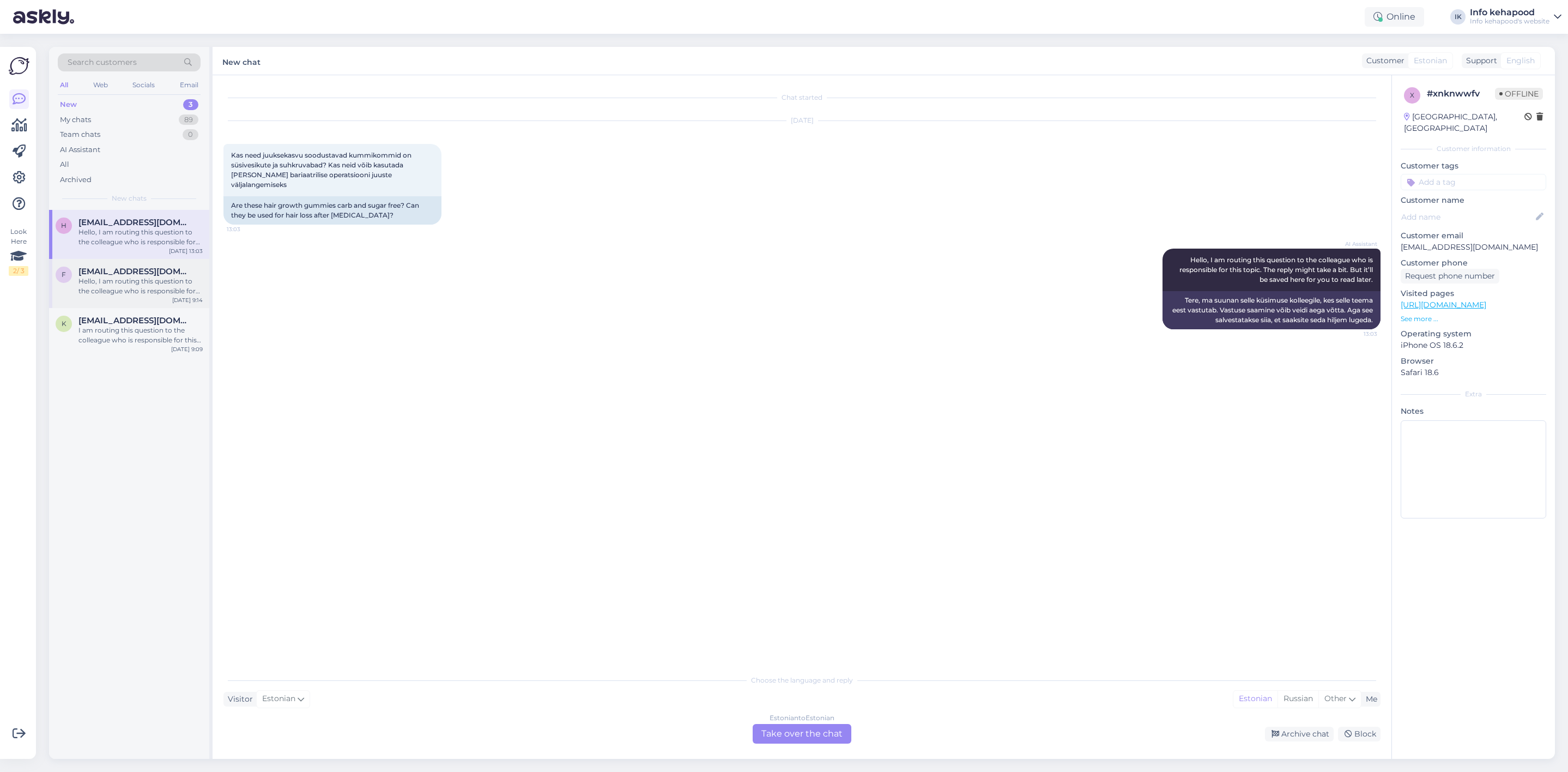
click at [147, 273] on span "[EMAIL_ADDRESS][DOMAIN_NAME]" at bounding box center [135, 272] width 113 height 10
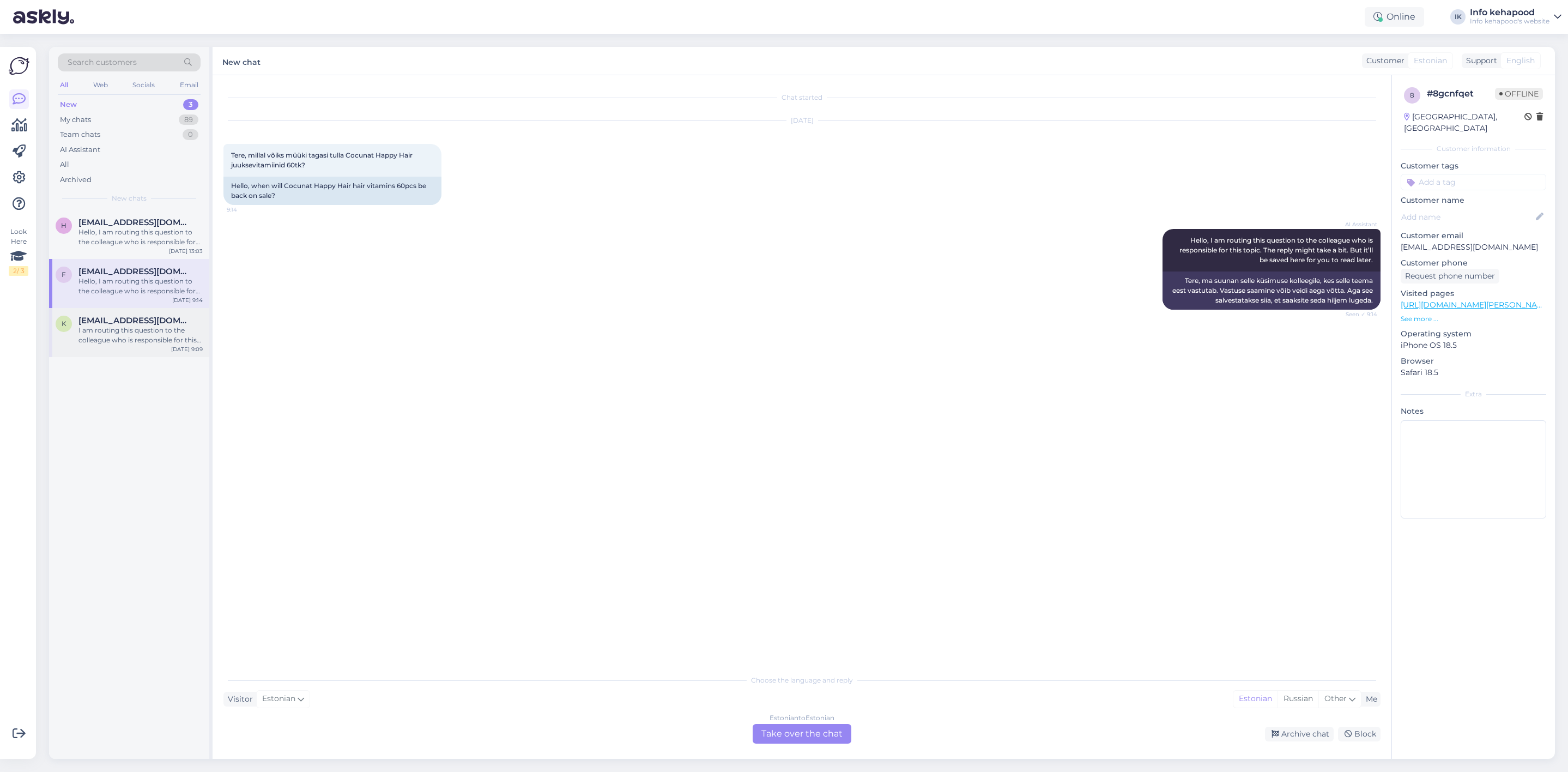
click at [137, 323] on span "[EMAIL_ADDRESS][DOMAIN_NAME]" at bounding box center [135, 320] width 113 height 10
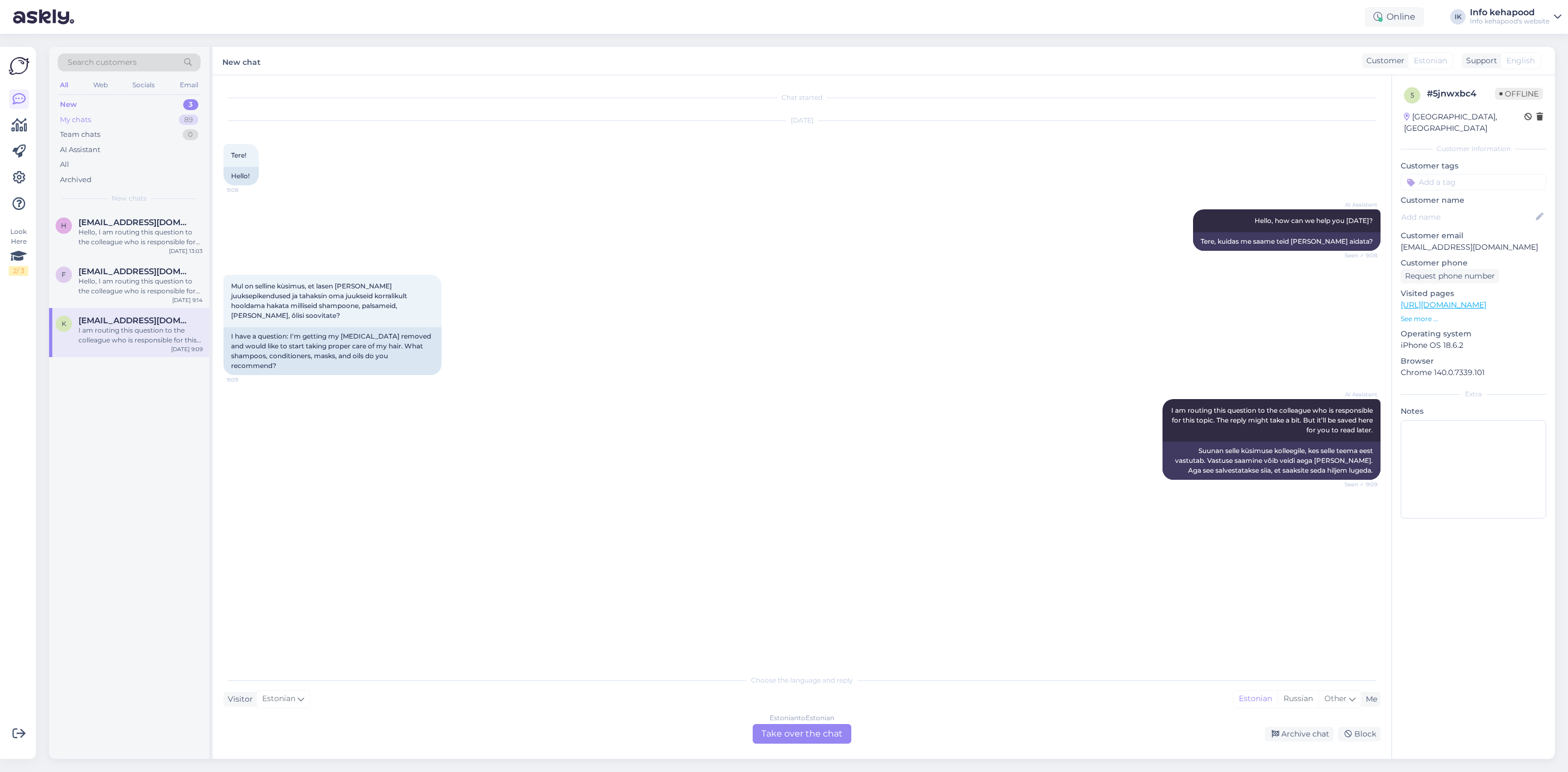
click at [114, 114] on div "My chats 89" at bounding box center [130, 120] width 143 height 15
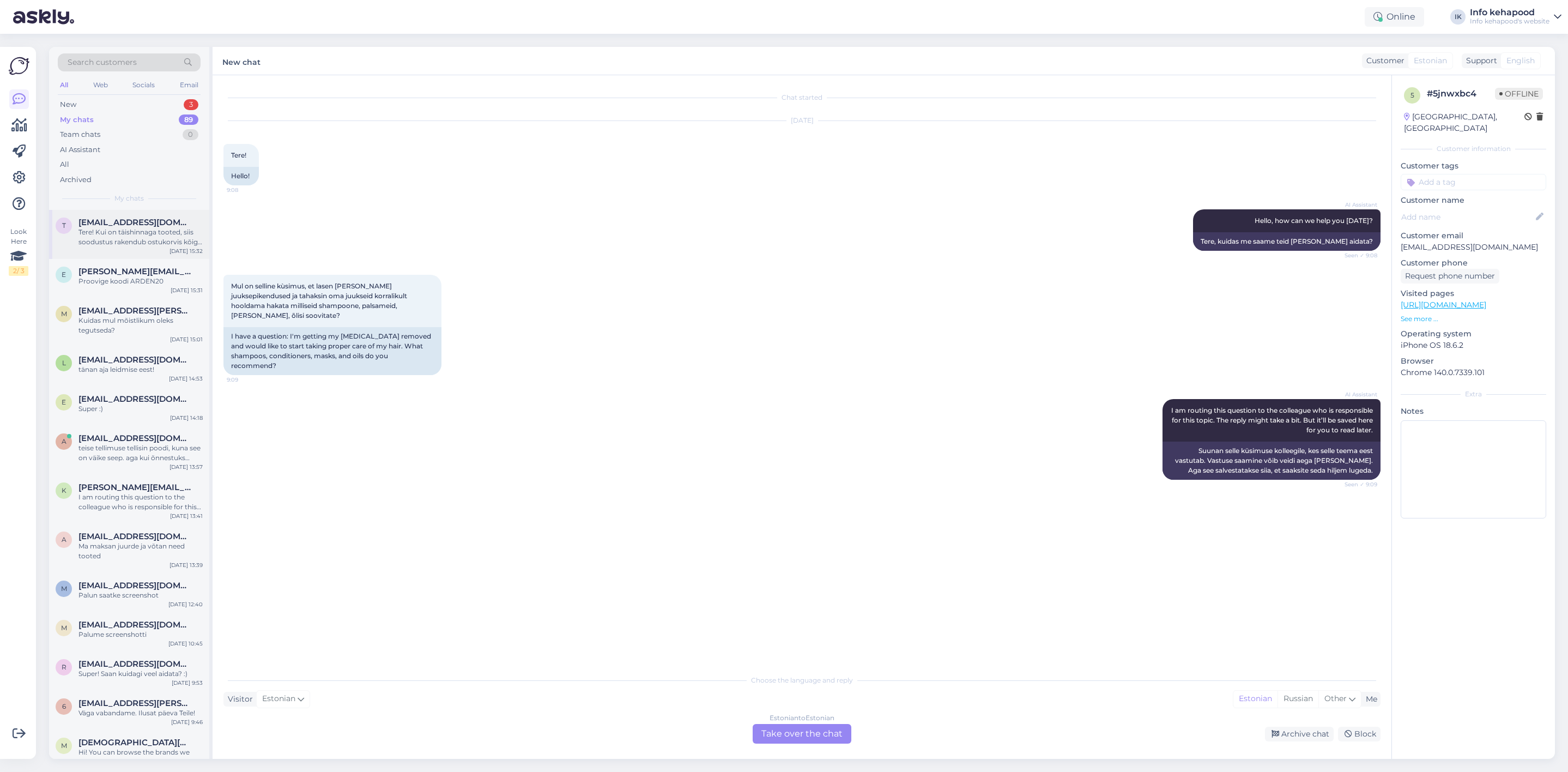
click at [132, 241] on div "Tere! Kui on täishinnaga tooted, siis soodustus rakendub ostukorvis kõige all" at bounding box center [141, 237] width 124 height 20
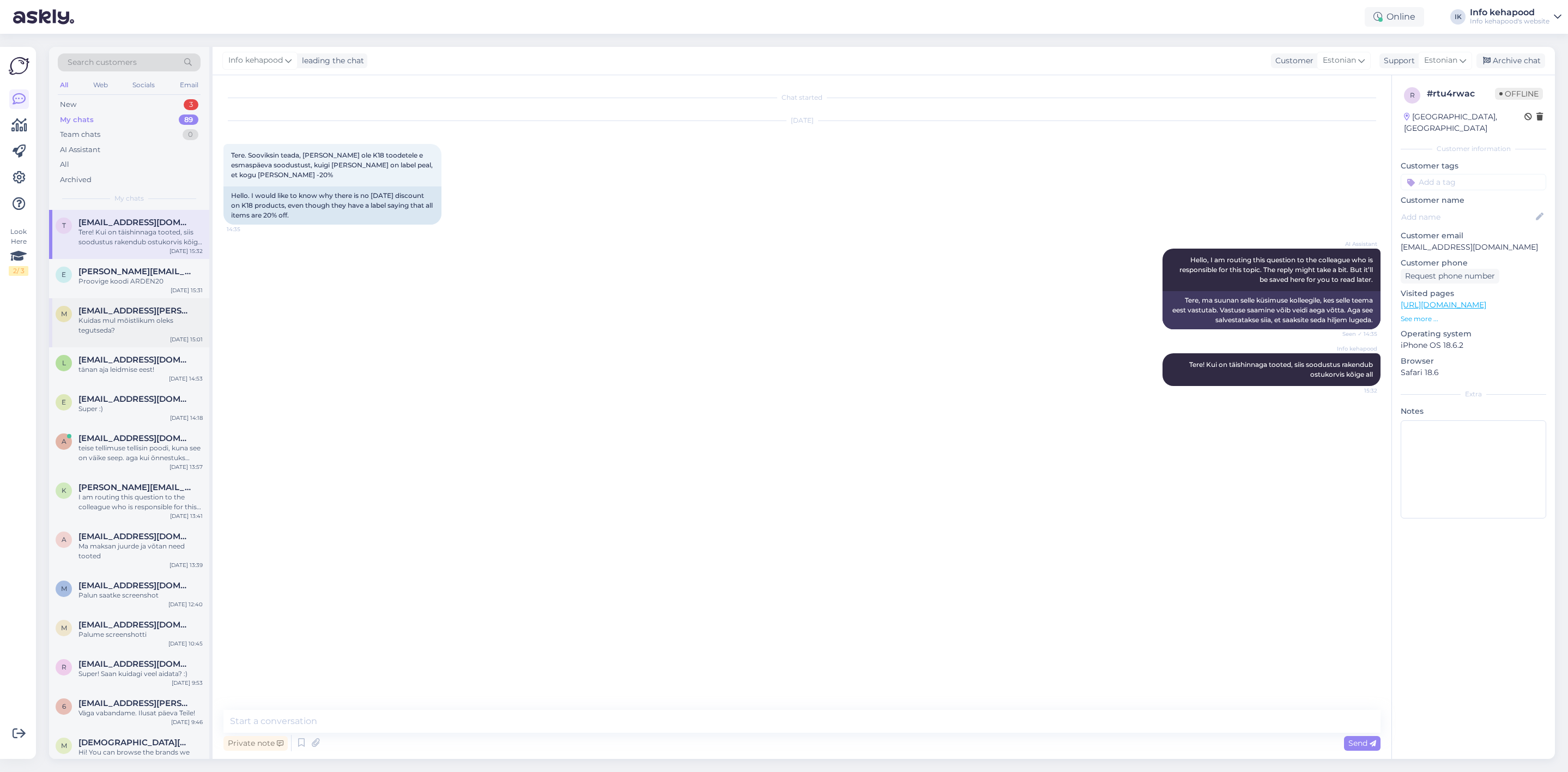
click at [112, 307] on span "[EMAIL_ADDRESS][PERSON_NAME][DOMAIN_NAME]" at bounding box center [135, 311] width 113 height 10
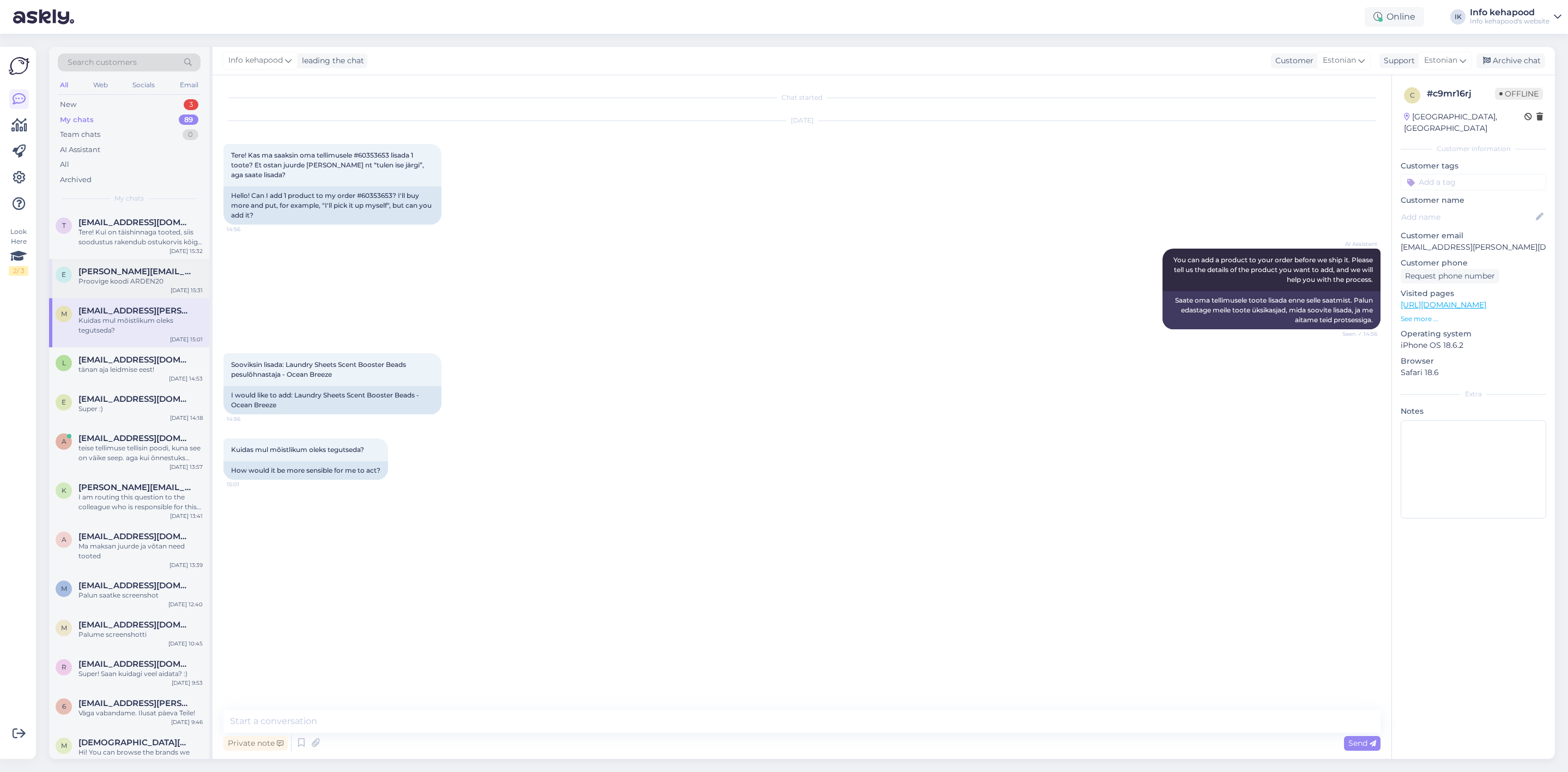
click at [116, 273] on span "[PERSON_NAME][EMAIL_ADDRESS][PERSON_NAME][DOMAIN_NAME]" at bounding box center [135, 272] width 113 height 10
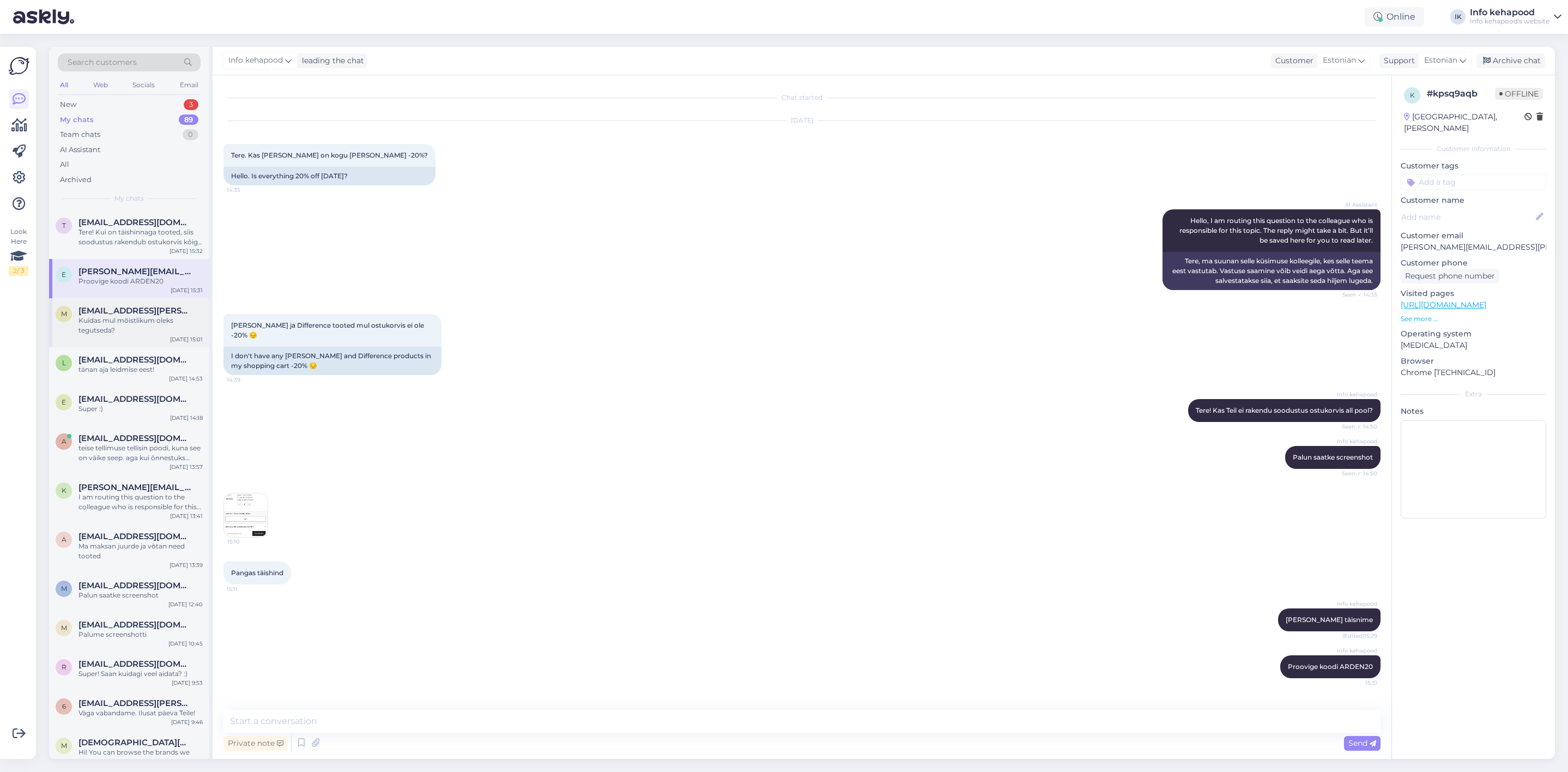
click at [130, 317] on div "Kuidas mul mõistlikum oleks tegutseda?" at bounding box center [141, 325] width 124 height 20
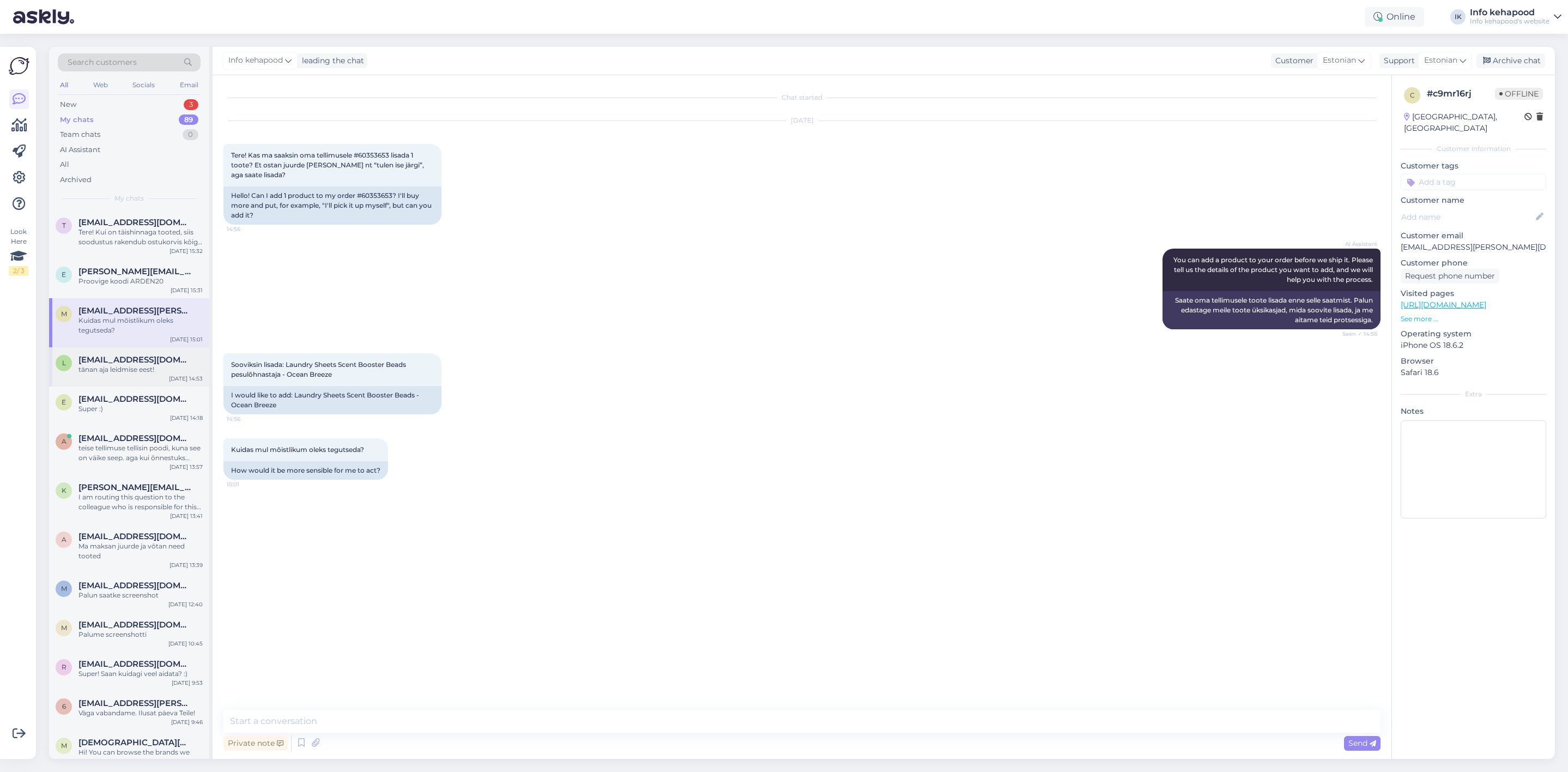
click at [139, 366] on div "tänan aja leidmise eest!" at bounding box center [141, 370] width 124 height 10
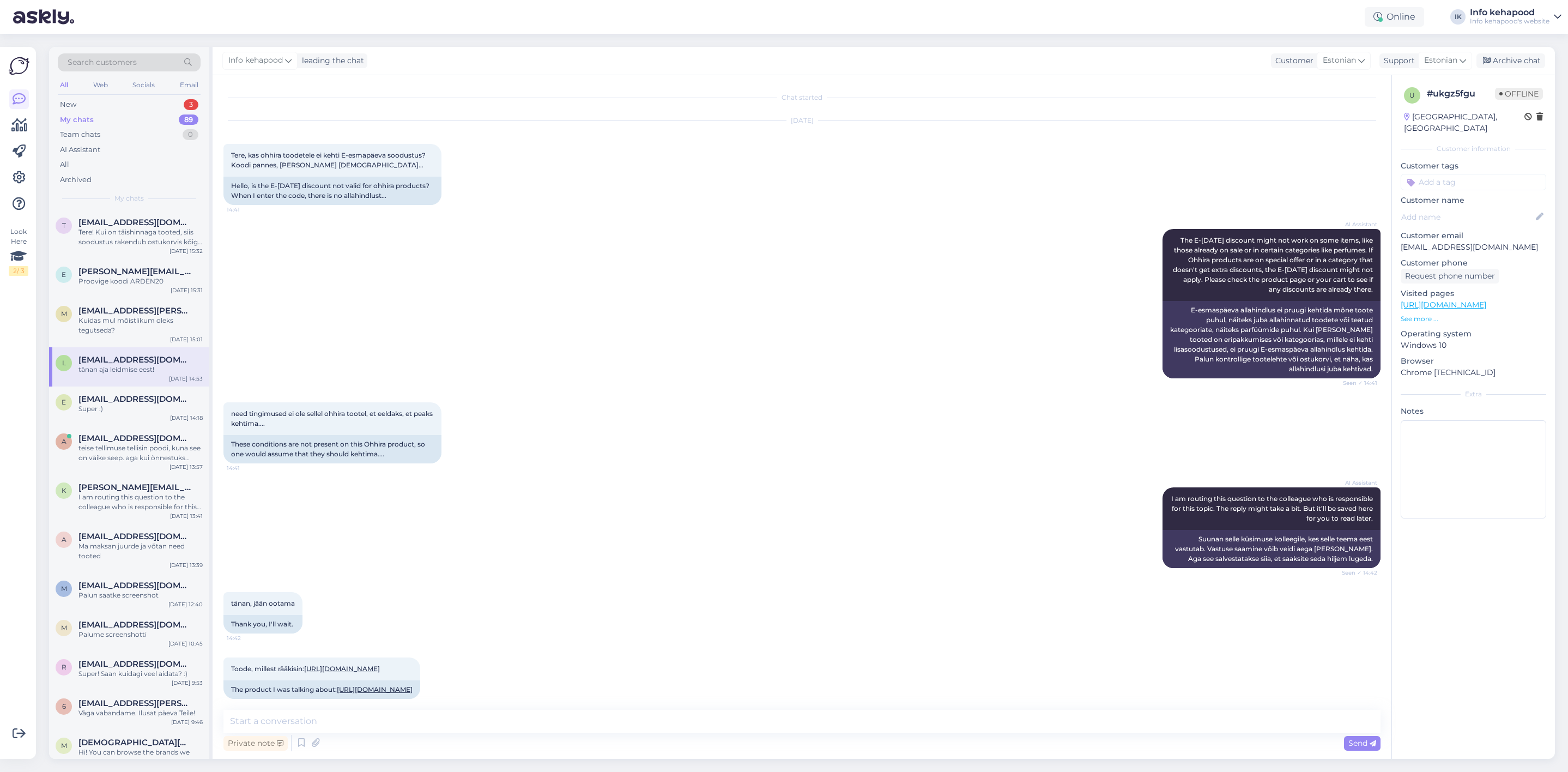
scroll to position [228, 0]
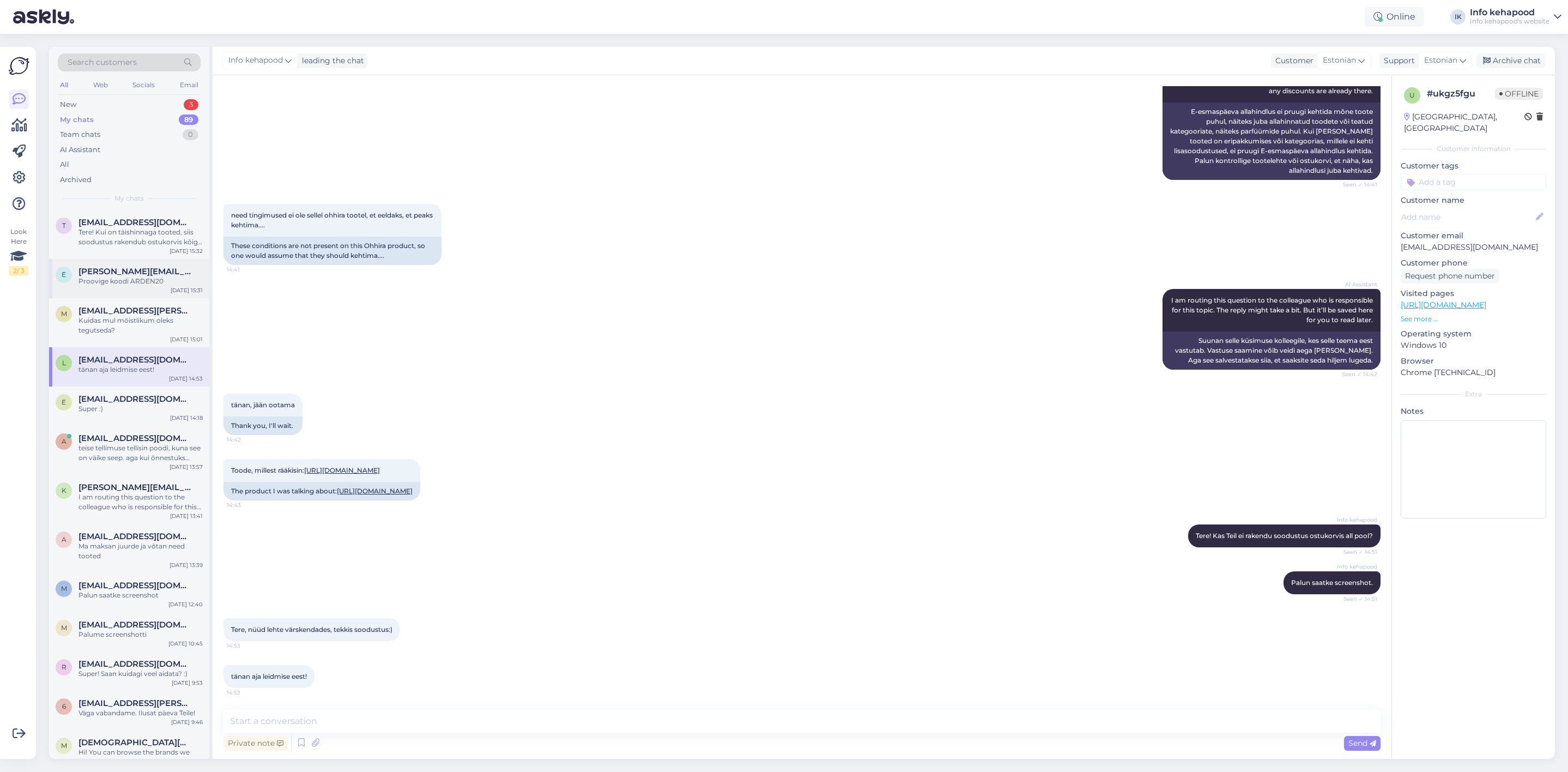
click at [121, 269] on span "[PERSON_NAME][EMAIL_ADDRESS][PERSON_NAME][DOMAIN_NAME]" at bounding box center [135, 272] width 113 height 10
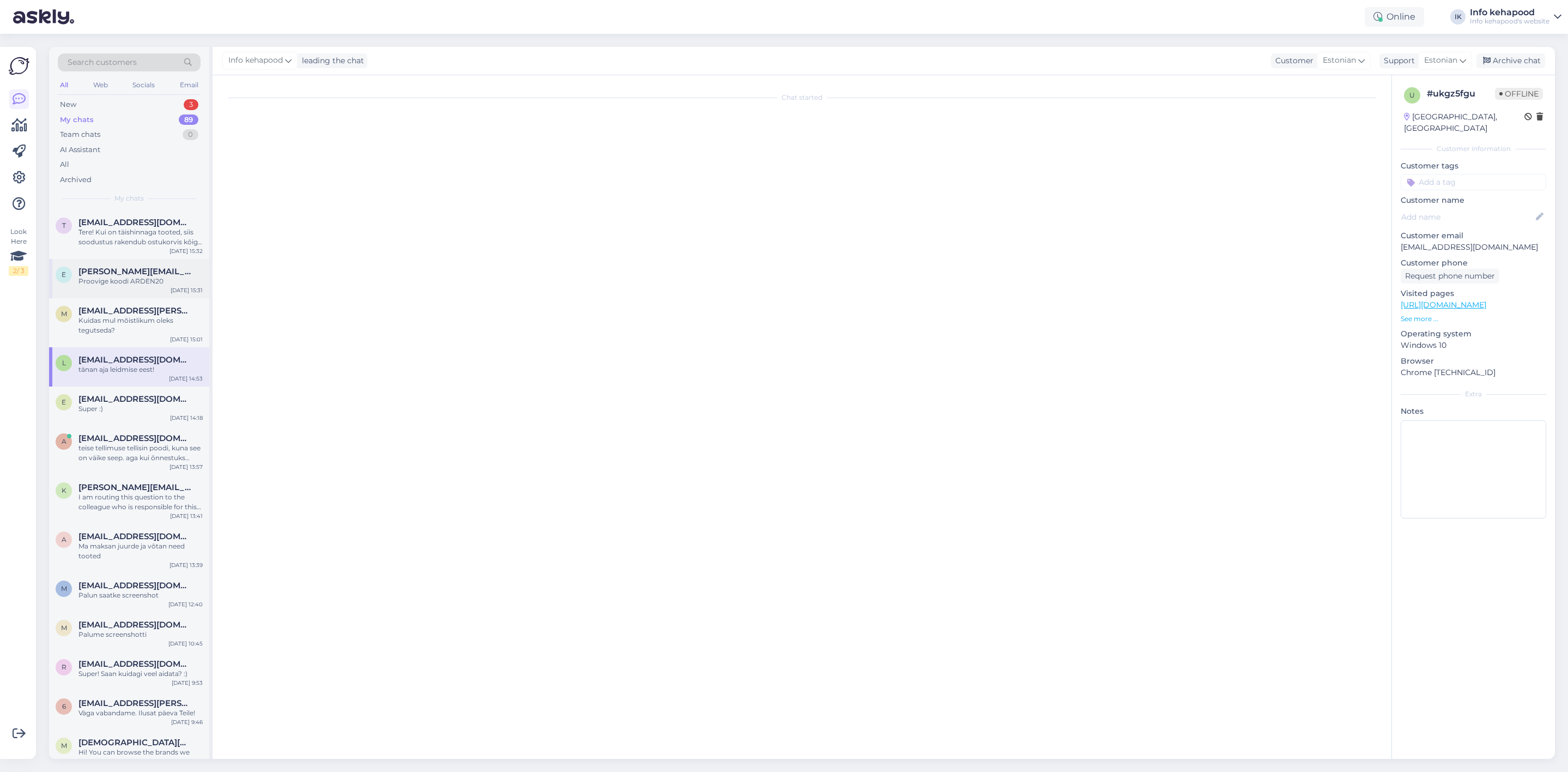
scroll to position [0, 0]
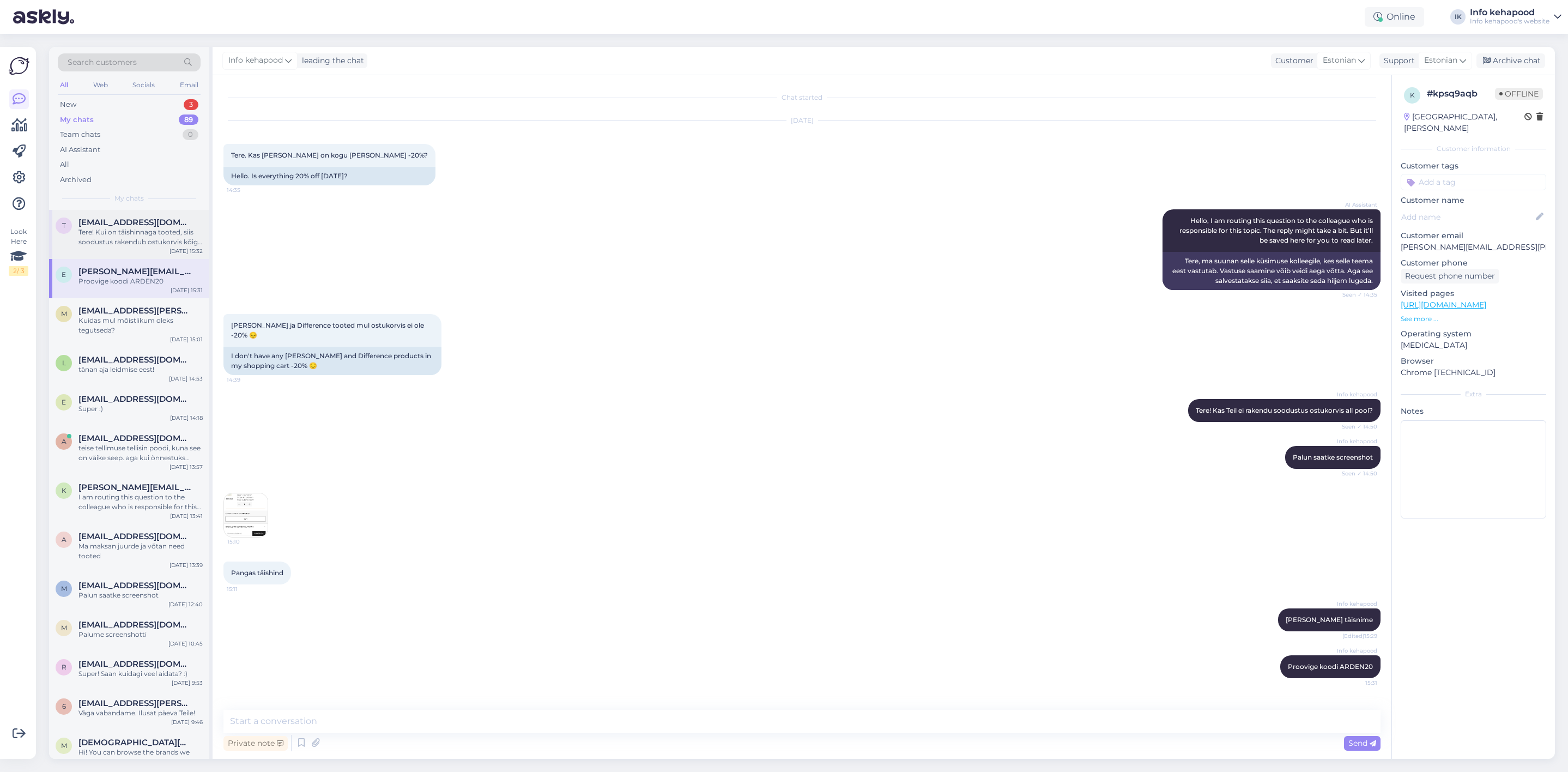
click at [114, 252] on div "t [EMAIL_ADDRESS][DOMAIN_NAME] Tere! Kui on täishinnaga tooted, siis soodustus …" at bounding box center [130, 234] width 160 height 49
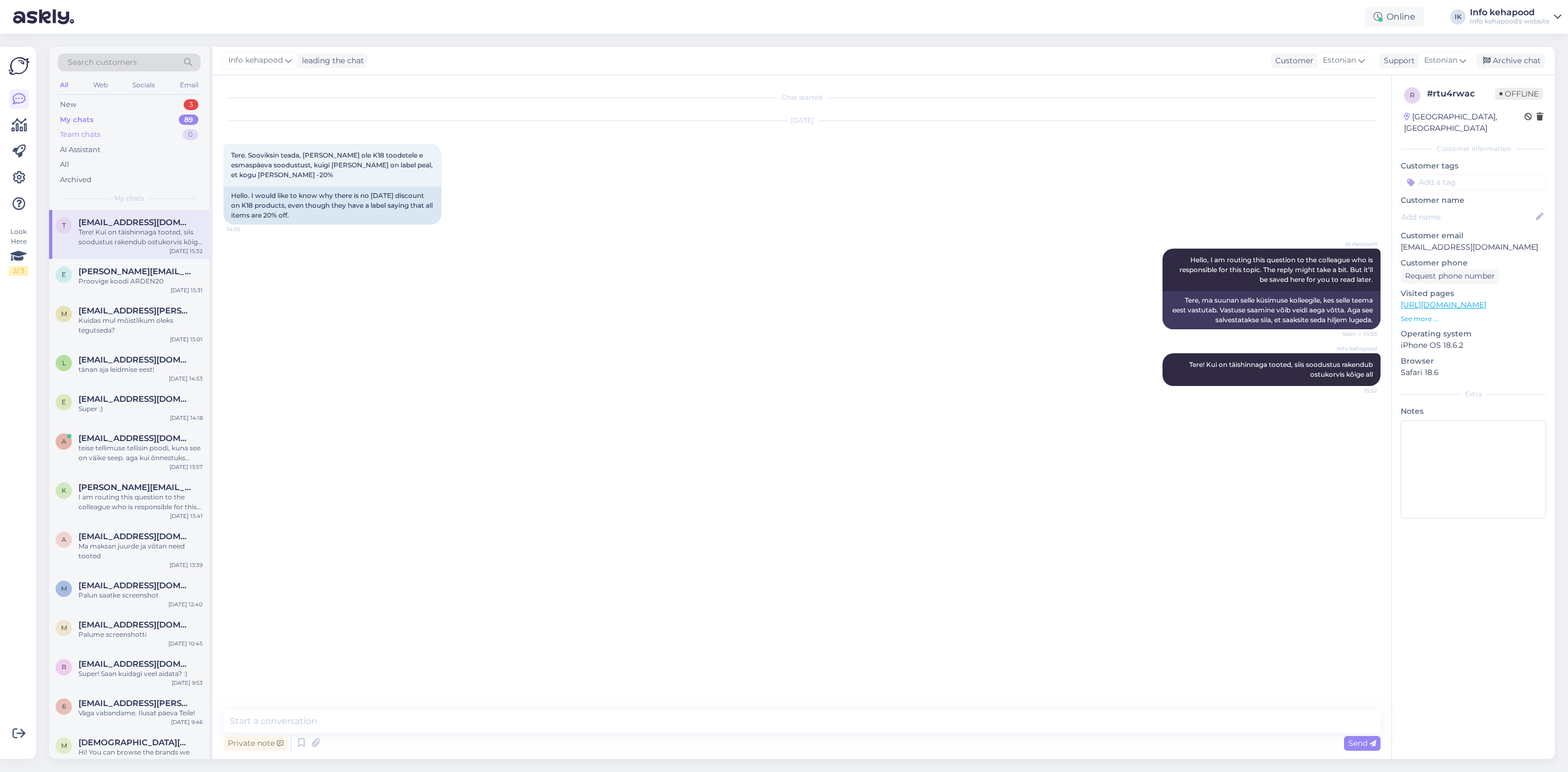
click at [85, 139] on div "Team chats" at bounding box center [79, 135] width 40 height 11
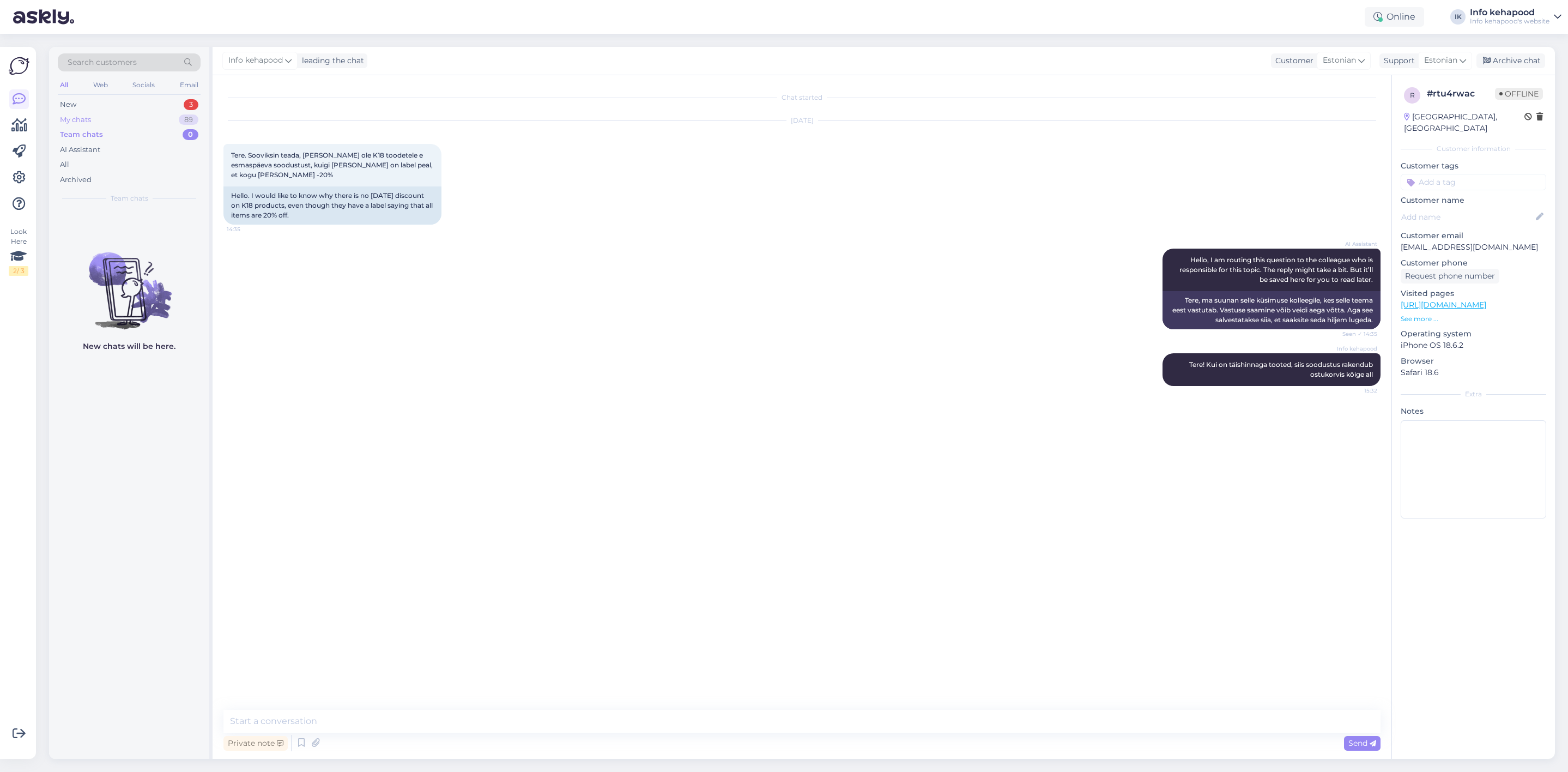
click at [93, 118] on div "My chats 89" at bounding box center [130, 120] width 143 height 15
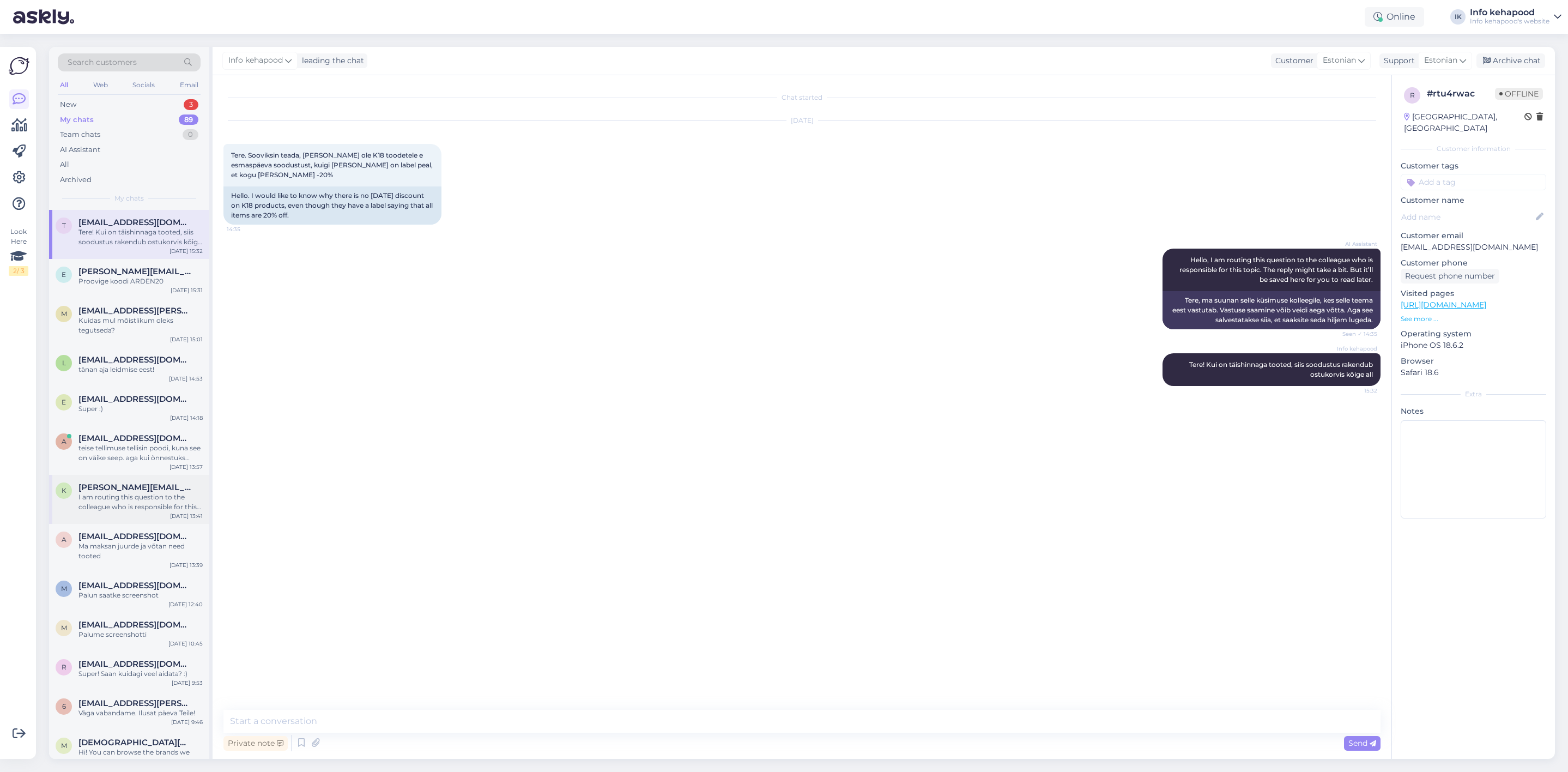
click at [151, 513] on div "k [PERSON_NAME][EMAIL_ADDRESS][DOMAIN_NAME] I am routing this question to the c…" at bounding box center [130, 499] width 160 height 49
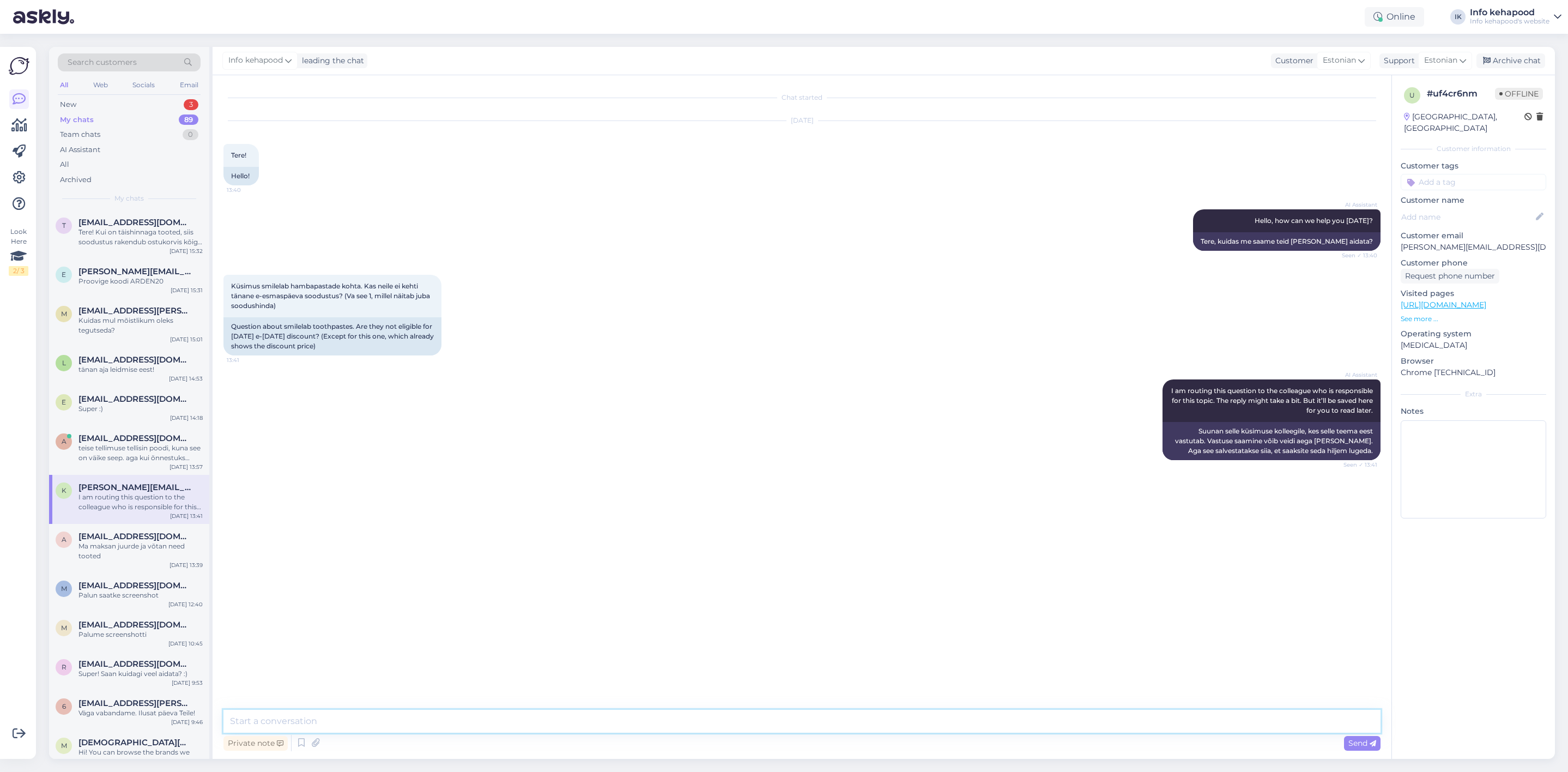
click at [377, 712] on textarea at bounding box center [802, 721] width 1157 height 23
paste textarea "Tere! Kui on täishinnaga tooted, siis soodustus rakendub ostukorvis kõige all"
type textarea "Tere! Kui on täishinnaga tooted, siis soodustus rakendub ostukorvis kõige all"
click at [153, 101] on div "New 3" at bounding box center [130, 105] width 143 height 15
